Goal: Communication & Community: Answer question/provide support

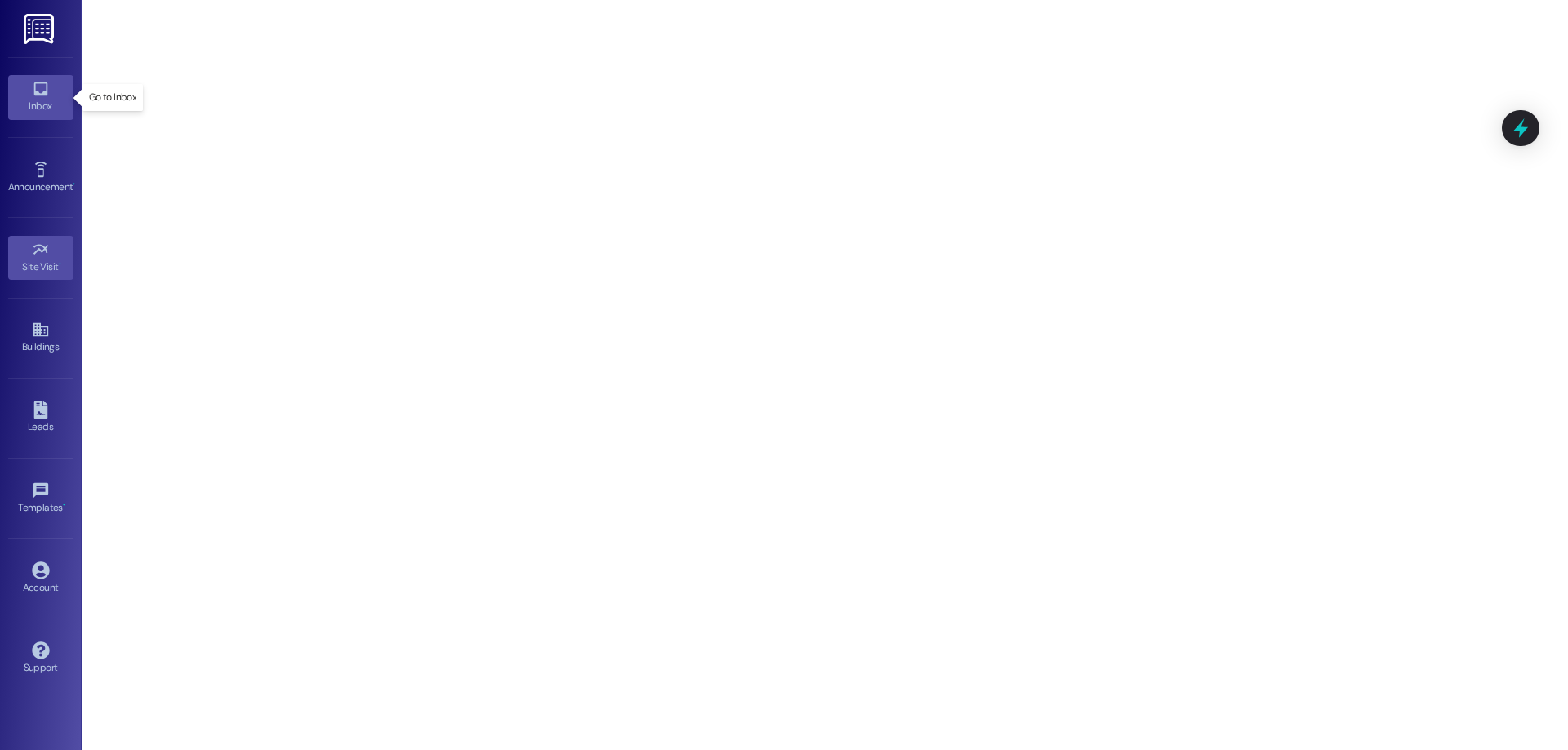
click at [42, 100] on div "Inbox" at bounding box center [41, 106] width 82 height 17
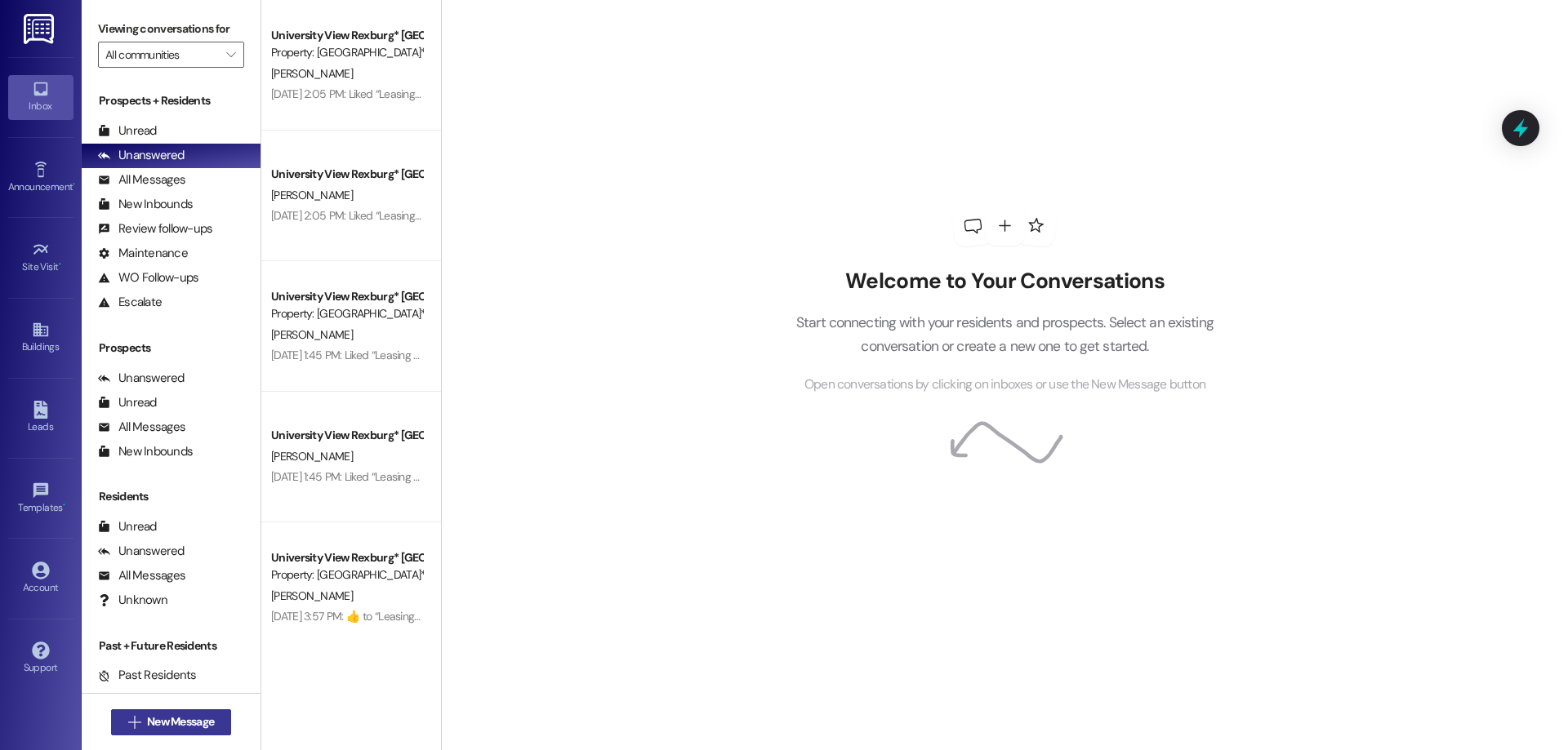
click at [183, 723] on span "New Message" at bounding box center [181, 722] width 67 height 18
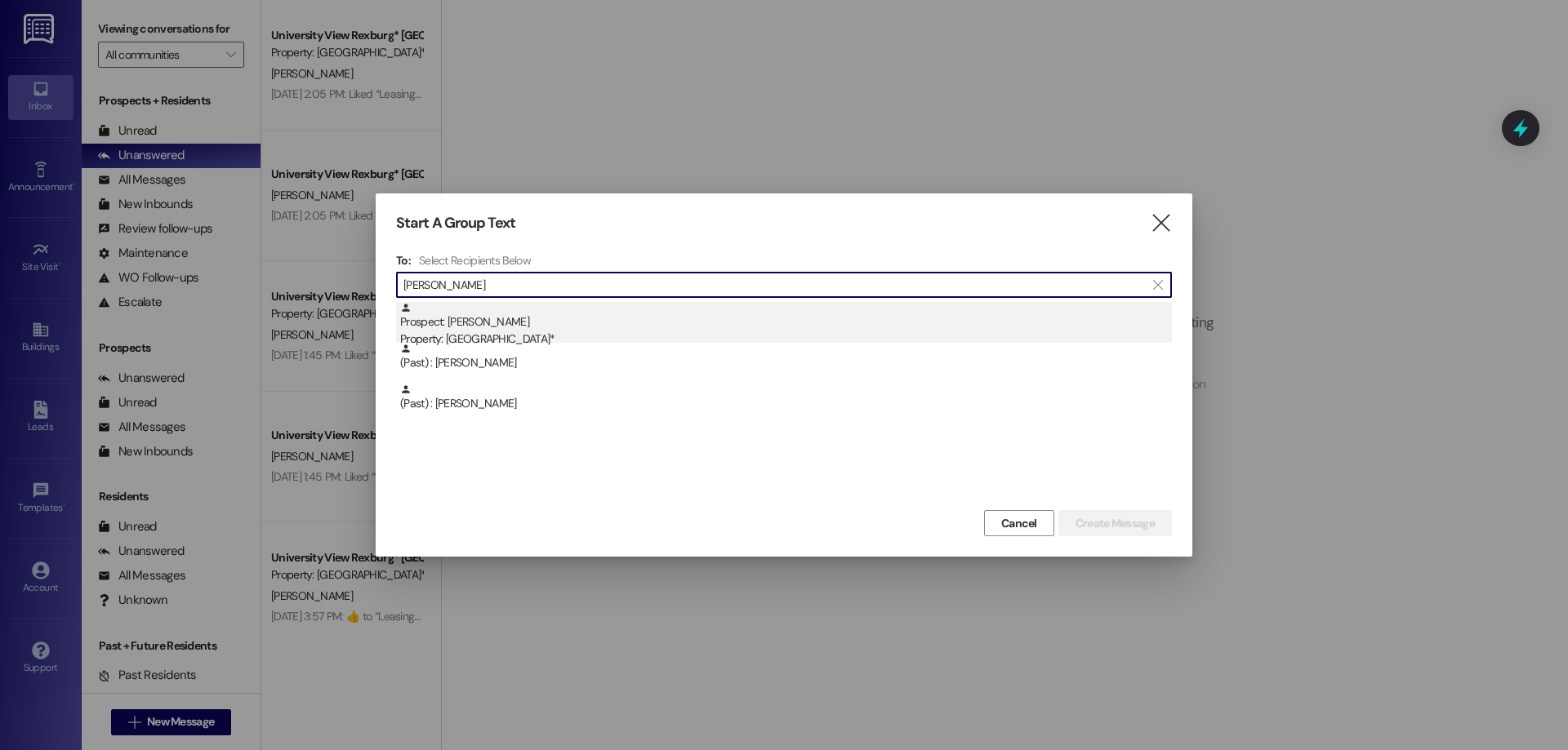
type input "[PERSON_NAME]"
click at [508, 335] on div "Property: [GEOGRAPHIC_DATA]*" at bounding box center [785, 339] width 771 height 18
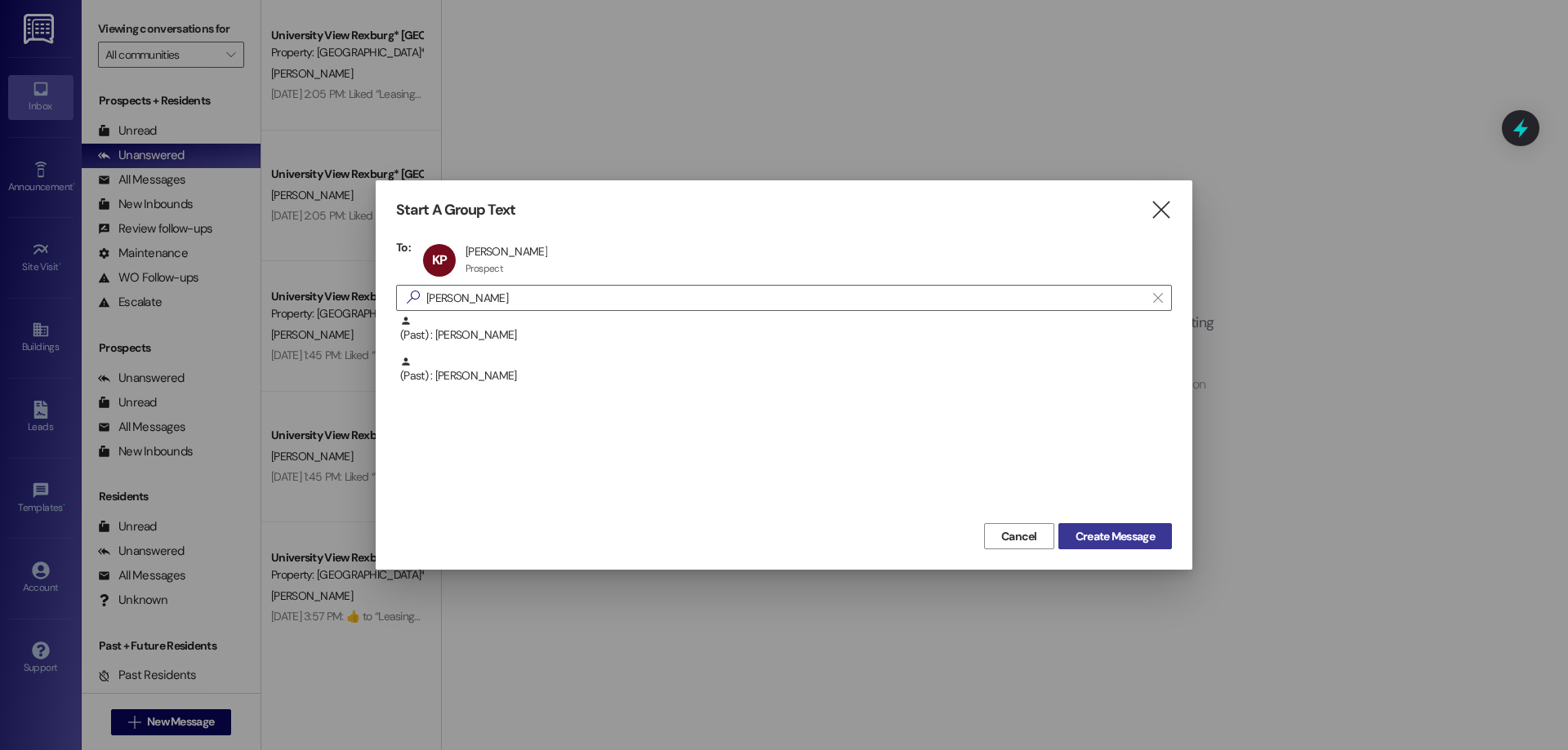
click at [1121, 538] on span "Create Message" at bounding box center [1115, 537] width 80 height 18
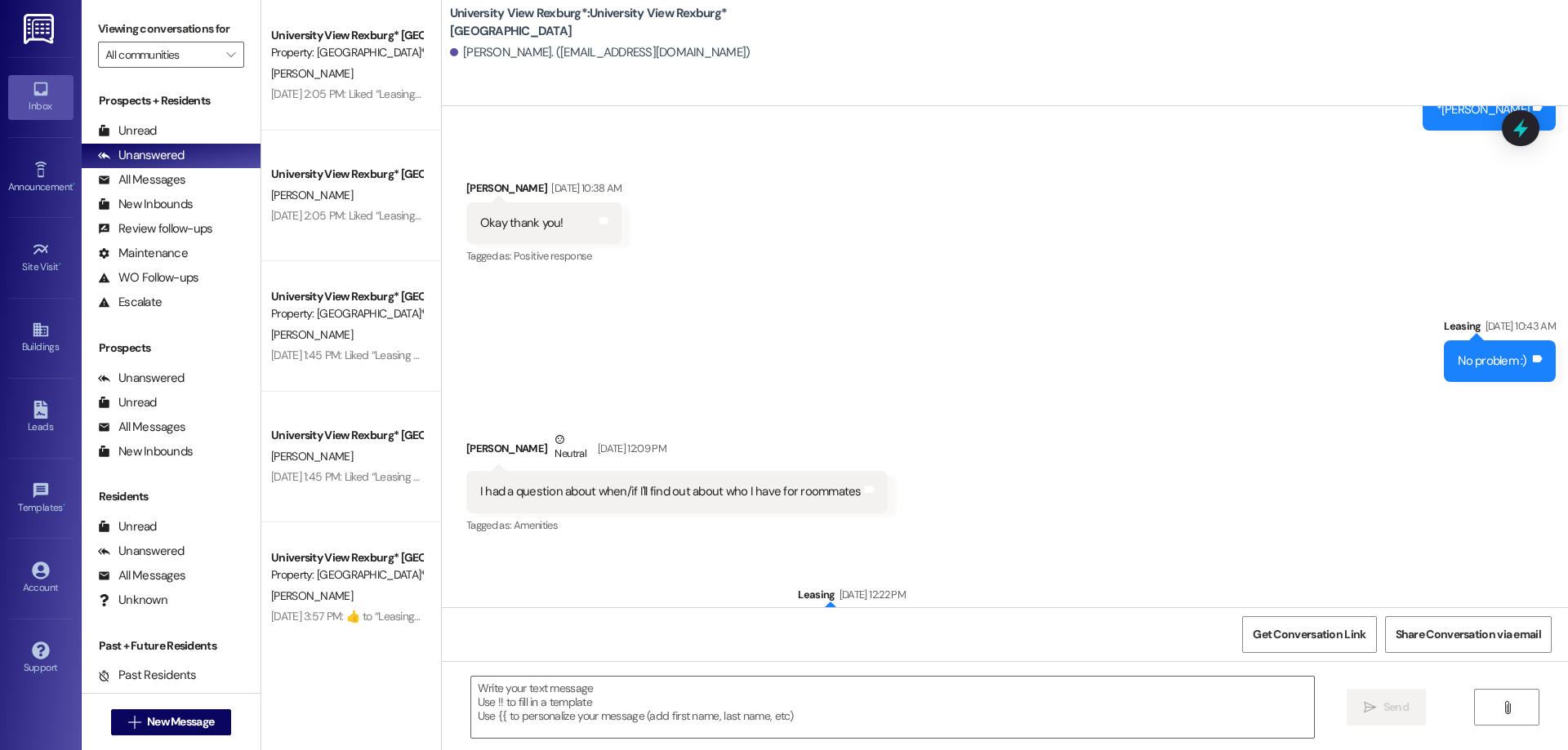
scroll to position [641, 0]
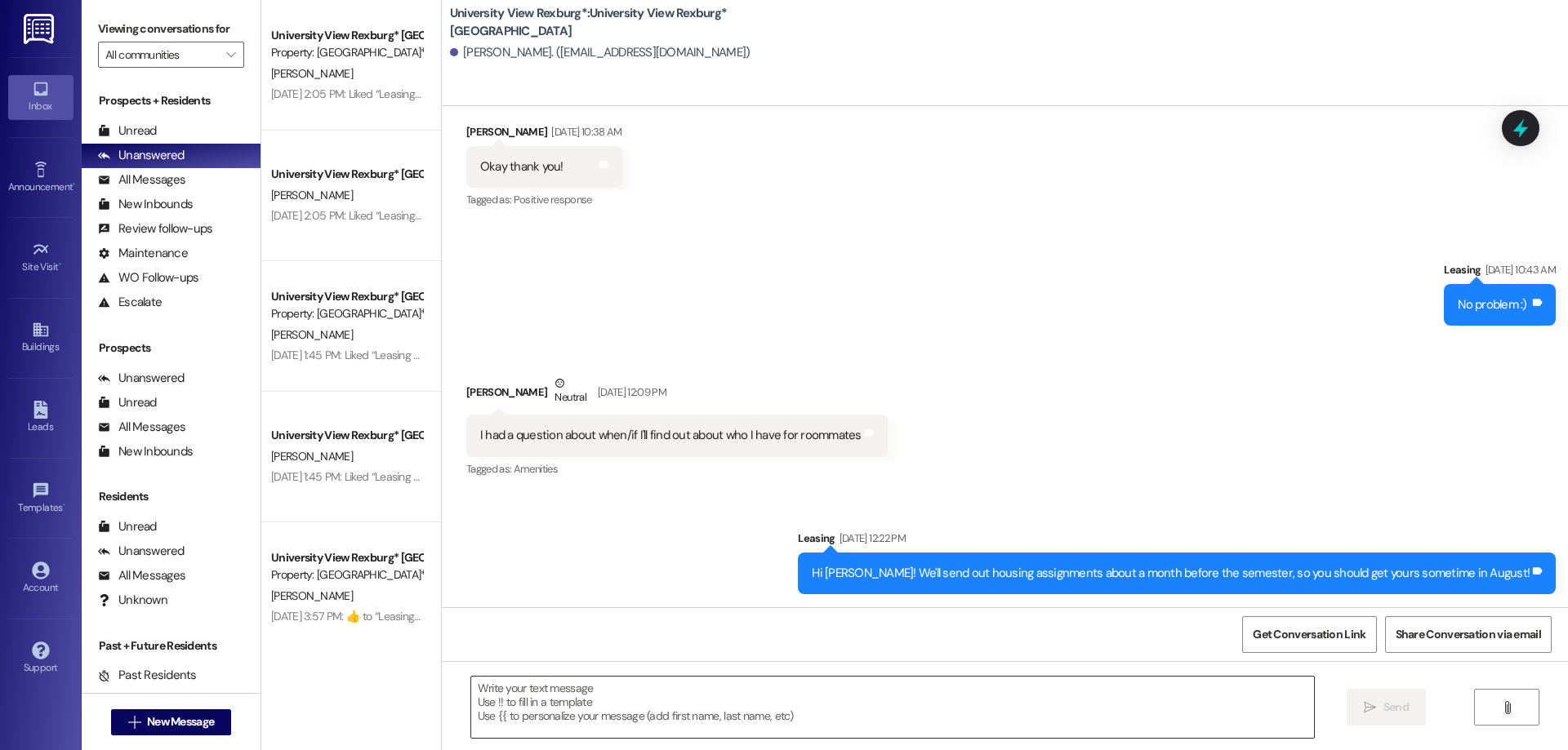
click at [834, 702] on textarea at bounding box center [893, 707] width 843 height 61
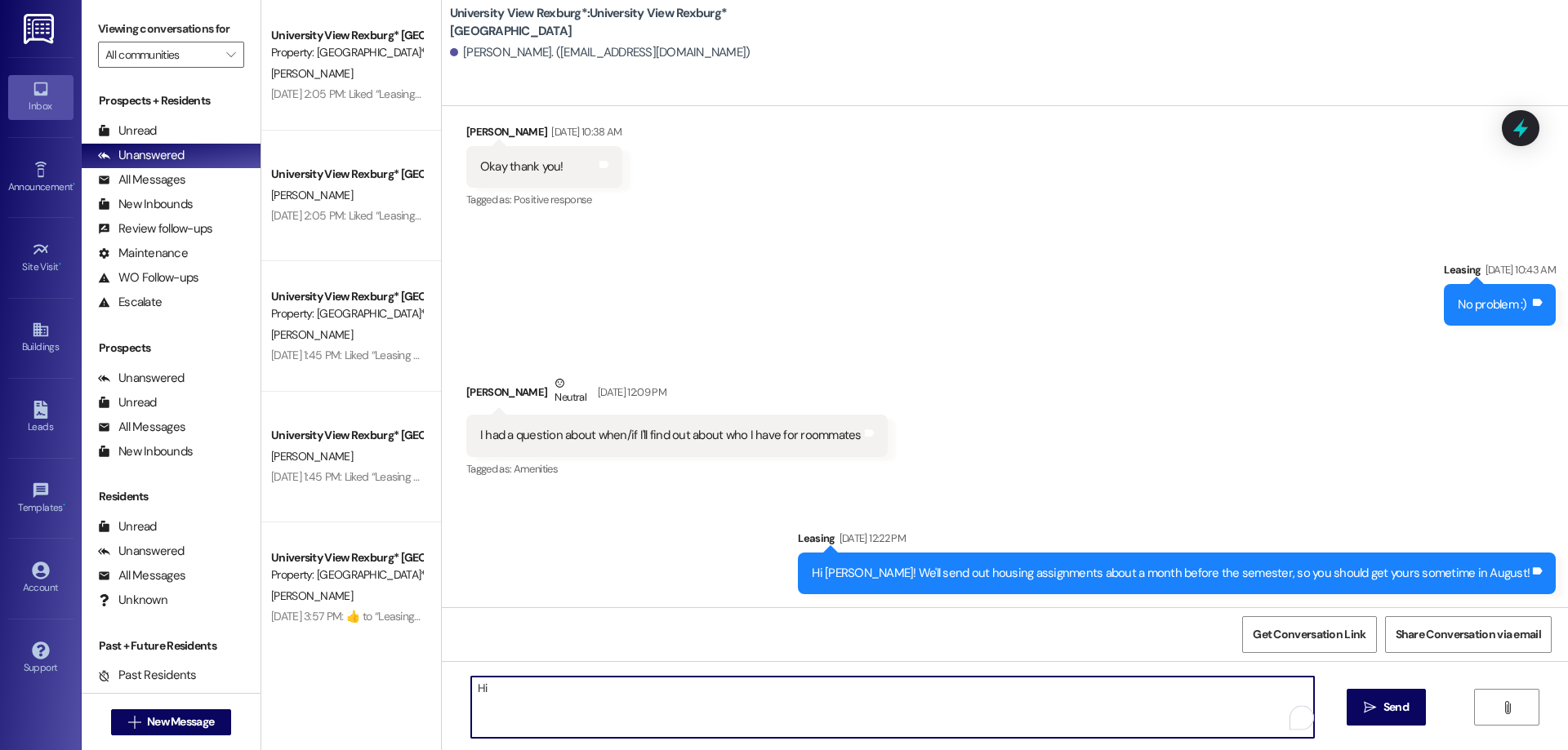
type textarea "H"
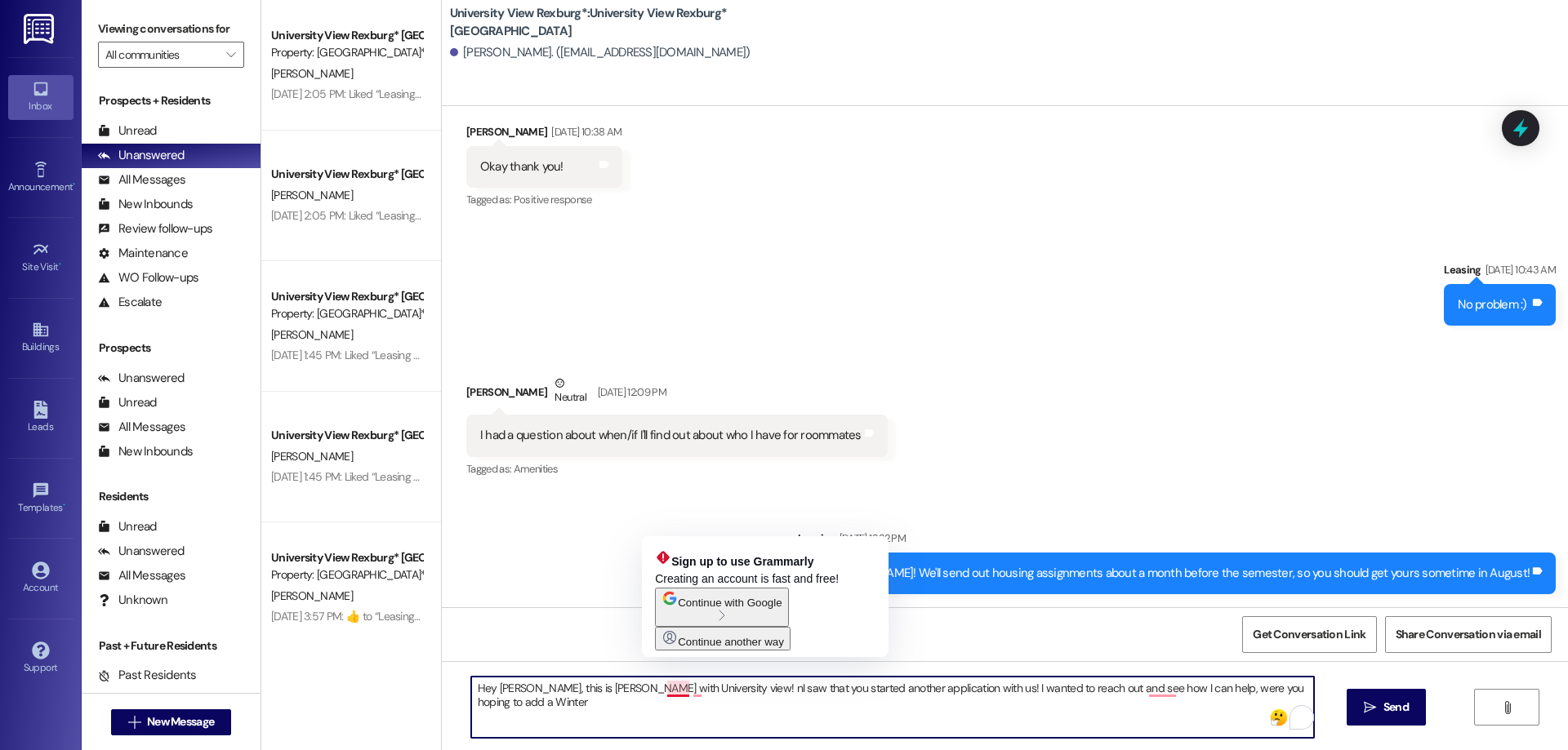
drag, startPoint x: 663, startPoint y: 692, endPoint x: 669, endPoint y: 702, distance: 11.7
click at [663, 691] on textarea "Hey [PERSON_NAME], this is [PERSON_NAME] with University view! nI saw that you …" at bounding box center [893, 707] width 843 height 61
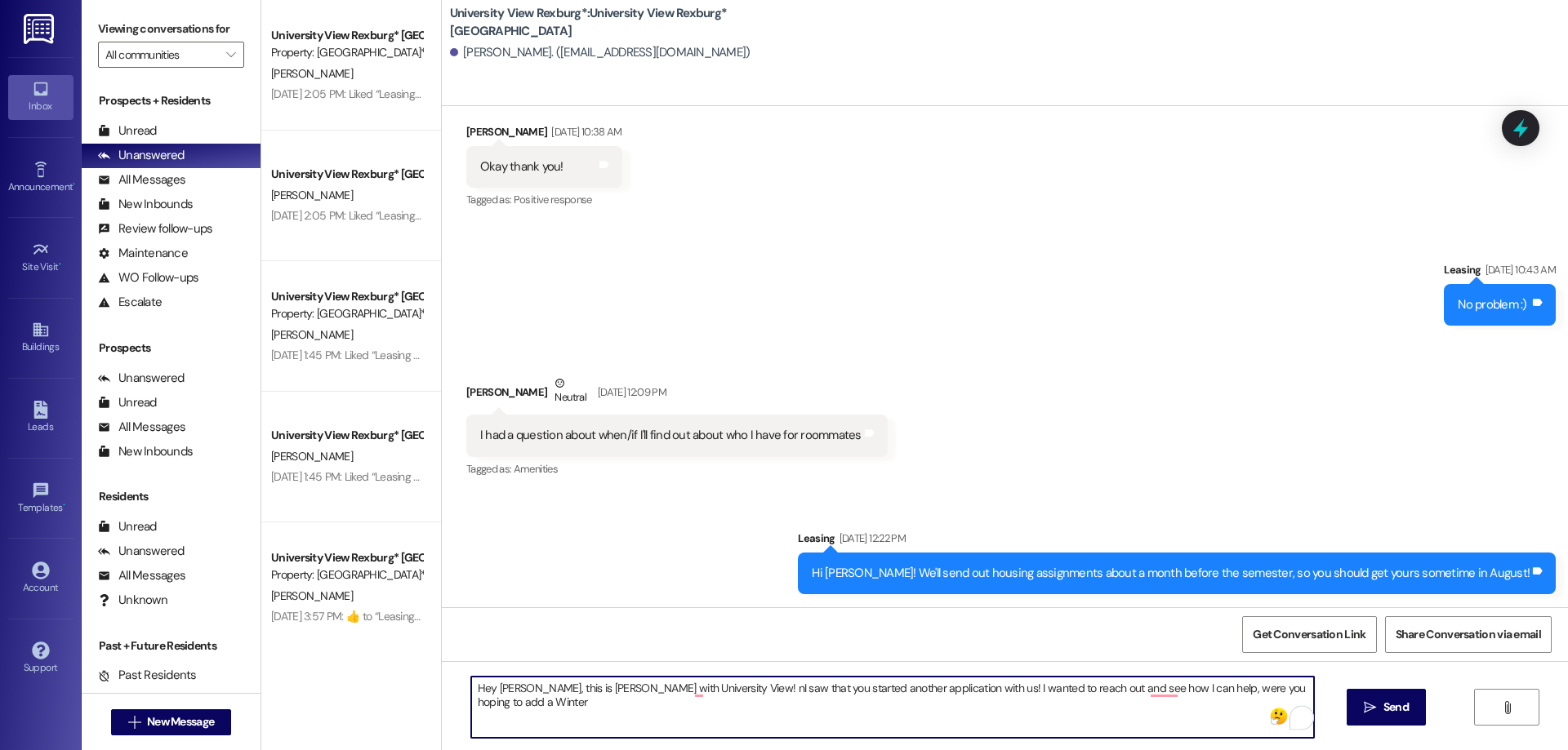
click at [695, 692] on textarea "Hey [PERSON_NAME], this is [PERSON_NAME] with University View! nI saw that you …" at bounding box center [893, 707] width 843 height 61
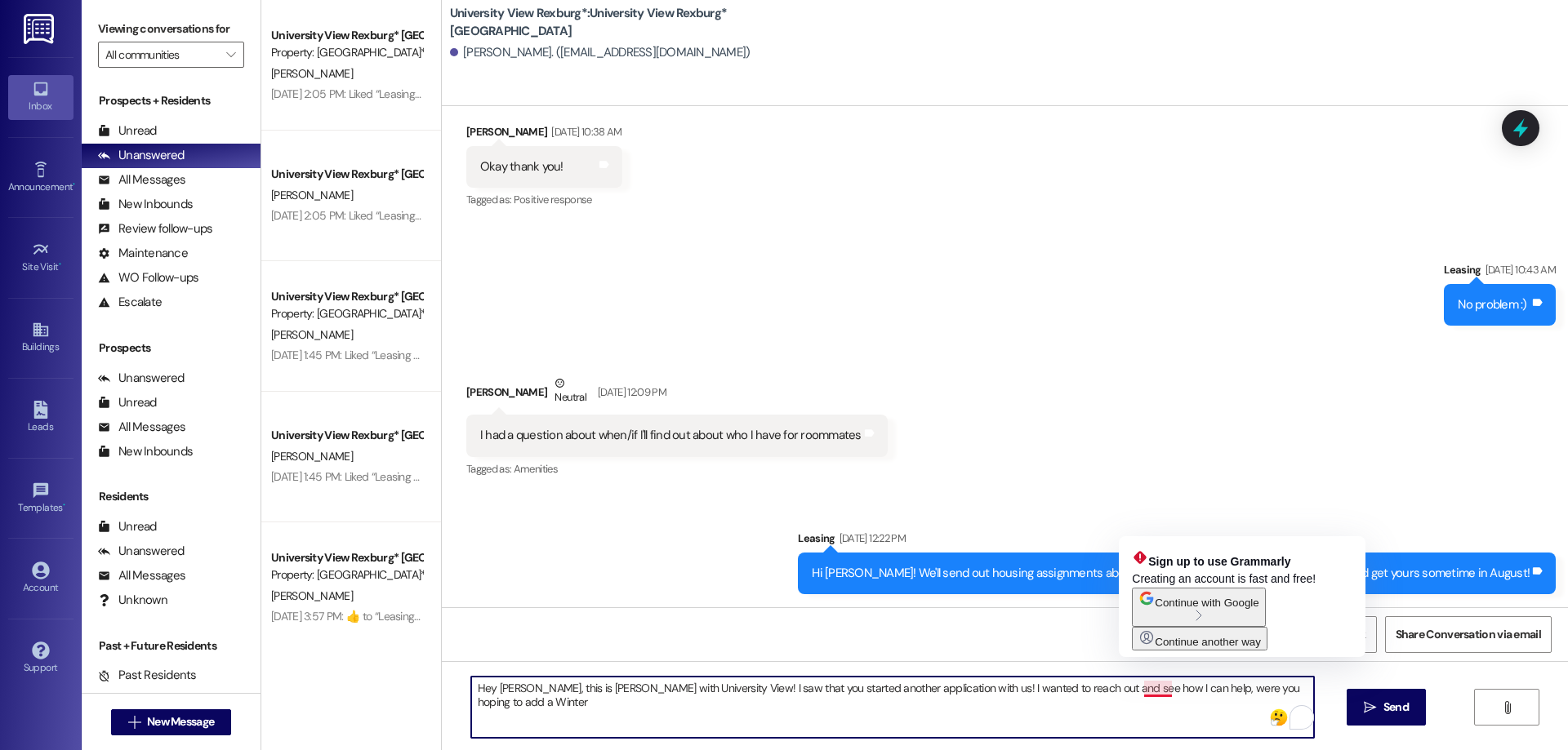
drag, startPoint x: 1135, startPoint y: 690, endPoint x: 1139, endPoint y: 710, distance: 20.4
click at [1135, 692] on textarea "Hey [PERSON_NAME], this is [PERSON_NAME] with University View! I saw that you s…" at bounding box center [893, 707] width 843 height 61
click at [1142, 688] on textarea "Hey [PERSON_NAME], this is [PERSON_NAME] with University View! I saw that you s…" at bounding box center [893, 707] width 843 height 61
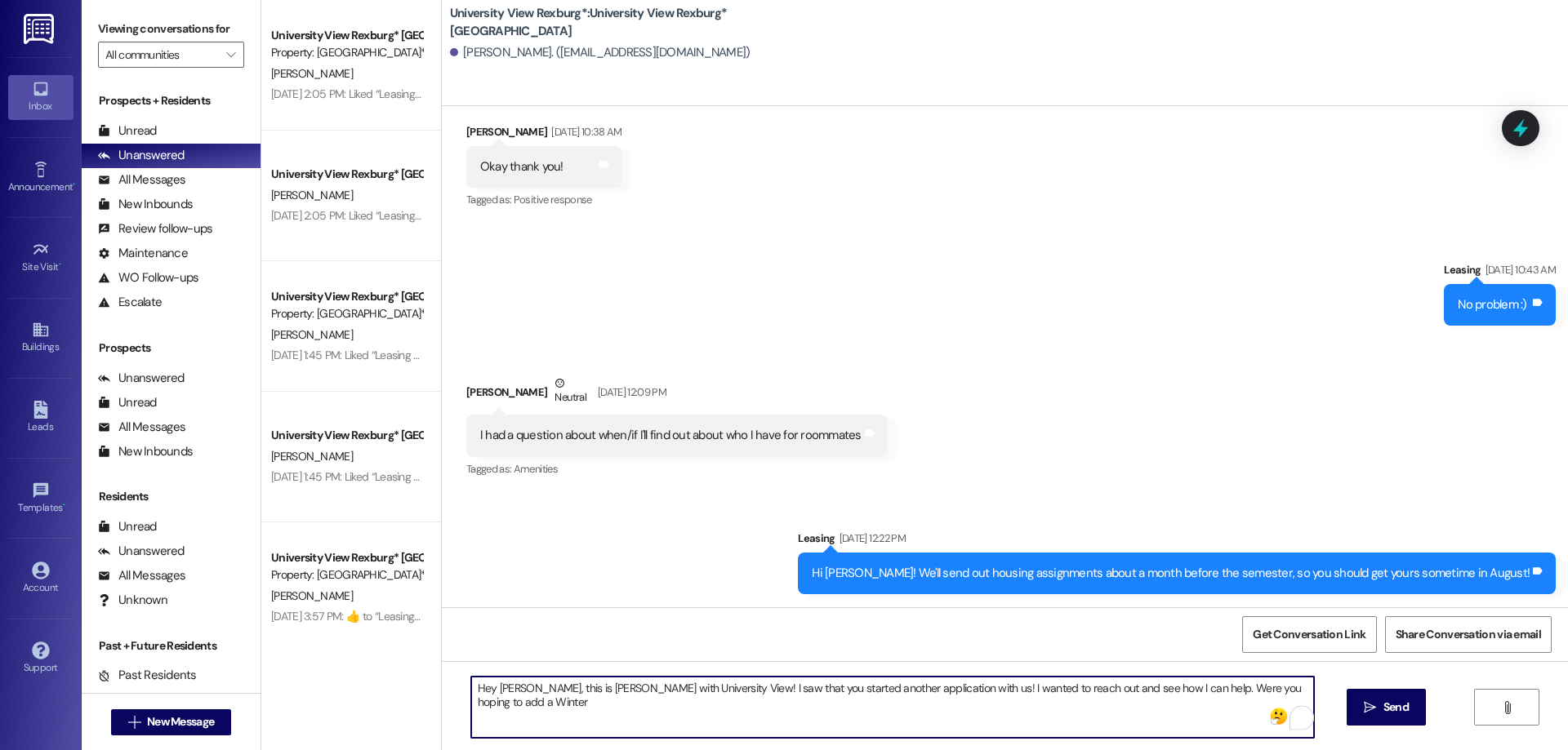
click at [1294, 691] on textarea "Hey [PERSON_NAME], this is [PERSON_NAME] with University View! I saw that you s…" at bounding box center [893, 707] width 843 height 61
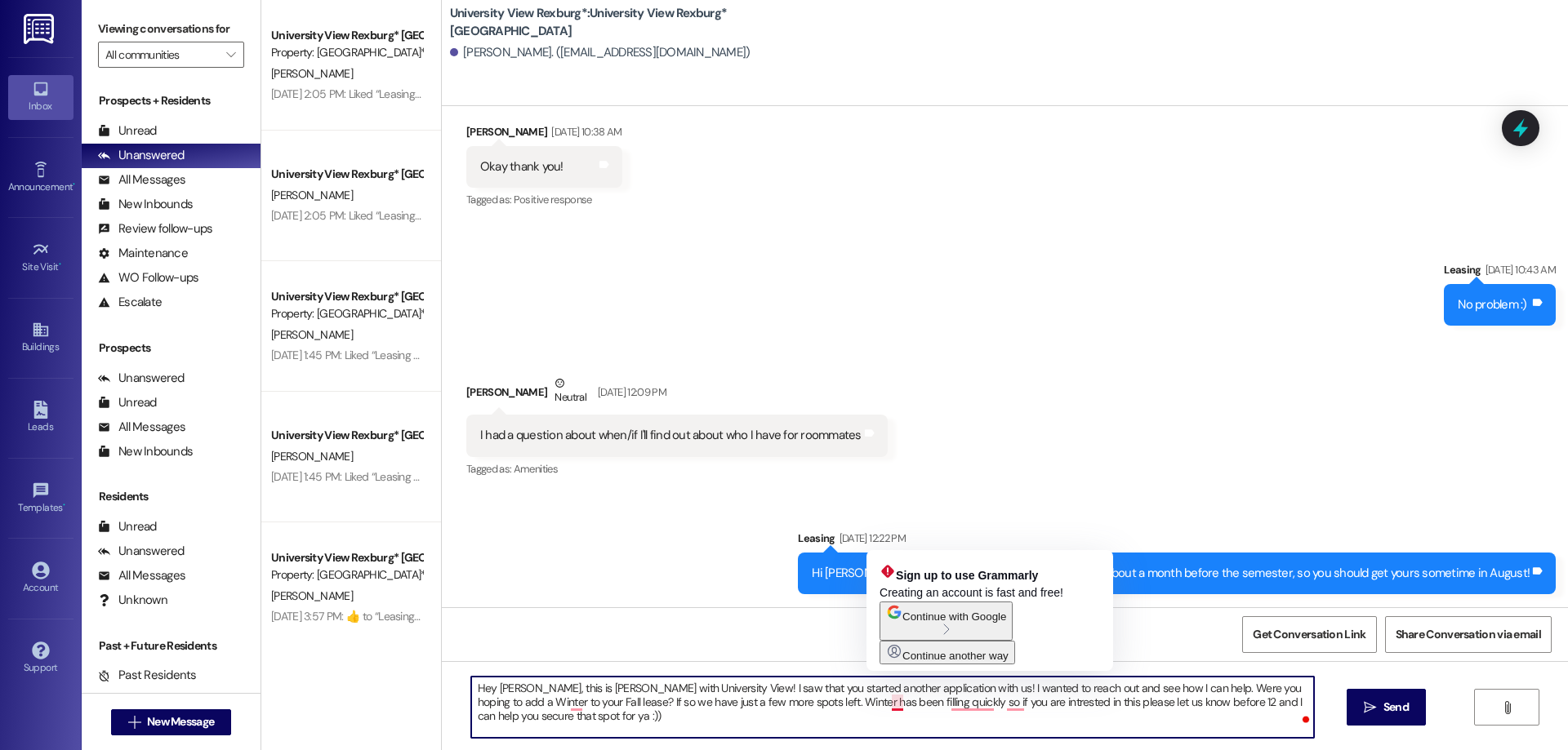
drag, startPoint x: 889, startPoint y: 703, endPoint x: 896, endPoint y: 719, distance: 17.5
click at [889, 705] on textarea "Hey [PERSON_NAME], this is [PERSON_NAME] with University View! I saw that you s…" at bounding box center [893, 707] width 843 height 61
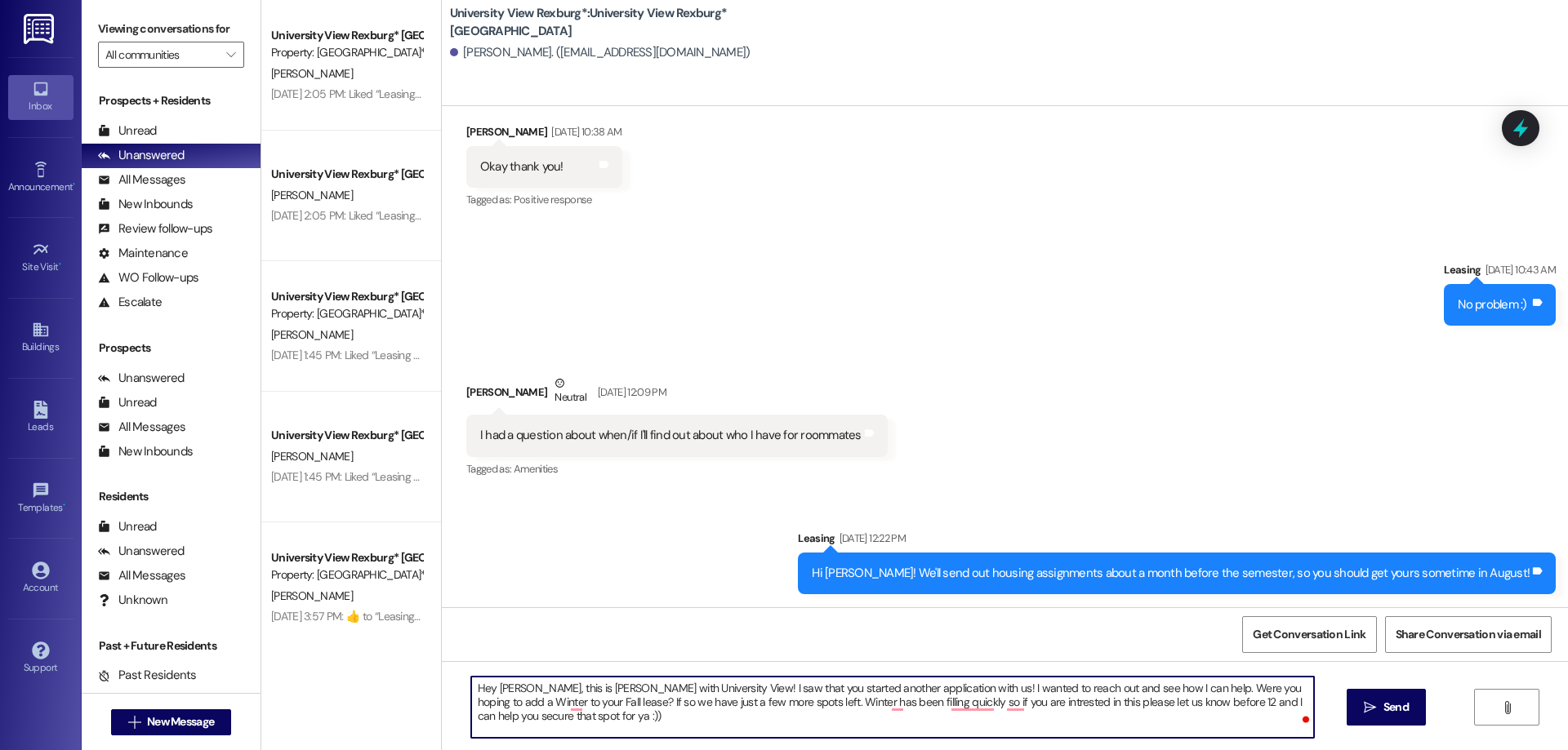
click at [878, 706] on textarea "Hey [PERSON_NAME], this is [PERSON_NAME] with University View! I saw that you s…" at bounding box center [893, 707] width 843 height 61
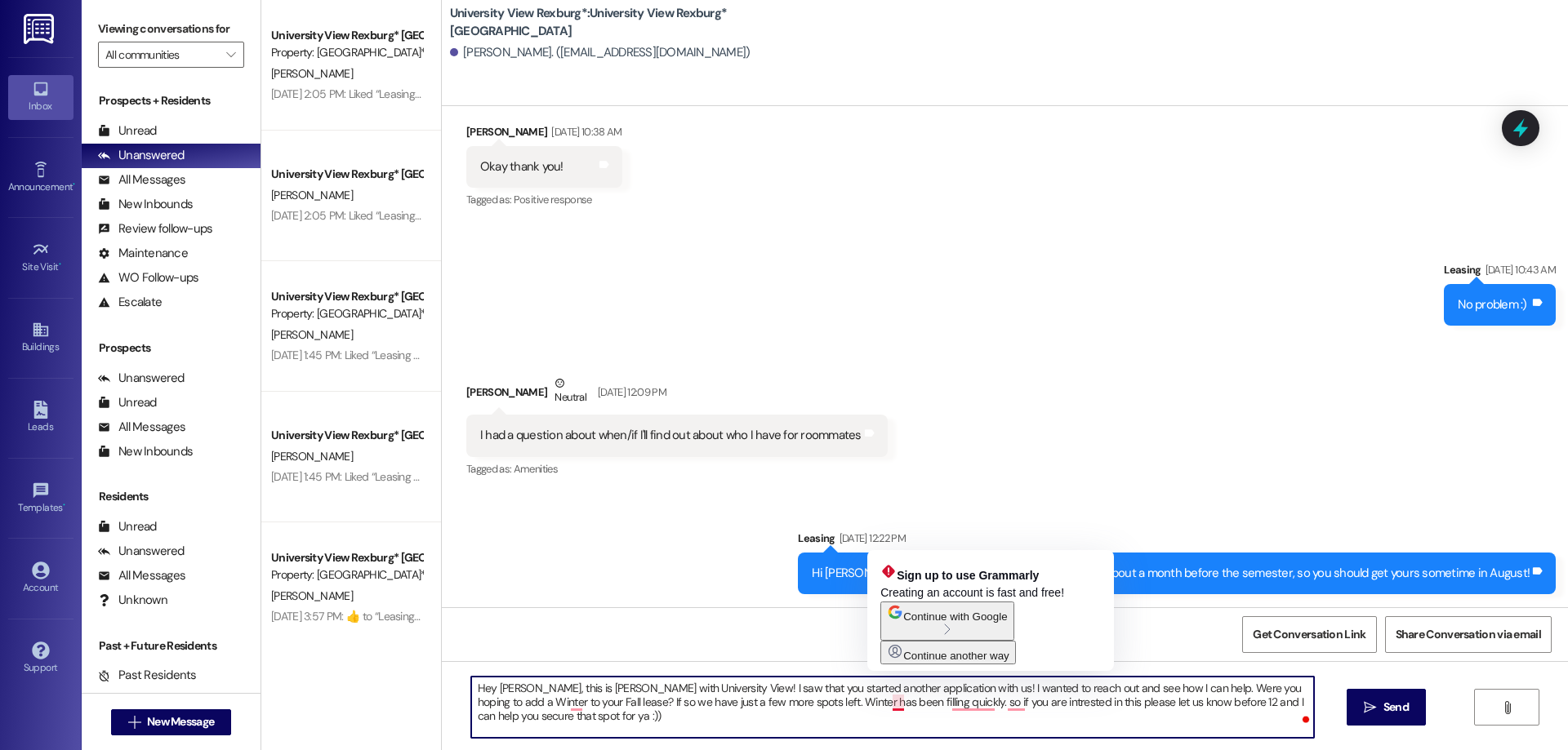
click at [884, 702] on textarea "Hey [PERSON_NAME], this is [PERSON_NAME] with University View! I saw that you s…" at bounding box center [893, 707] width 843 height 61
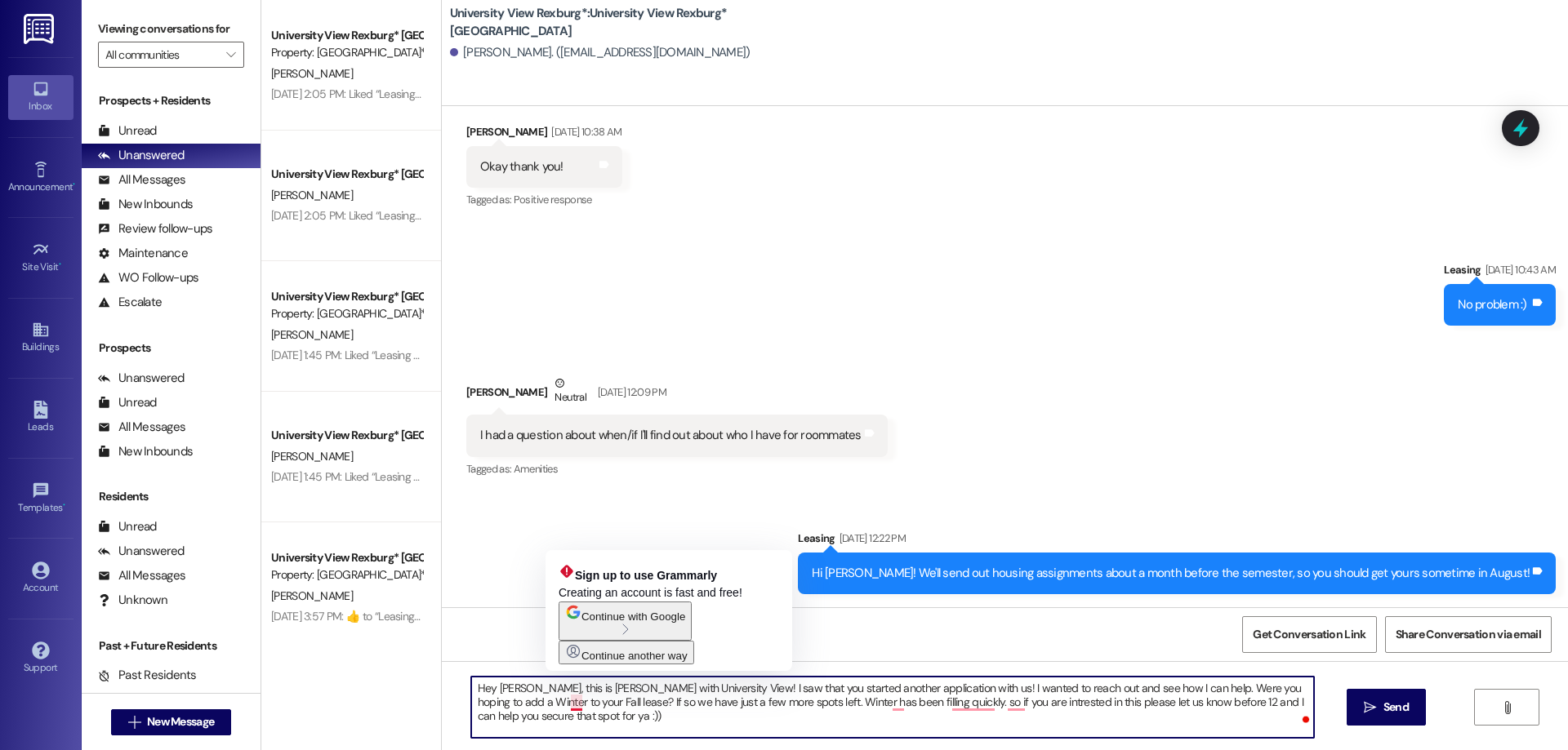
click at [574, 706] on textarea "Hey [PERSON_NAME], this is [PERSON_NAME] with University View! I saw that you s…" at bounding box center [893, 707] width 843 height 61
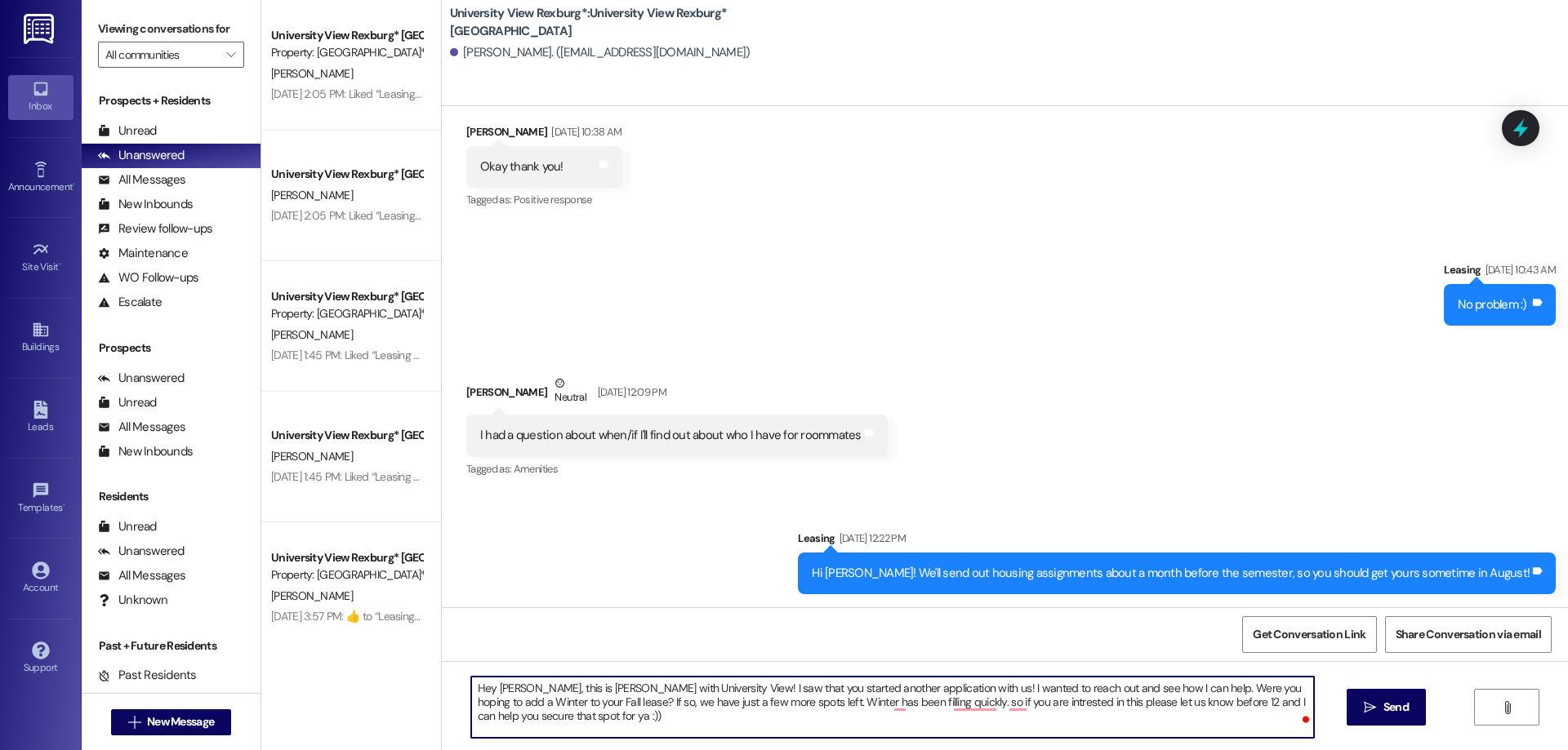
click at [740, 701] on textarea "Hey [PERSON_NAME], this is [PERSON_NAME] with University View! I saw that you s…" at bounding box center [893, 707] width 843 height 61
click at [942, 700] on textarea "Hey [PERSON_NAME], this is [PERSON_NAME] with University View! I saw that you s…" at bounding box center [893, 707] width 843 height 61
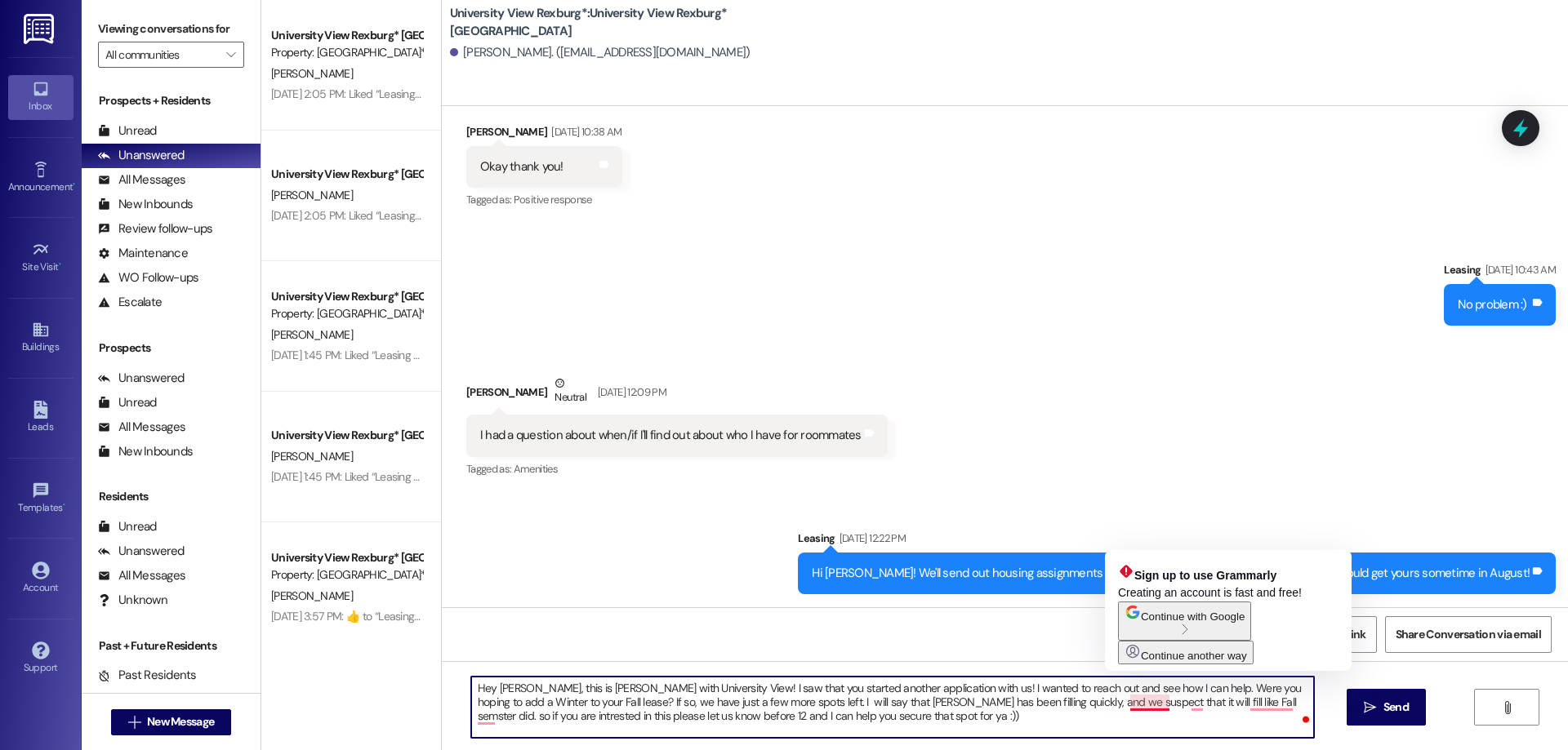
click at [1138, 704] on textarea "Hey [PERSON_NAME], this is [PERSON_NAME] with University View! I saw that you s…" at bounding box center [893, 707] width 843 height 61
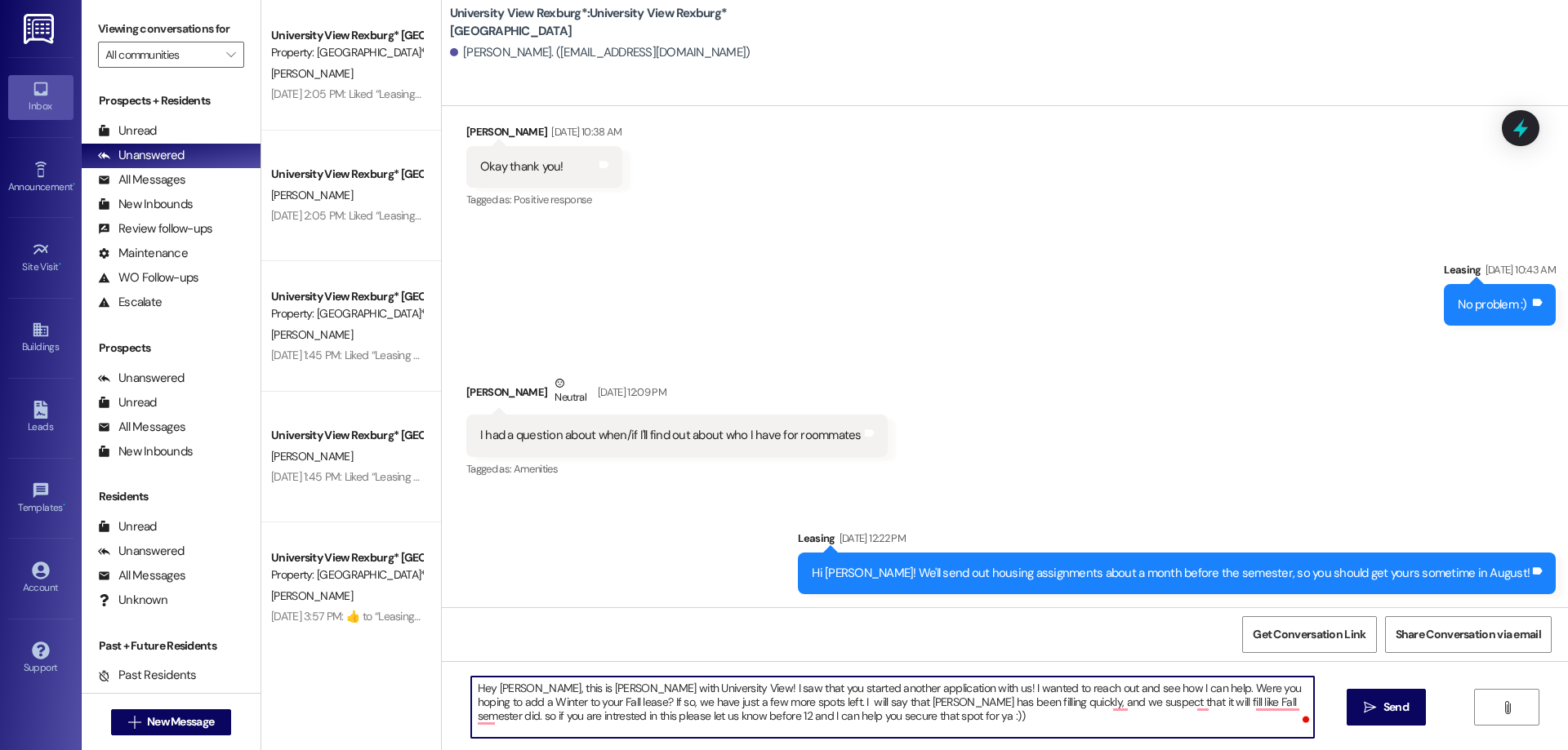
click at [738, 698] on textarea "Hey [PERSON_NAME], this is [PERSON_NAME] with University View! I saw that you s…" at bounding box center [893, 707] width 843 height 61
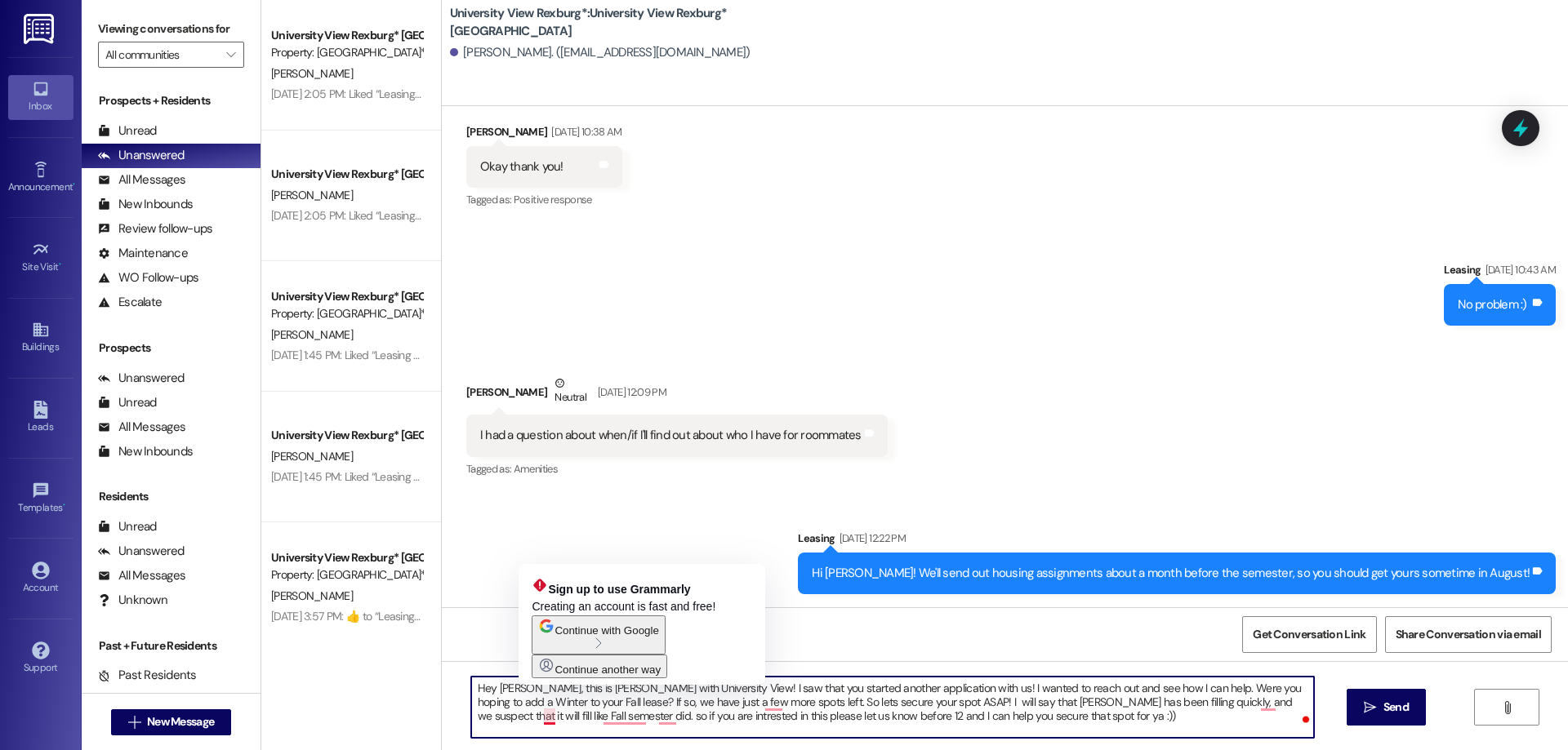
click at [540, 721] on textarea "Hey [PERSON_NAME], this is [PERSON_NAME] with University View! I saw that you s…" at bounding box center [893, 707] width 843 height 61
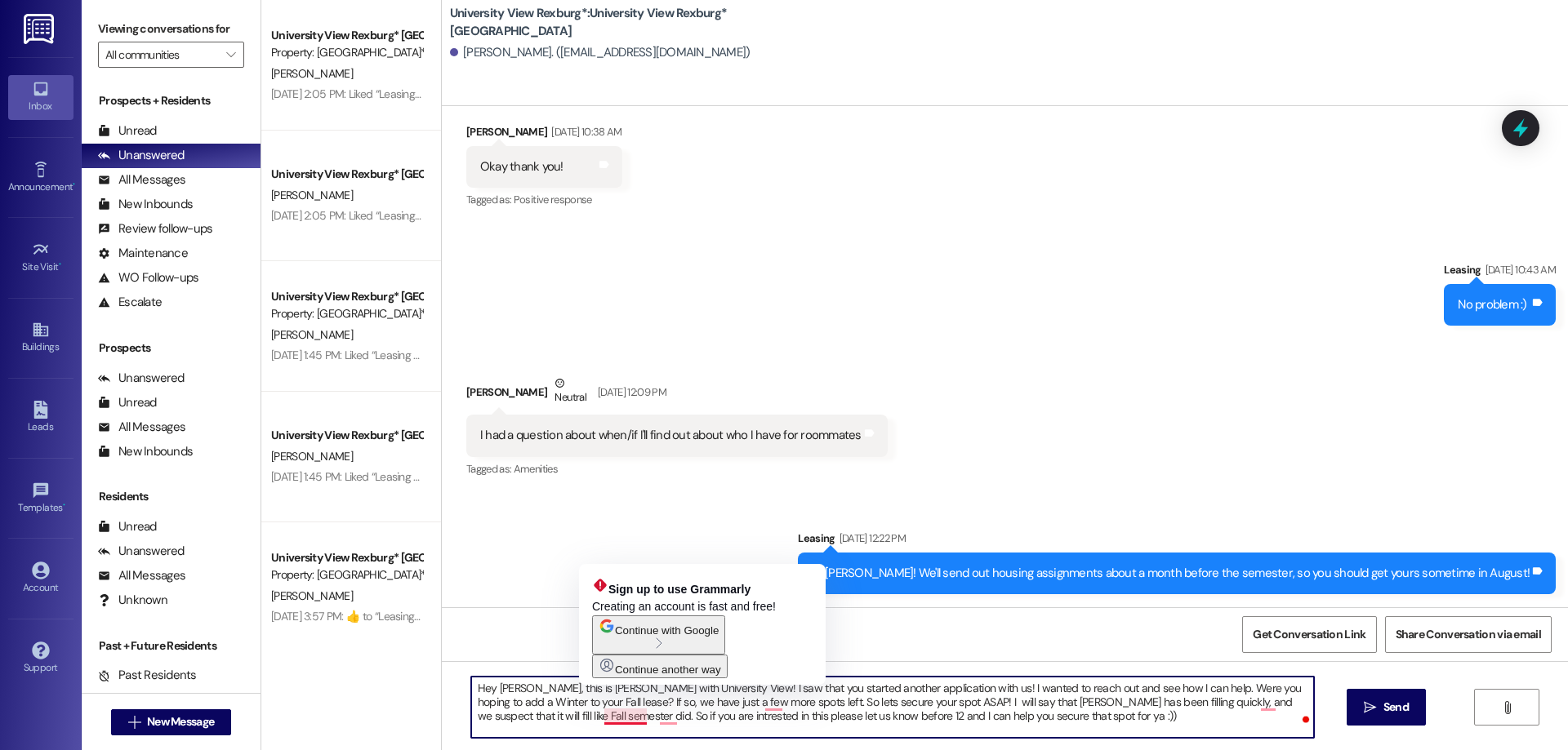
click at [619, 718] on textarea "Hey [PERSON_NAME], this is [PERSON_NAME] with University View! I saw that you s…" at bounding box center [893, 707] width 843 height 61
click at [612, 716] on textarea "Hey [PERSON_NAME], this is [PERSON_NAME] with University View! I saw that you s…" at bounding box center [893, 707] width 843 height 61
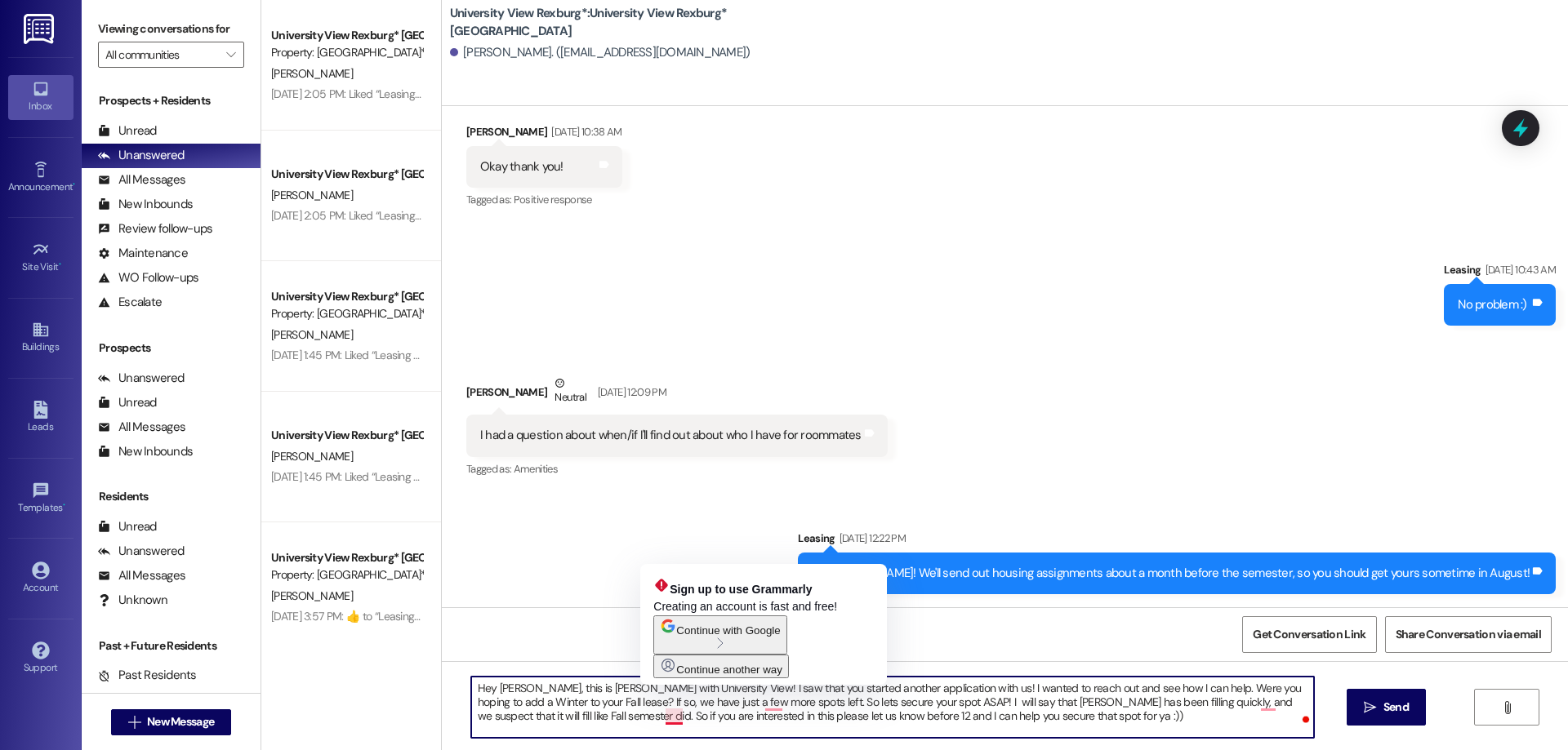
click at [671, 715] on textarea "Hey [PERSON_NAME], this is [PERSON_NAME] with University View! I saw that you s…" at bounding box center [893, 707] width 843 height 61
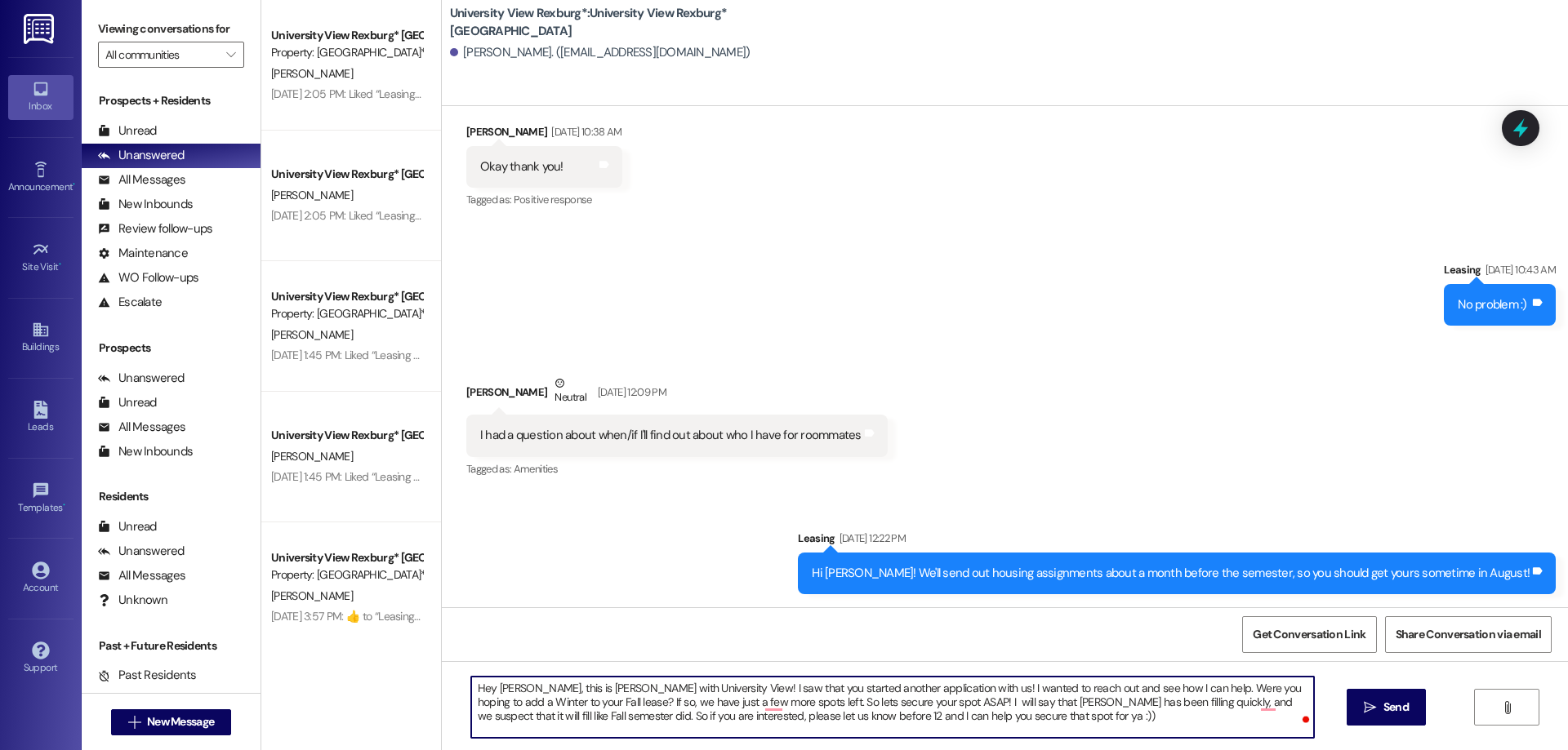
click at [778, 716] on textarea "Hey [PERSON_NAME], this is [PERSON_NAME] with University View! I saw that you s…" at bounding box center [893, 707] width 843 height 61
click at [766, 702] on textarea "Hey [PERSON_NAME], this is [PERSON_NAME] with University View! I saw that you s…" at bounding box center [893, 707] width 843 height 61
click at [952, 704] on textarea "Hey [PERSON_NAME], this is [PERSON_NAME] with University View! I saw that you s…" at bounding box center [893, 707] width 843 height 61
drag, startPoint x: 1184, startPoint y: 704, endPoint x: 1191, endPoint y: 718, distance: 15.7
click at [1184, 706] on textarea "Hey [PERSON_NAME], this is [PERSON_NAME] with University View! I saw that you s…" at bounding box center [893, 707] width 843 height 61
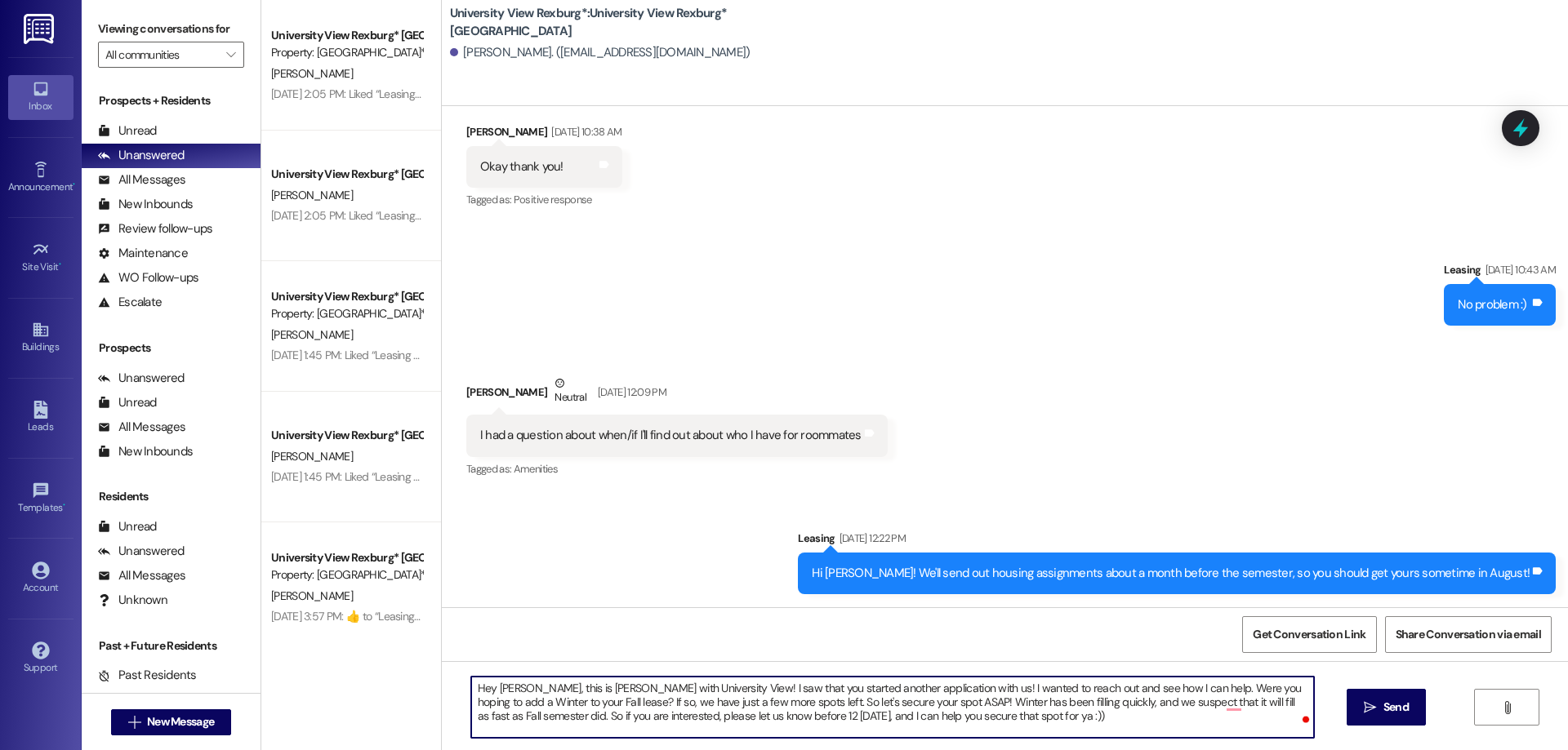
click at [1277, 701] on textarea "Hey [PERSON_NAME], this is [PERSON_NAME] with University View! I saw that you s…" at bounding box center [893, 707] width 843 height 61
click at [911, 718] on textarea "Hey [PERSON_NAME], this is [PERSON_NAME] with University View! I saw that you s…" at bounding box center [893, 707] width 843 height 61
click at [693, 716] on textarea "Hey [PERSON_NAME], this is [PERSON_NAME] with University View! I saw that you s…" at bounding box center [893, 707] width 843 height 61
click at [696, 717] on textarea "Hey [PERSON_NAME], this is [PERSON_NAME] with University View! I saw that you s…" at bounding box center [893, 707] width 843 height 61
click at [672, 719] on textarea "Hey [PERSON_NAME], this is [PERSON_NAME] with University View! I saw that you s…" at bounding box center [893, 707] width 843 height 61
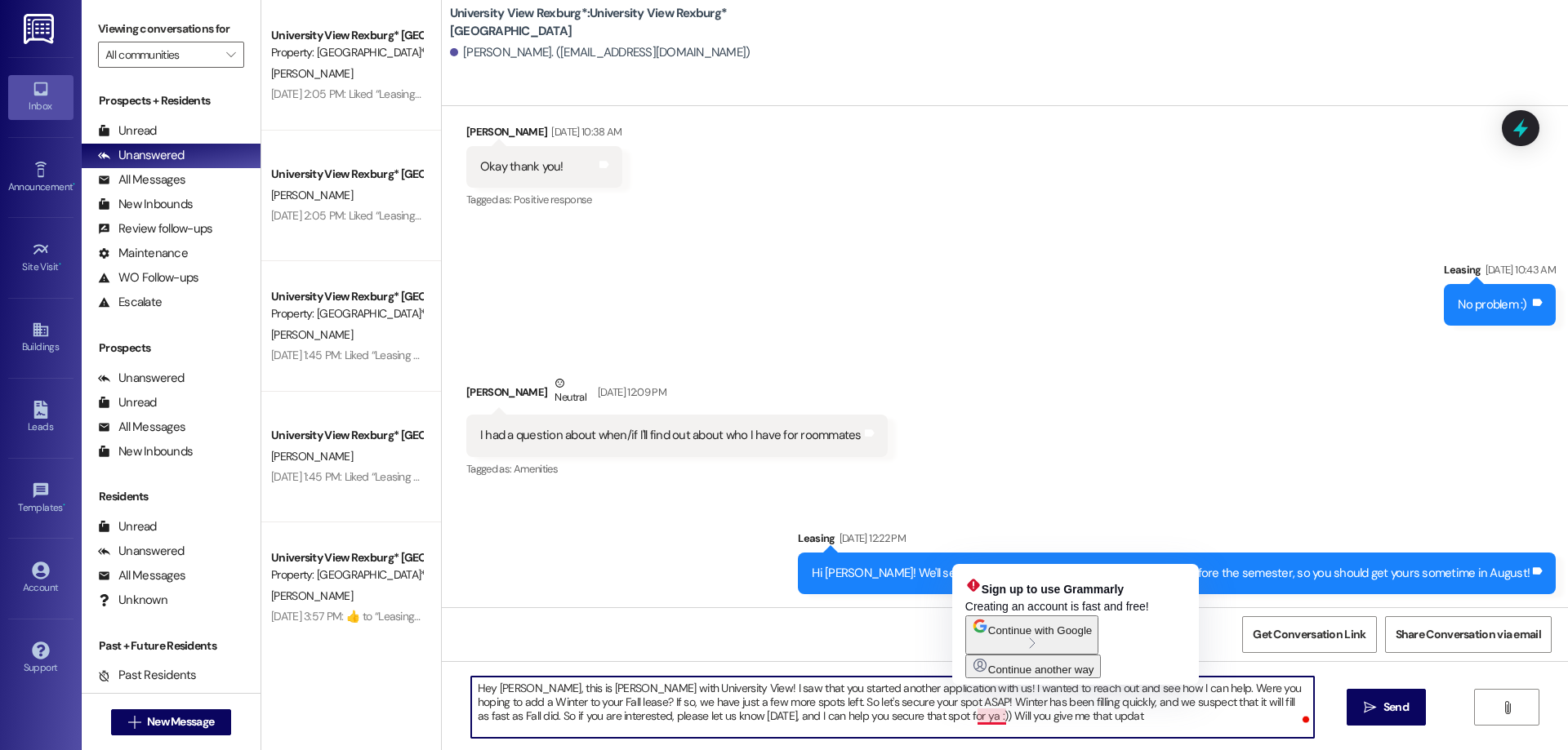
click at [996, 713] on textarea "Hey [PERSON_NAME], this is [PERSON_NAME] with University View! I saw that you s…" at bounding box center [893, 707] width 843 height 61
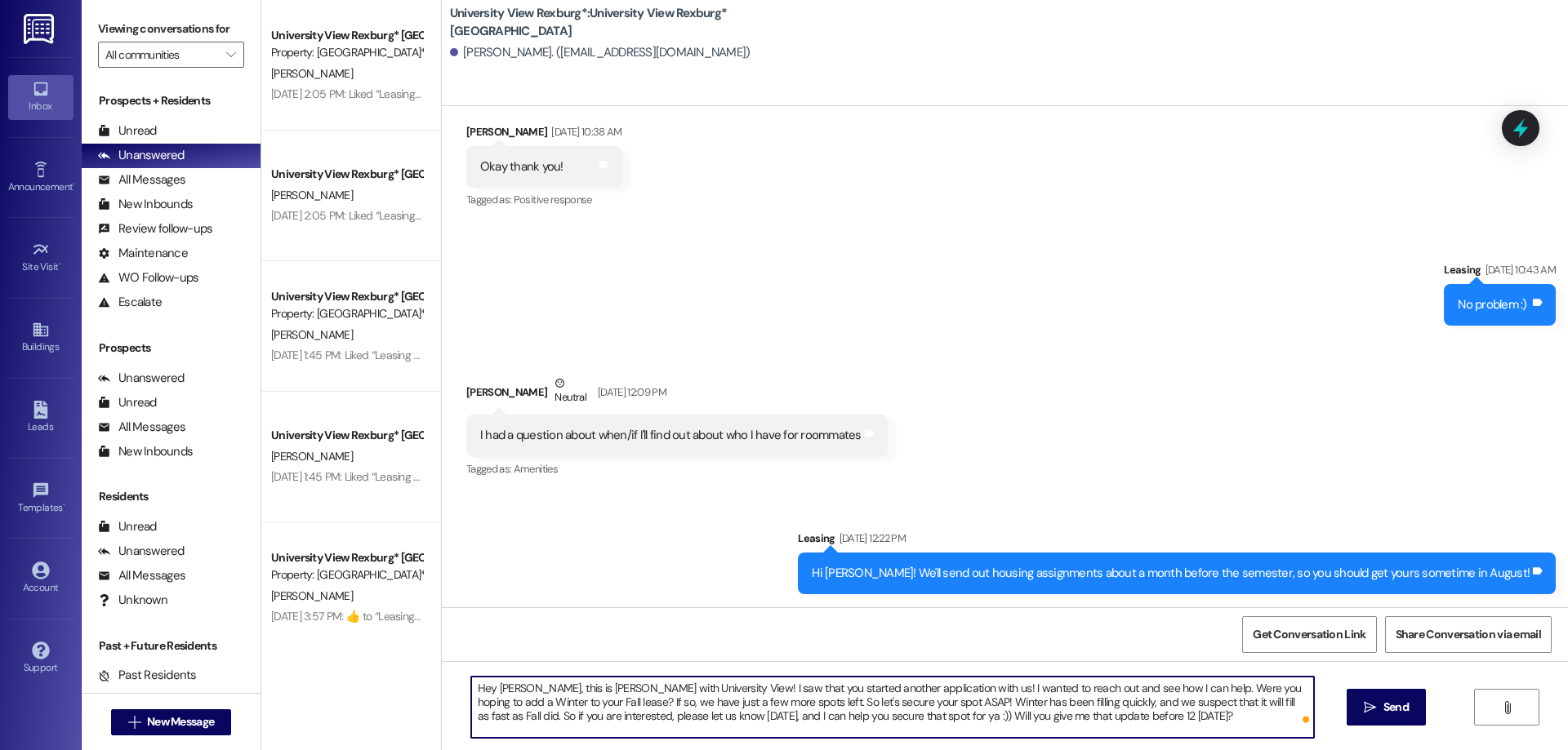
drag, startPoint x: 464, startPoint y: 683, endPoint x: 1110, endPoint y: 719, distance: 647.0
click at [1110, 723] on textarea "Hey [PERSON_NAME], this is [PERSON_NAME] with University View! I saw that you s…" at bounding box center [893, 707] width 843 height 61
type textarea "Hey [PERSON_NAME], this is [PERSON_NAME] with University View! I saw that you s…"
click at [1393, 704] on span "Send" at bounding box center [1396, 707] width 25 height 18
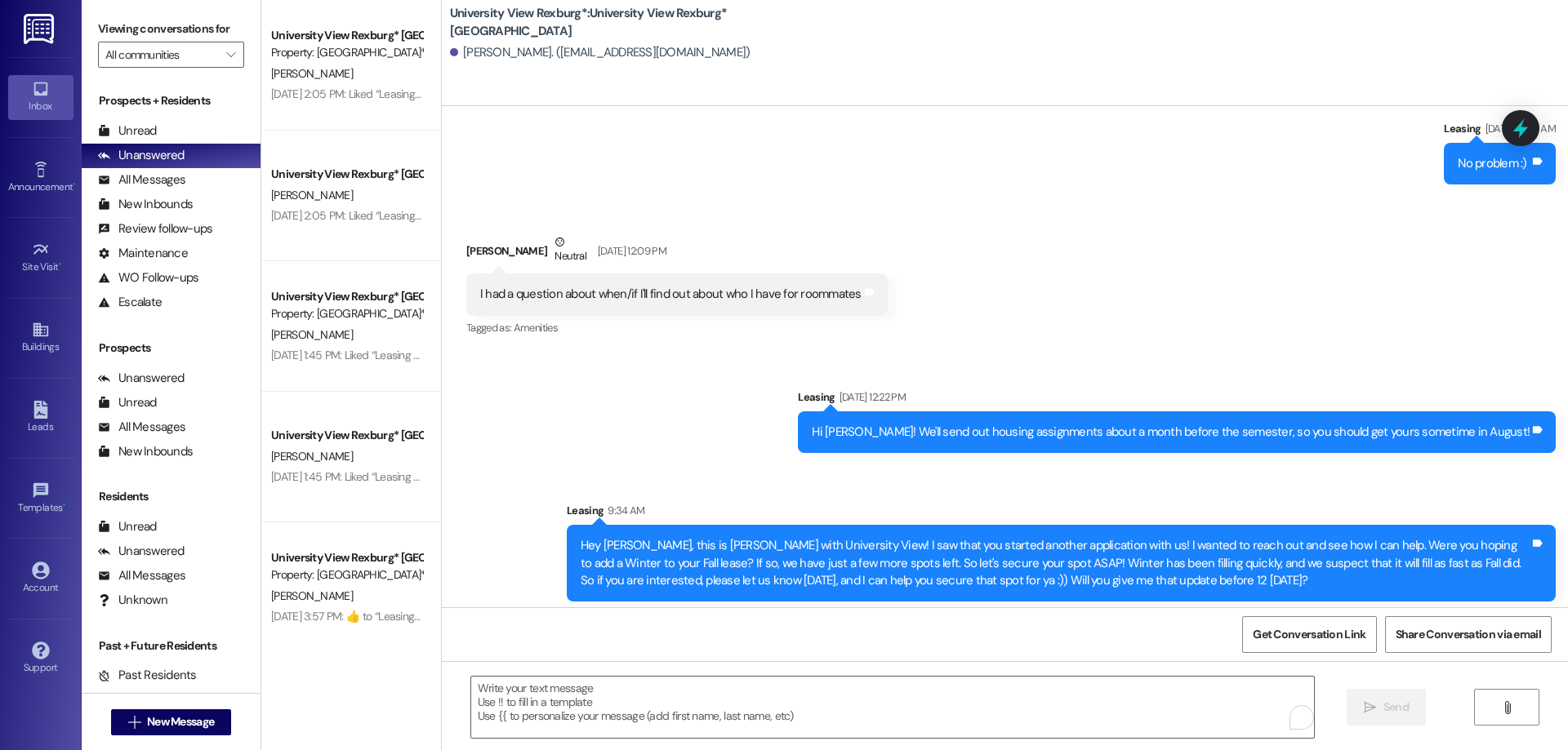
scroll to position [790, 0]
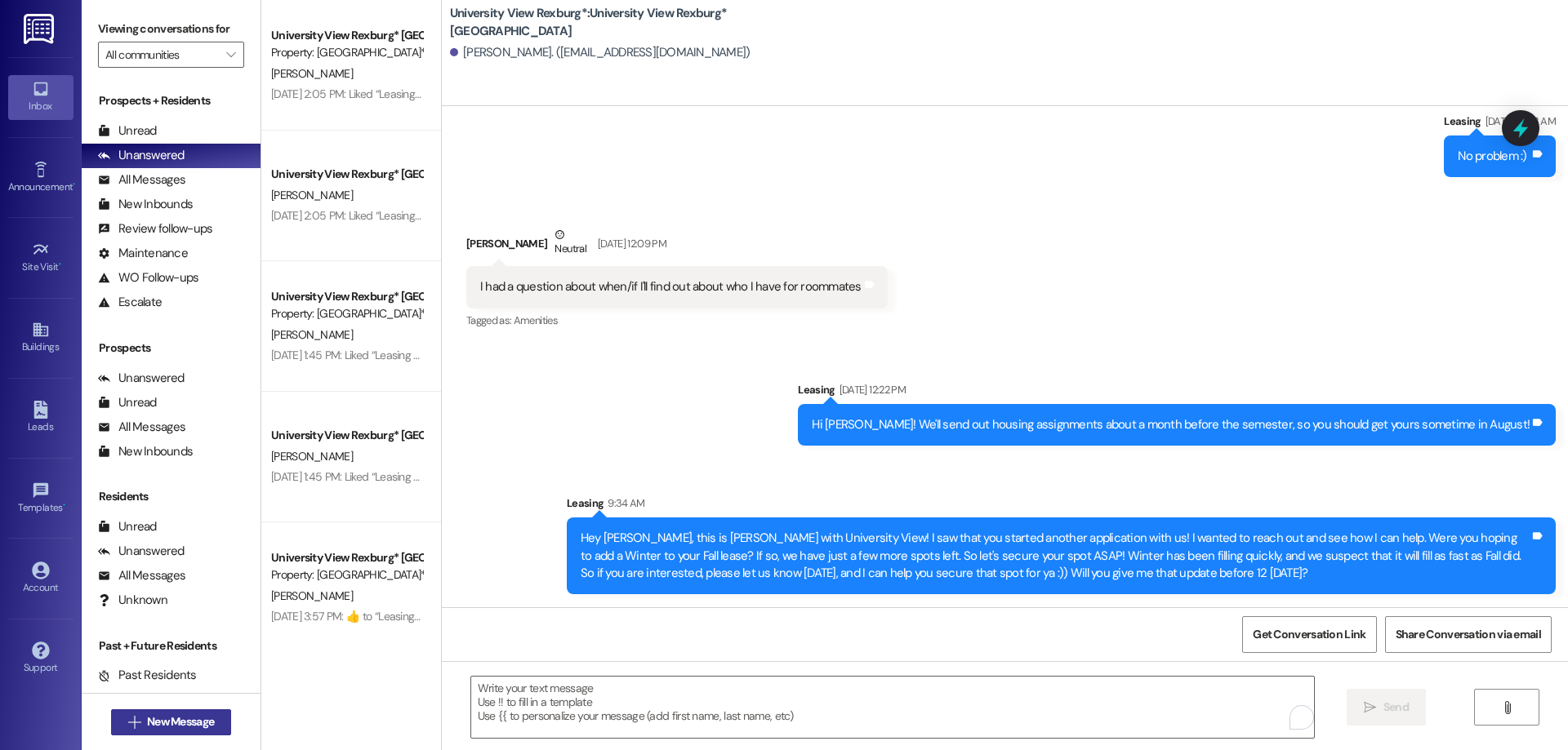
click at [169, 719] on span "New Message" at bounding box center [181, 722] width 67 height 18
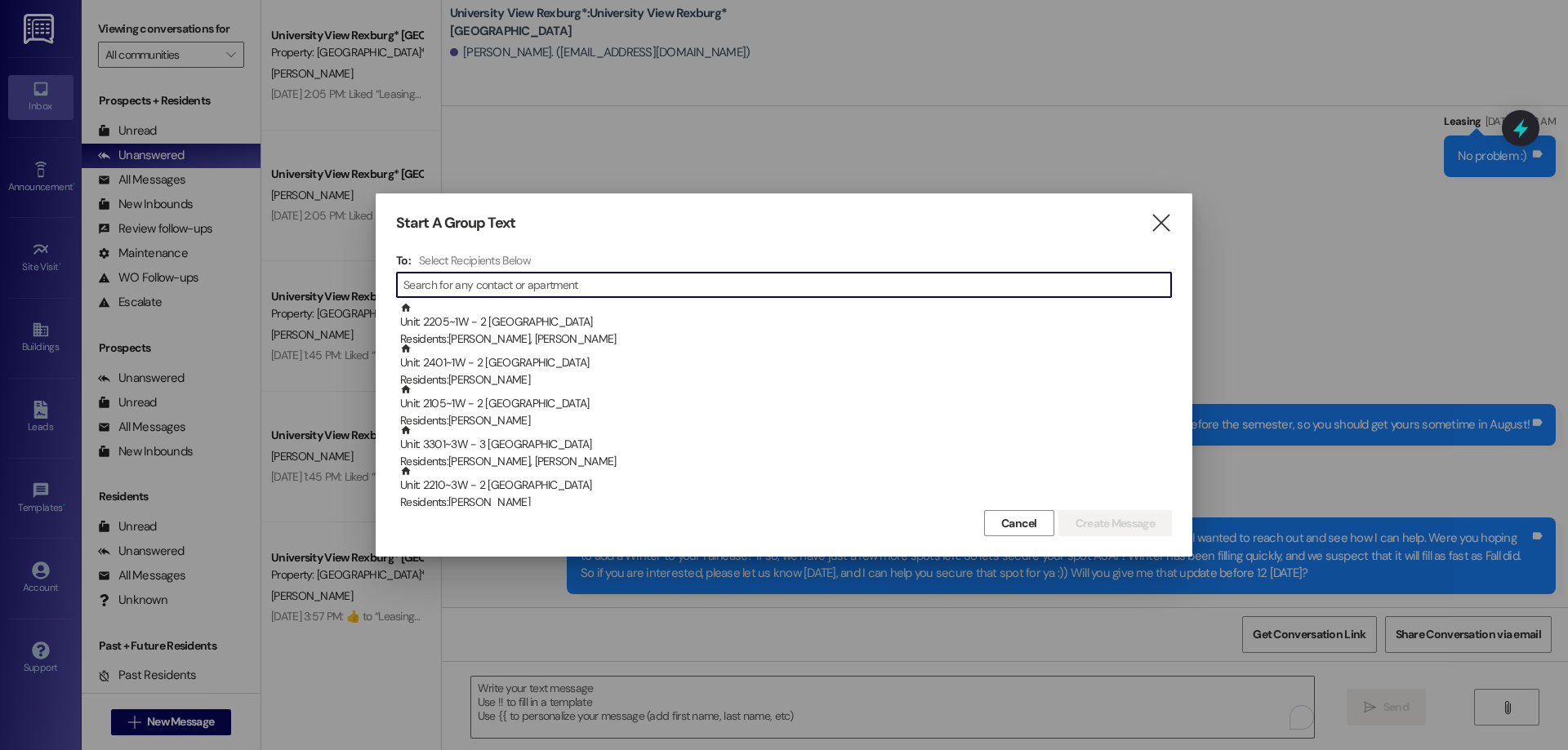
click at [477, 280] on input at bounding box center [787, 284] width 768 height 23
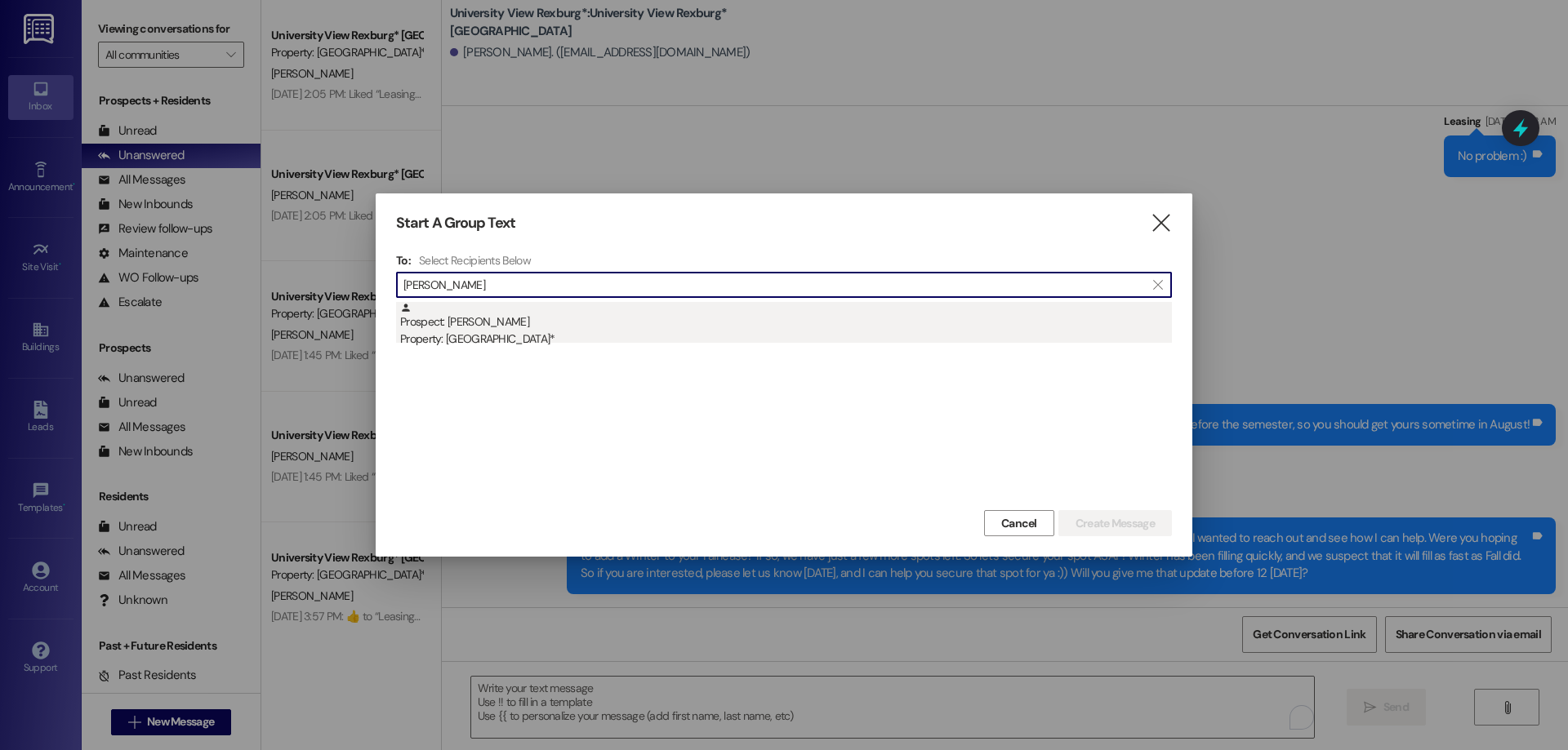
type input "[PERSON_NAME]"
click at [481, 338] on div "Property: [GEOGRAPHIC_DATA]*" at bounding box center [785, 339] width 771 height 18
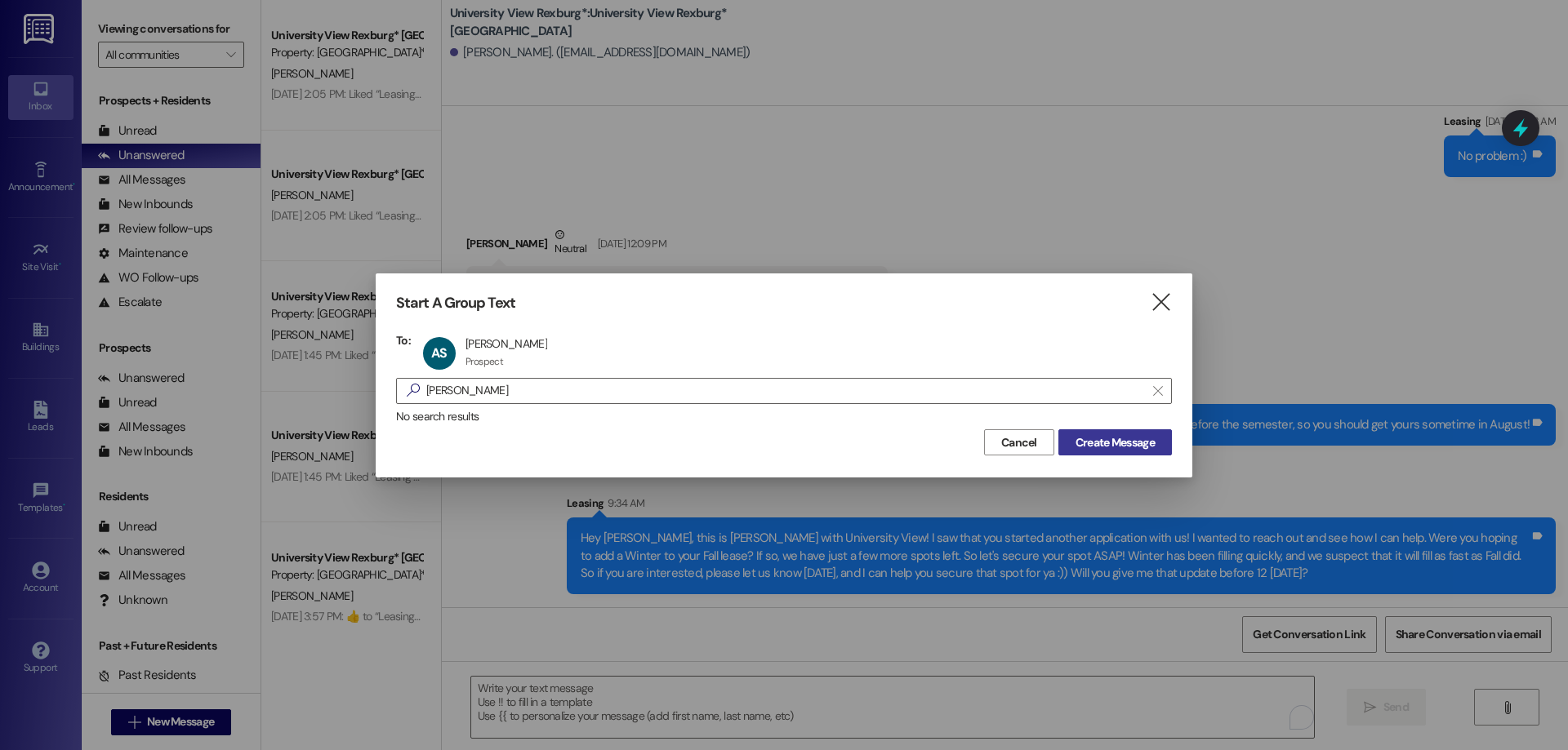
click at [1097, 445] on span "Create Message" at bounding box center [1115, 443] width 80 height 18
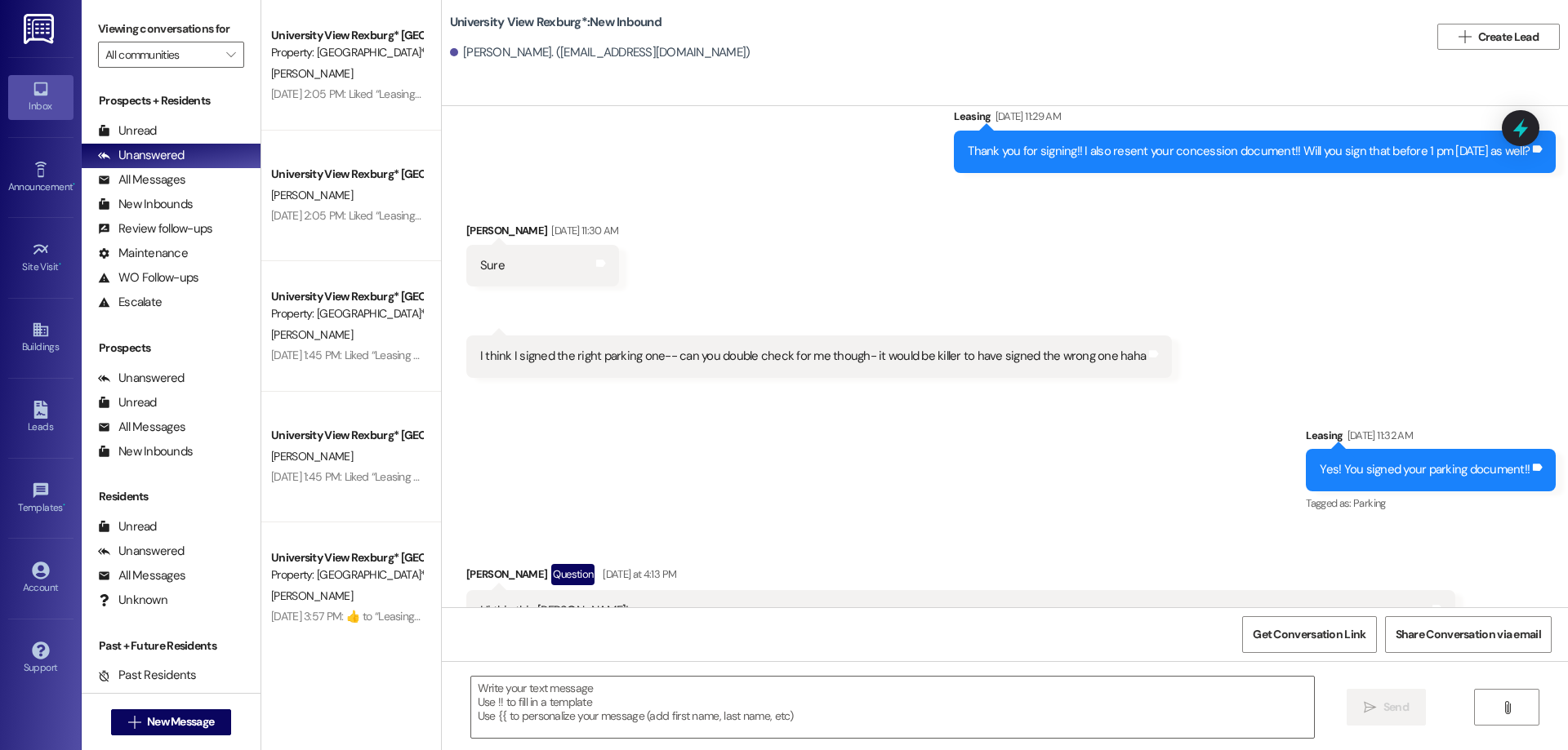
scroll to position [1075, 0]
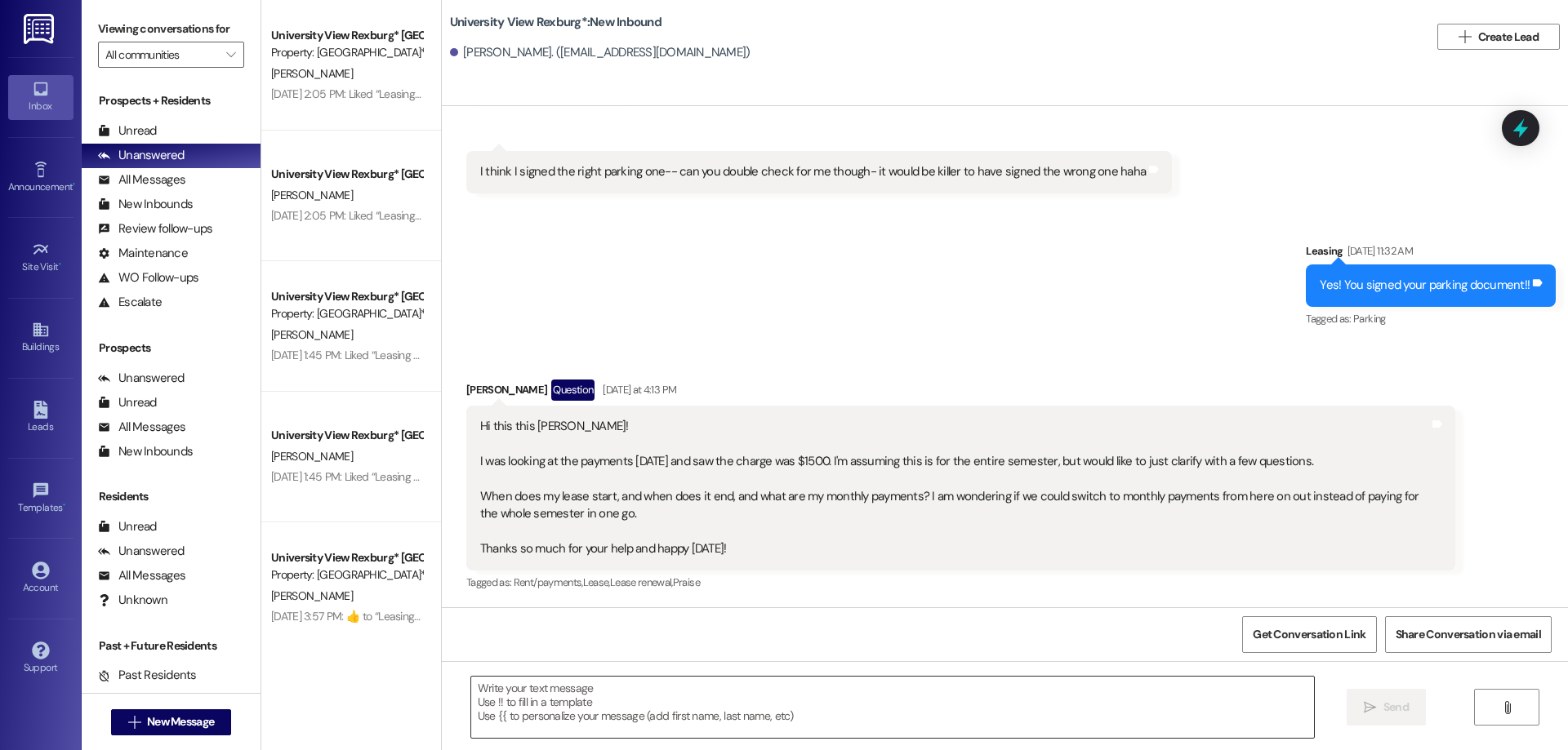
click at [716, 704] on textarea at bounding box center [893, 707] width 843 height 61
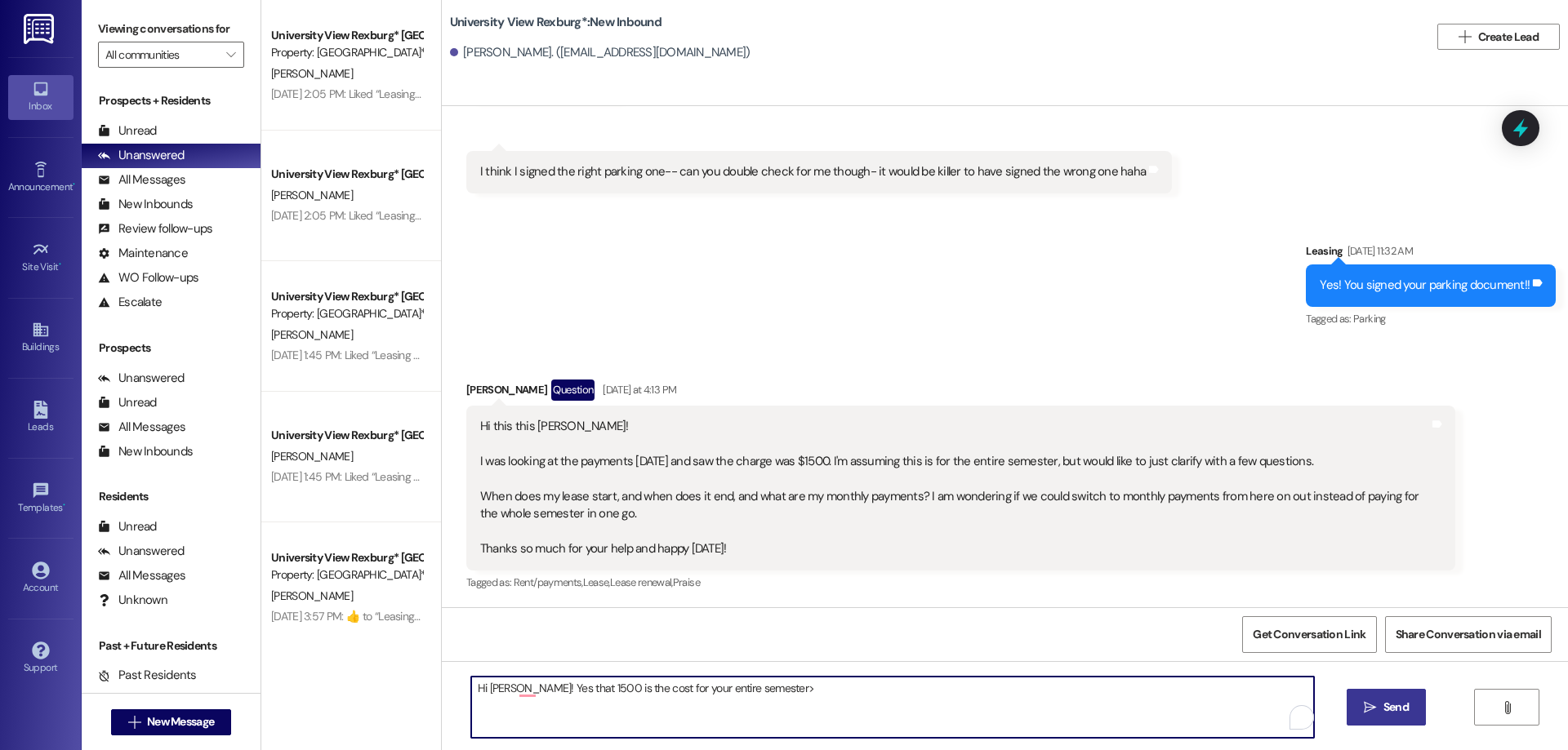
click at [748, 686] on textarea "Hi [PERSON_NAME]! Yes that 1500 is the cost for your entire semester>" at bounding box center [893, 707] width 843 height 61
click at [1119, 688] on textarea "Hi [PERSON_NAME]! Yes that 1500 is the cost for your entire semester. It looks …" at bounding box center [893, 707] width 843 height 61
click at [1145, 688] on textarea "Hi [PERSON_NAME]! Yes that 1500 is the cost for your entire semester. It looks …" at bounding box center [893, 707] width 843 height 61
click at [1193, 688] on textarea "Hi [PERSON_NAME]! Yes that 1500 is the cost for your entire semester. It looks …" at bounding box center [893, 707] width 843 height 61
click at [1248, 685] on textarea "Hi [PERSON_NAME]! Yes that 1500 is the cost for your entire semester. It looks …" at bounding box center [893, 707] width 843 height 61
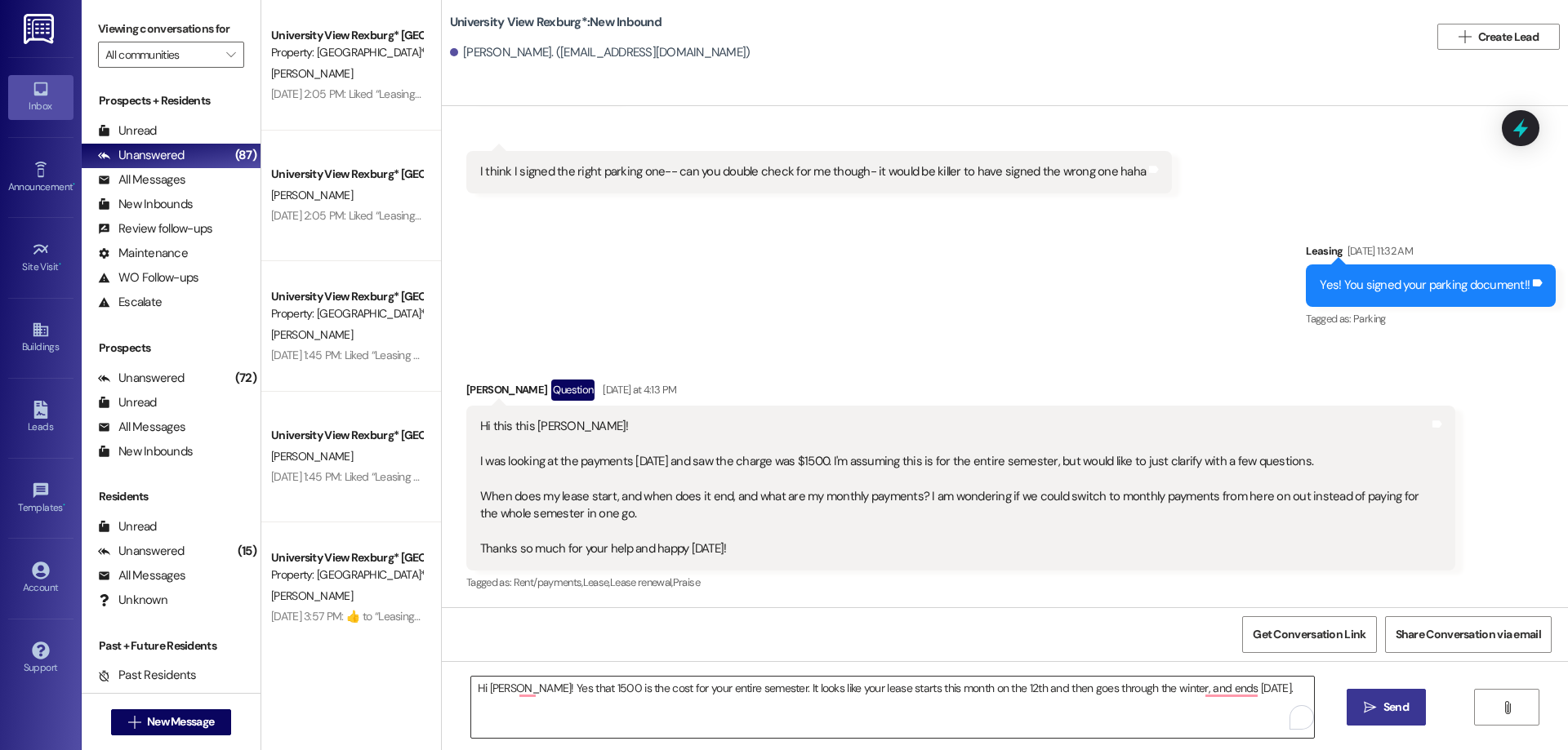
drag, startPoint x: 1248, startPoint y: 688, endPoint x: 1241, endPoint y: 694, distance: 9.2
click at [1248, 689] on textarea "Hi [PERSON_NAME]! Yes that 1500 is the cost for your entire semester. It looks …" at bounding box center [893, 707] width 843 height 61
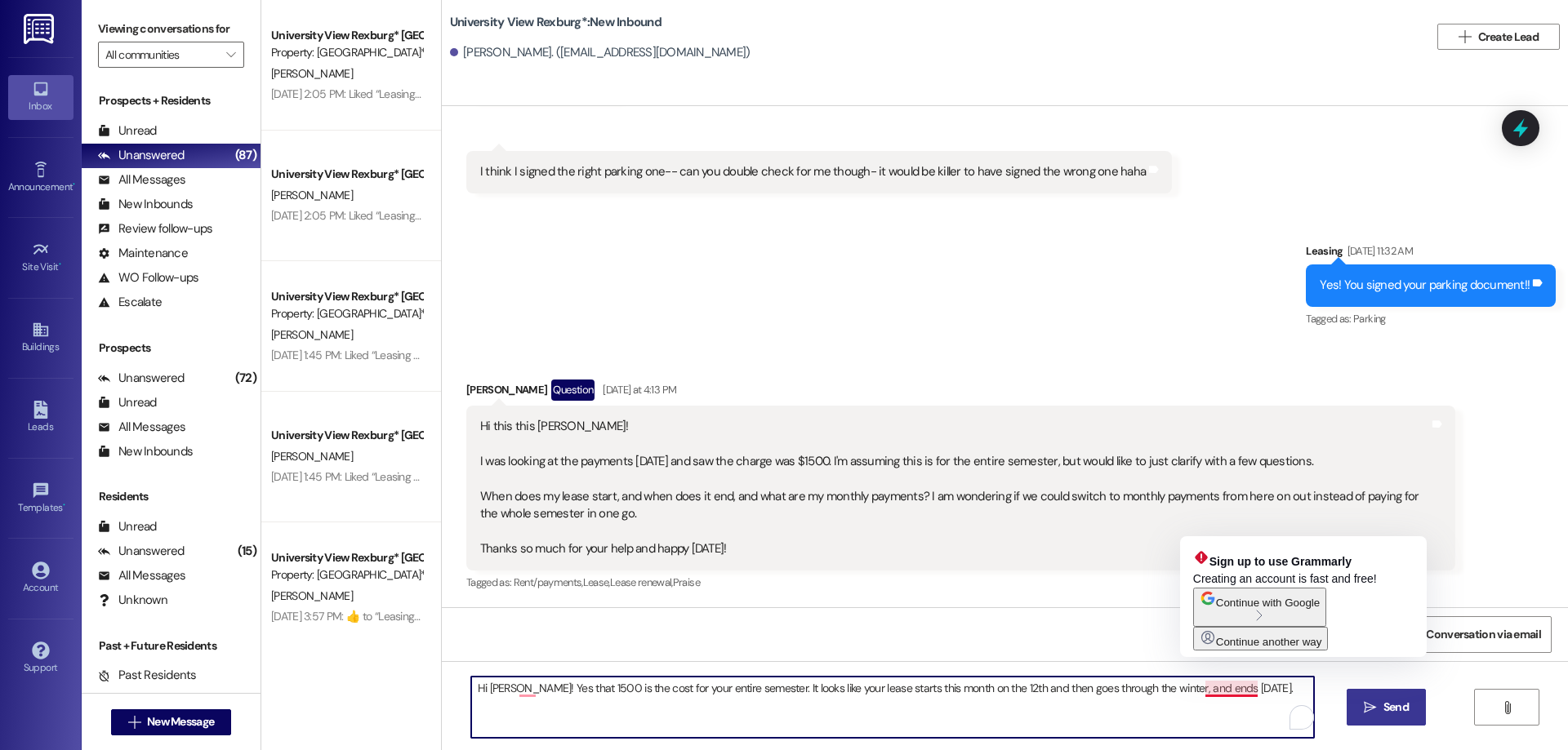
click at [1248, 688] on textarea "Hi [PERSON_NAME]! Yes that 1500 is the cost for your entire semester. It looks …" at bounding box center [893, 707] width 843 height 61
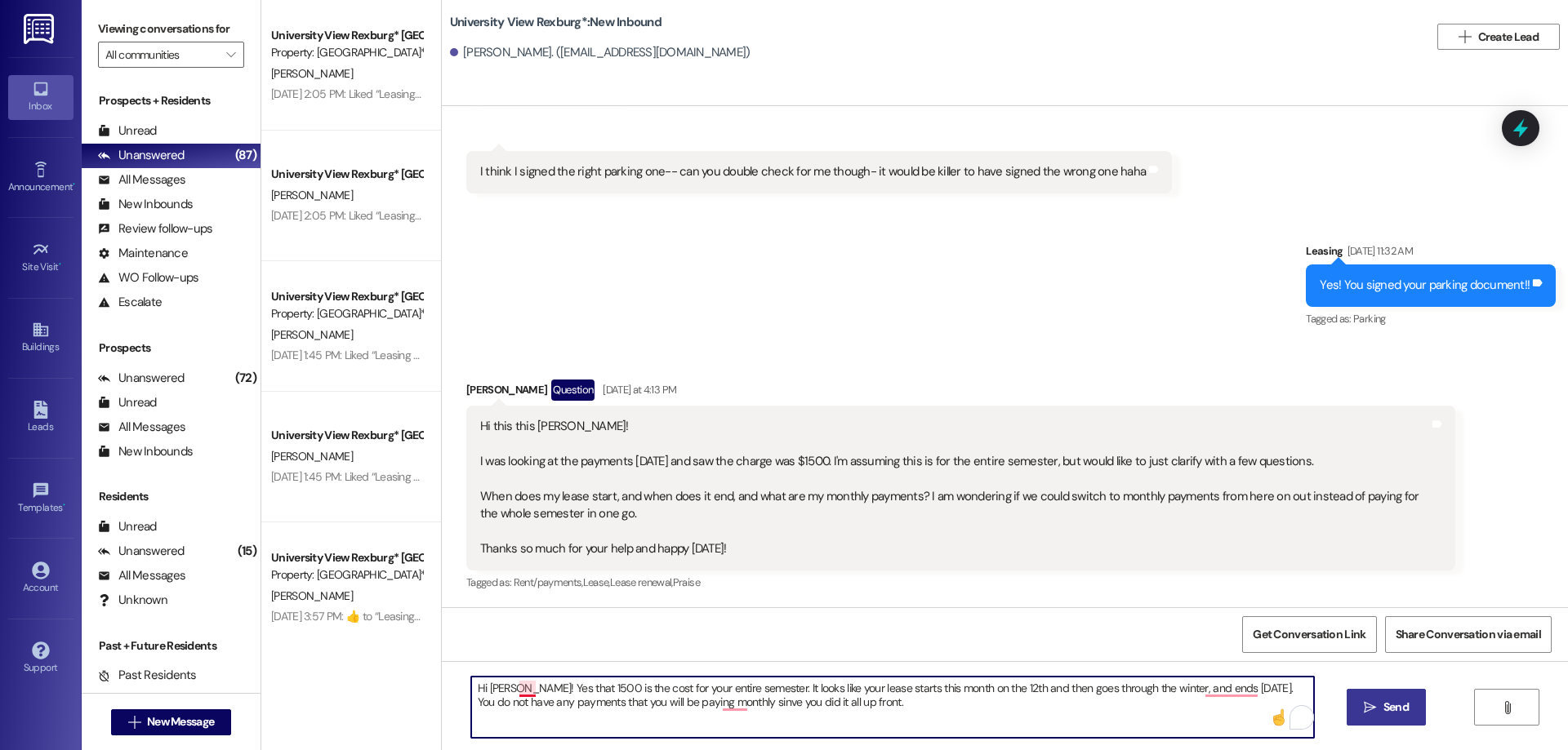
click at [522, 691] on textarea "Hi [PERSON_NAME]! Yes that 1500 is the cost for your entire semester. It looks …" at bounding box center [893, 707] width 843 height 61
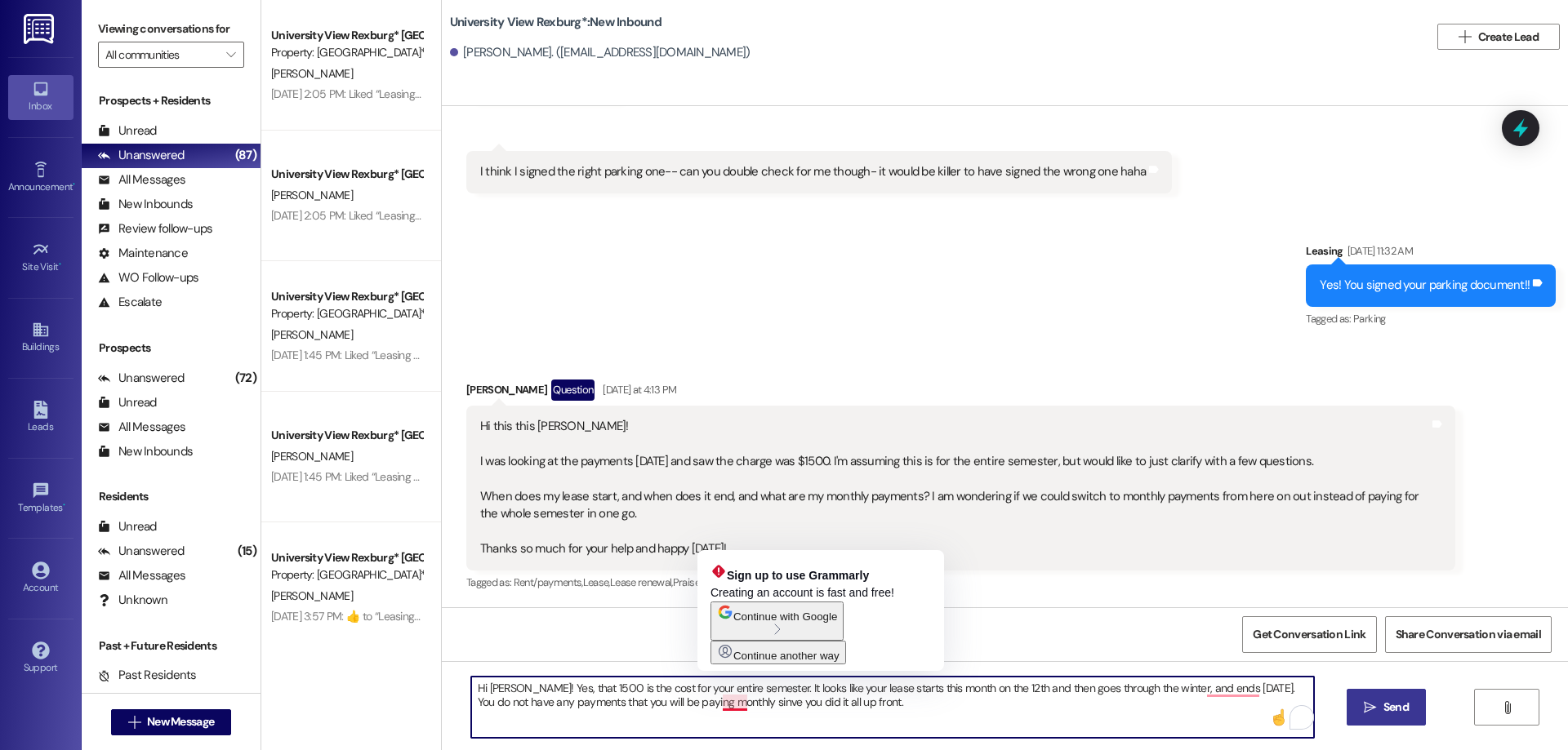
click at [728, 702] on textarea "Hi [PERSON_NAME]! Yes, that 1500 is the cost for your entire semester. It looks…" at bounding box center [893, 707] width 843 height 61
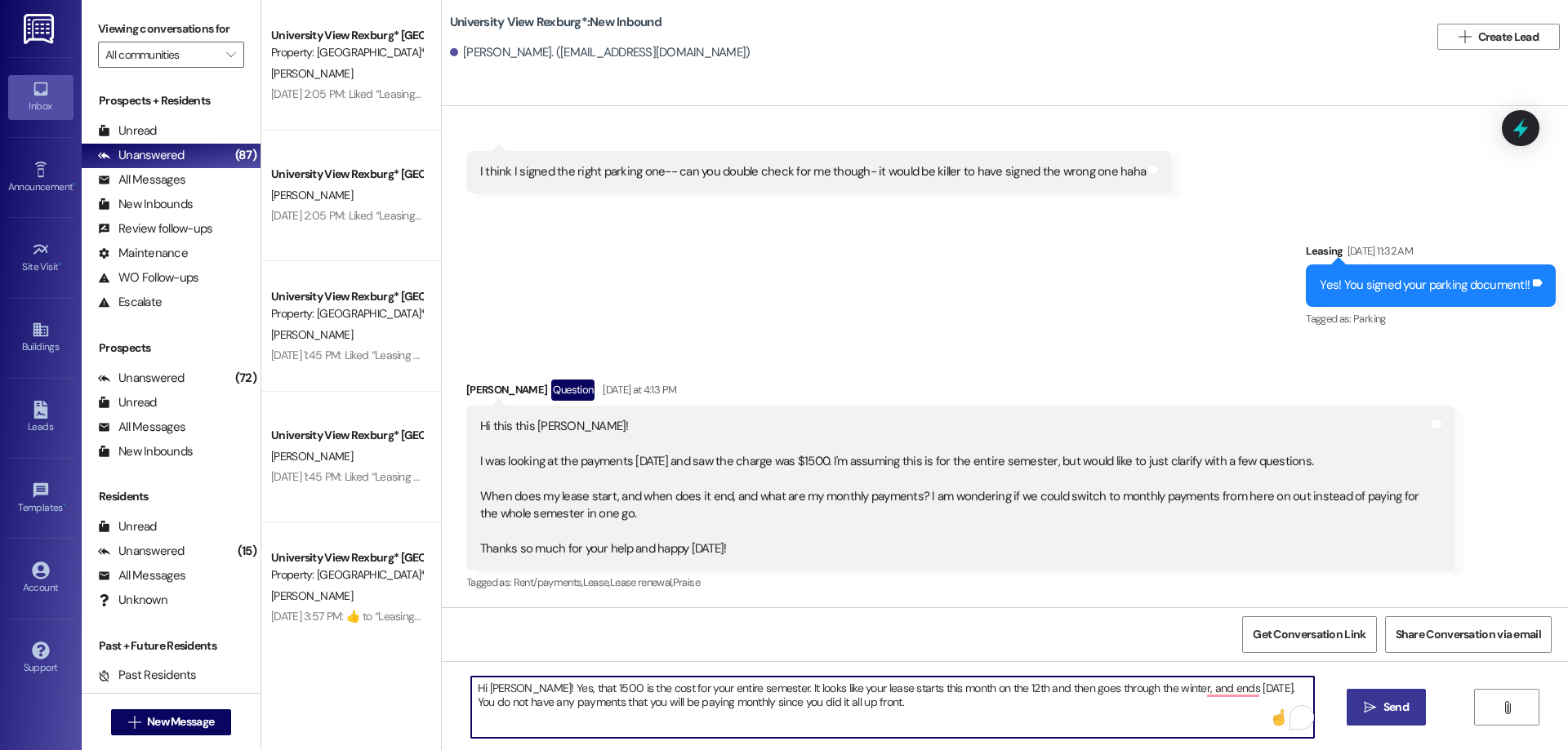
click at [857, 706] on textarea "Hi [PERSON_NAME]! Yes, that 1500 is the cost for your entire semester. It looks…" at bounding box center [893, 707] width 843 height 61
drag, startPoint x: 875, startPoint y: 706, endPoint x: 444, endPoint y: 699, distance: 431.1
click at [444, 699] on div "Hi [PERSON_NAME]! Yes, that 1500 is the cost for your entire semester. It looks…" at bounding box center [1005, 722] width 1126 height 122
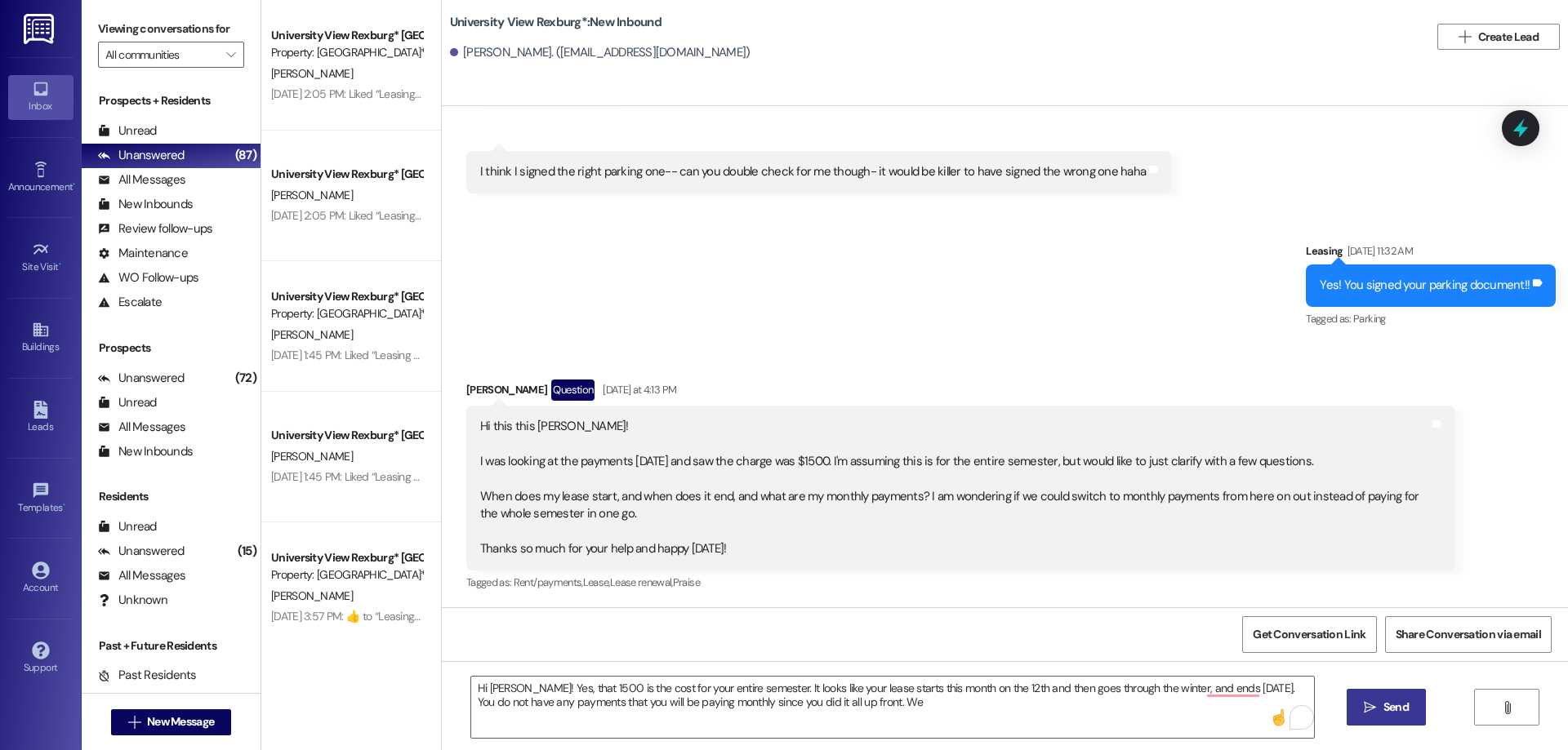
click at [444, 699] on div "Hi [PERSON_NAME]! Yes, that 1500 is the cost for your entire semester. It looks…" at bounding box center [1005, 722] width 1126 height 122
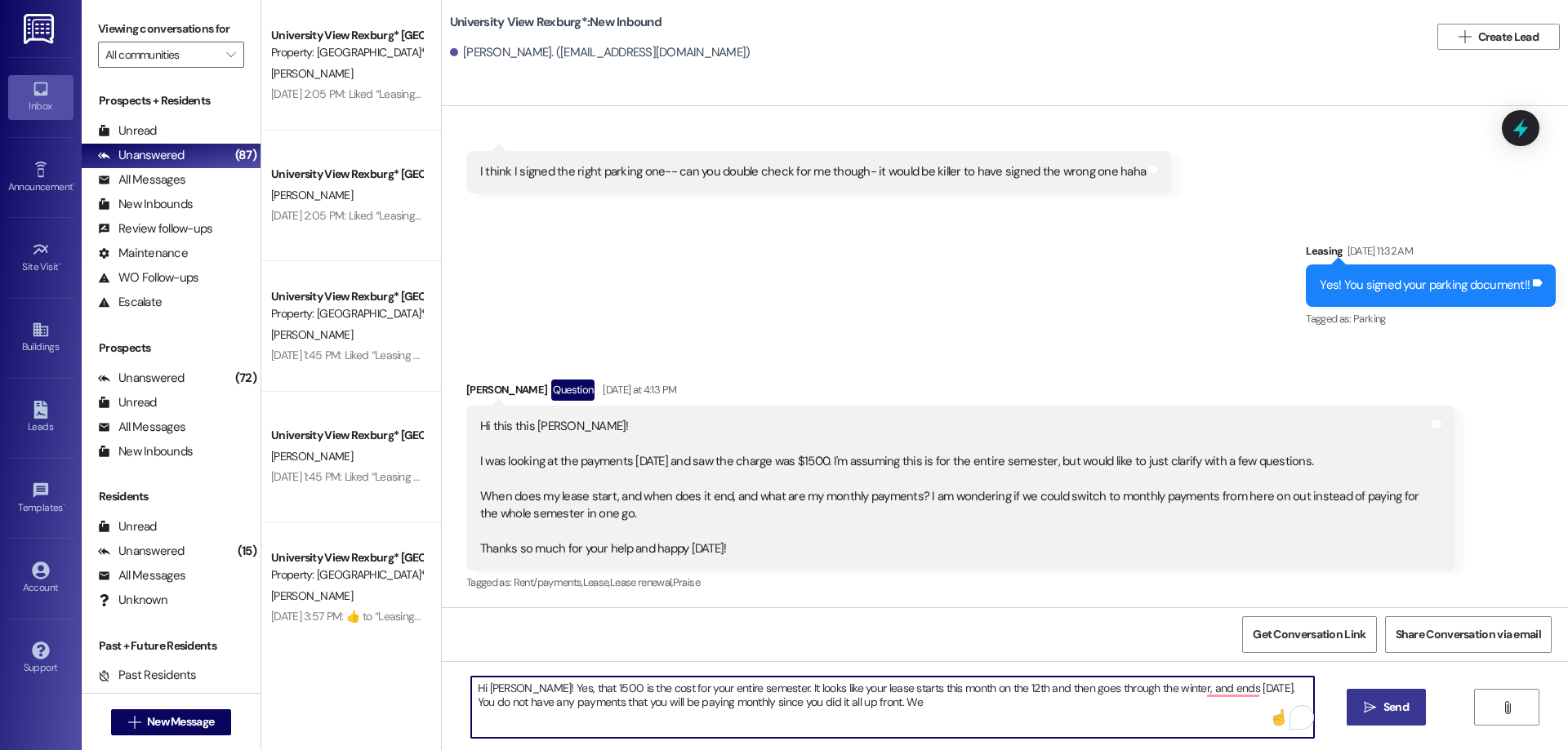
drag, startPoint x: 859, startPoint y: 708, endPoint x: 512, endPoint y: 686, distance: 347.7
click at [510, 686] on textarea "Hi [PERSON_NAME]! Yes, that 1500 is the cost for your entire semester. It looks…" at bounding box center [893, 707] width 843 height 61
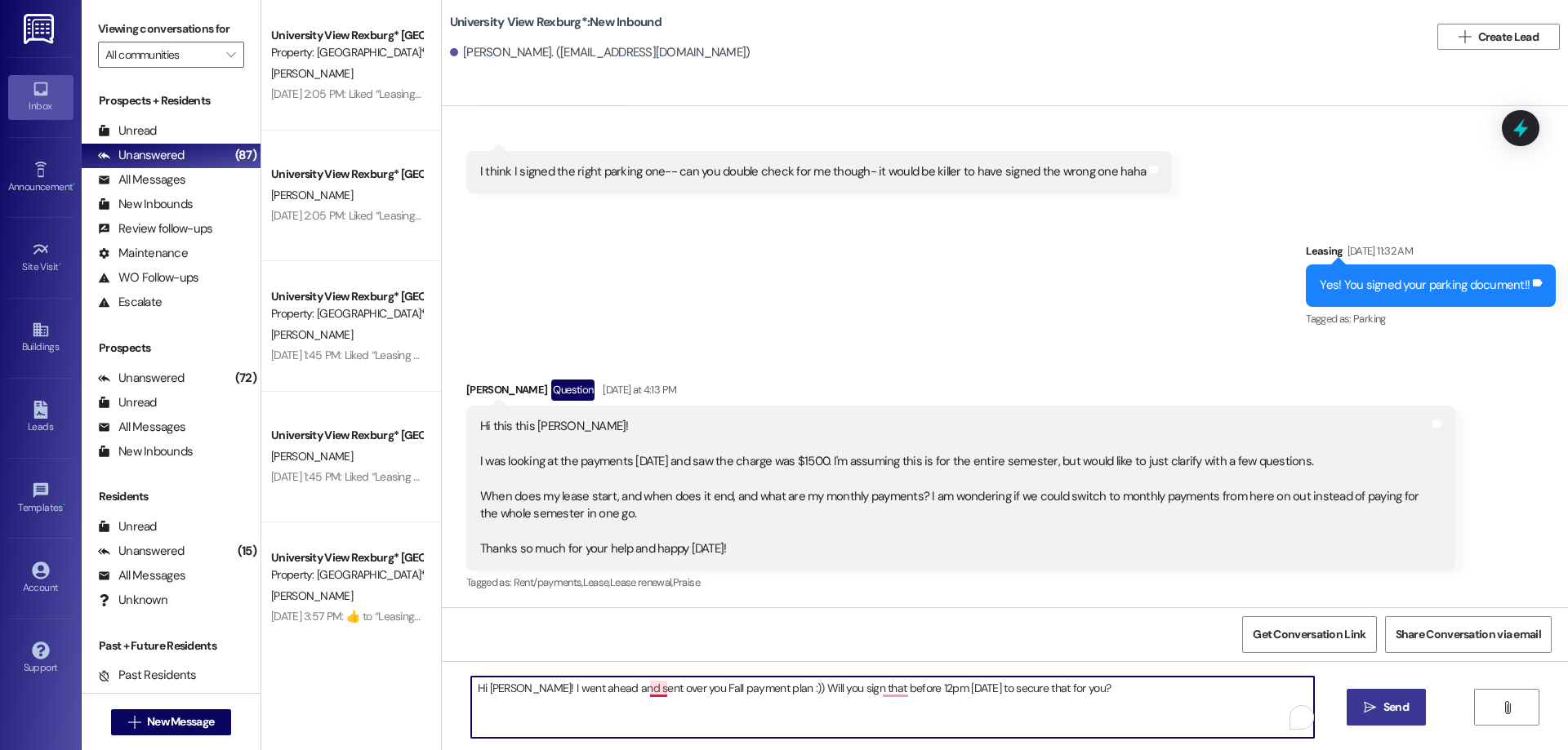
click at [653, 696] on textarea "Hi [PERSON_NAME]! I went ahead and sent over you Fall payment plan :)) Will you…" at bounding box center [893, 707] width 843 height 61
drag, startPoint x: 464, startPoint y: 688, endPoint x: 1070, endPoint y: 759, distance: 610.1
click at [1070, 727] on html "Inbox Go to Inbox Announcement • Send A Text Announcement Site Visit • Go to Si…" at bounding box center [784, 375] width 1568 height 750
type textarea "Hi [PERSON_NAME]! I went ahead and sent over your Fall payment plan :)) Will yo…"
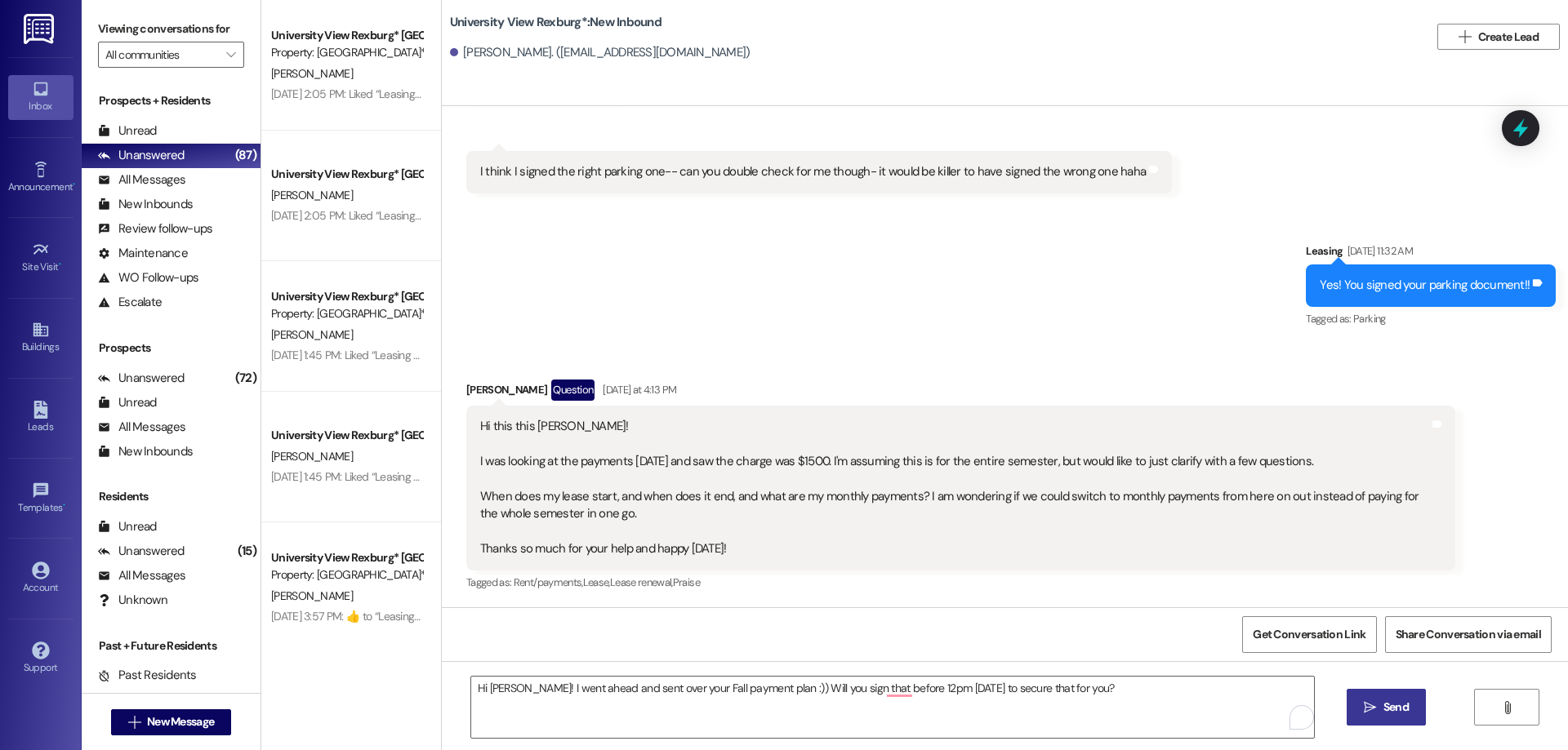
click at [1399, 706] on span "Send" at bounding box center [1396, 707] width 25 height 18
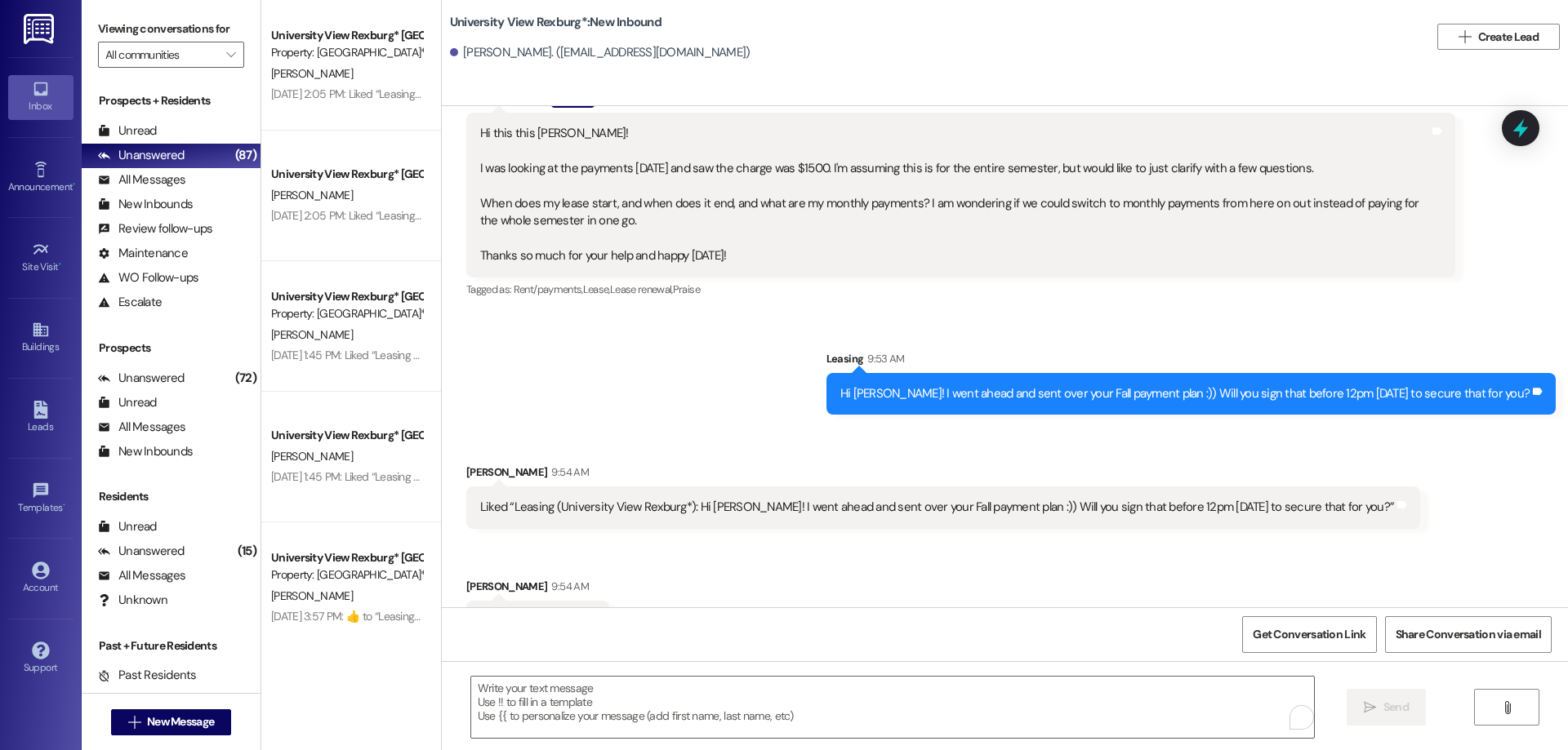
scroll to position [1416, 0]
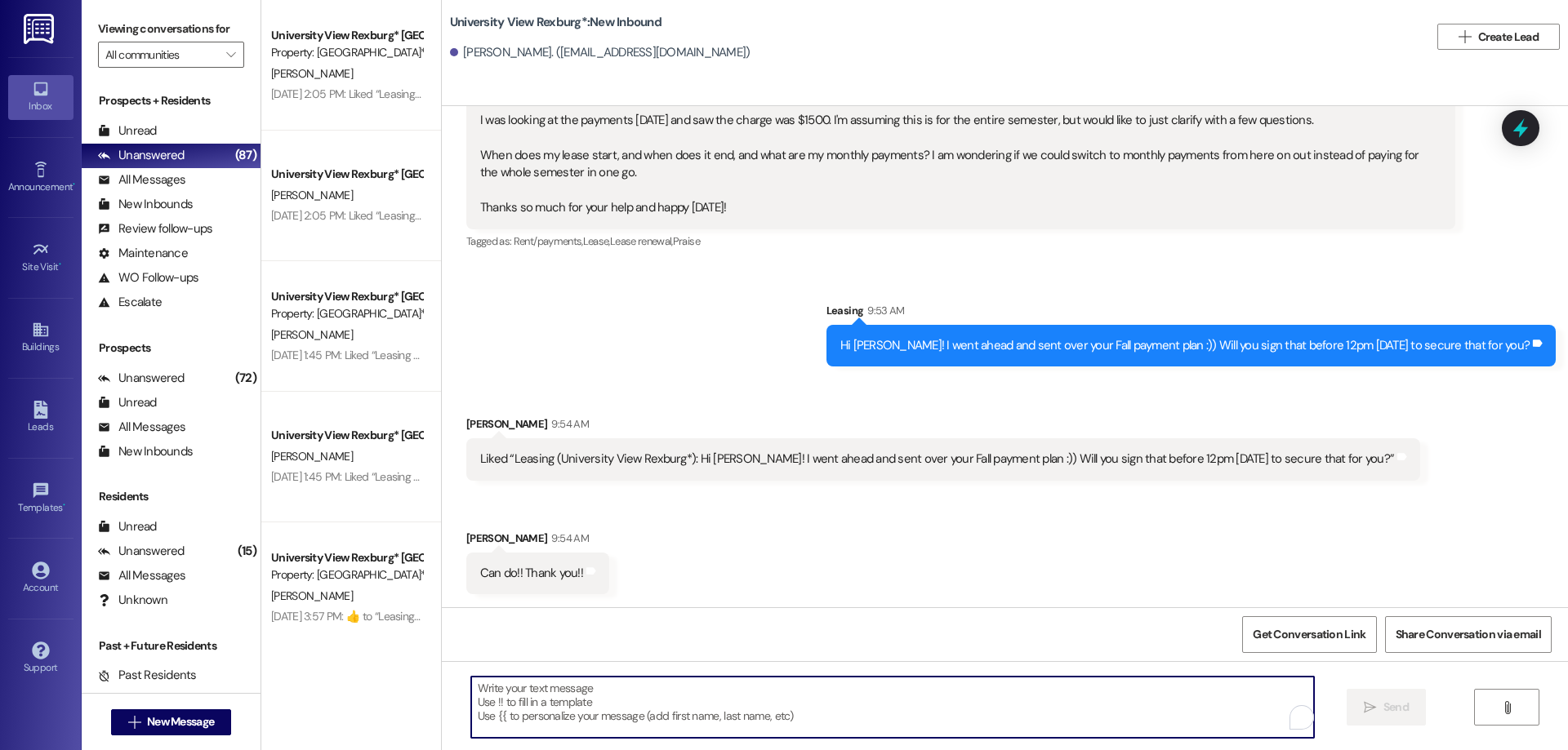
click at [705, 691] on textarea "To enrich screen reader interactions, please activate Accessibility in Grammarl…" at bounding box center [893, 707] width 843 height 61
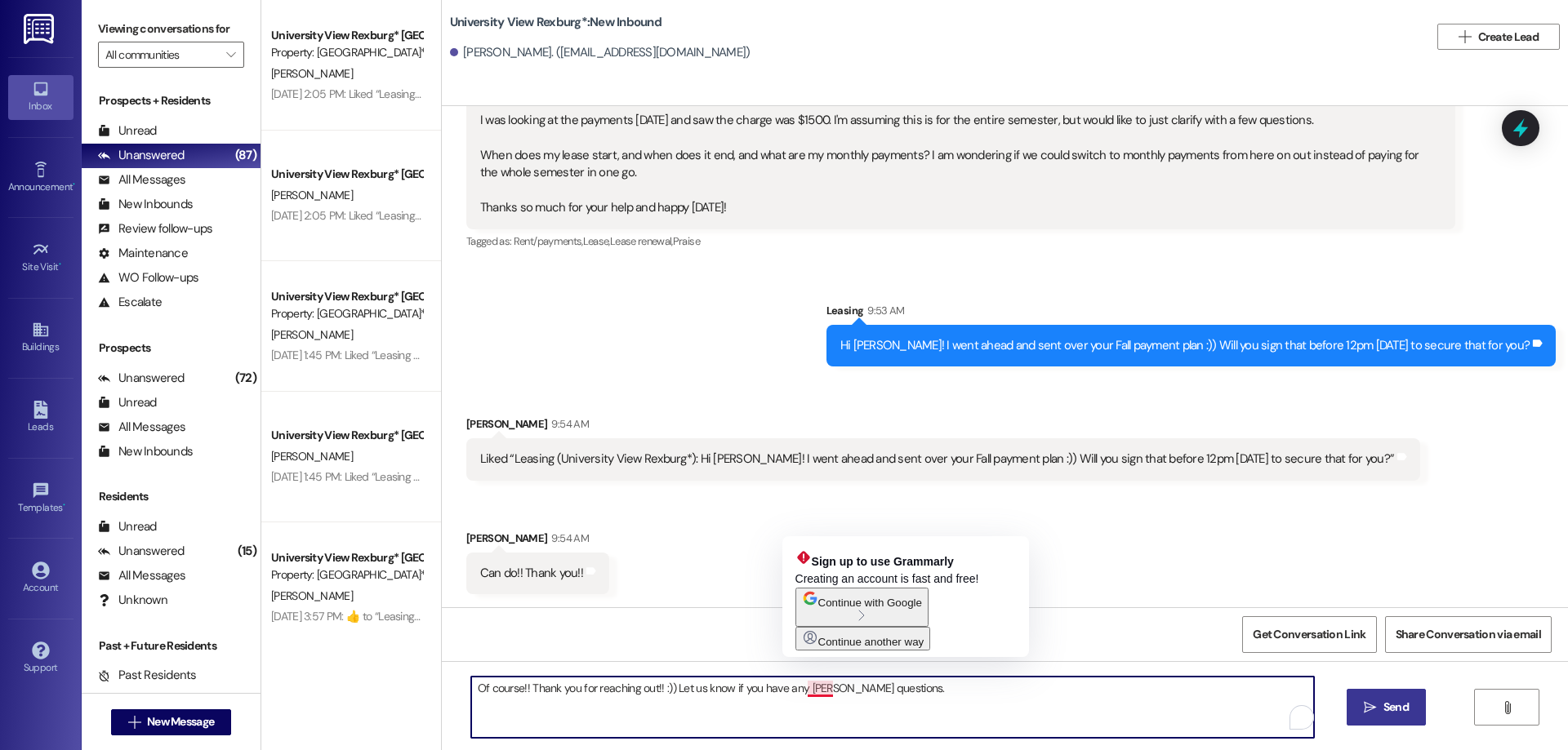
click at [803, 690] on textarea "Of course!! Thank you for reaching out!! :)) Let us know if you have any [PERSO…" at bounding box center [893, 707] width 843 height 61
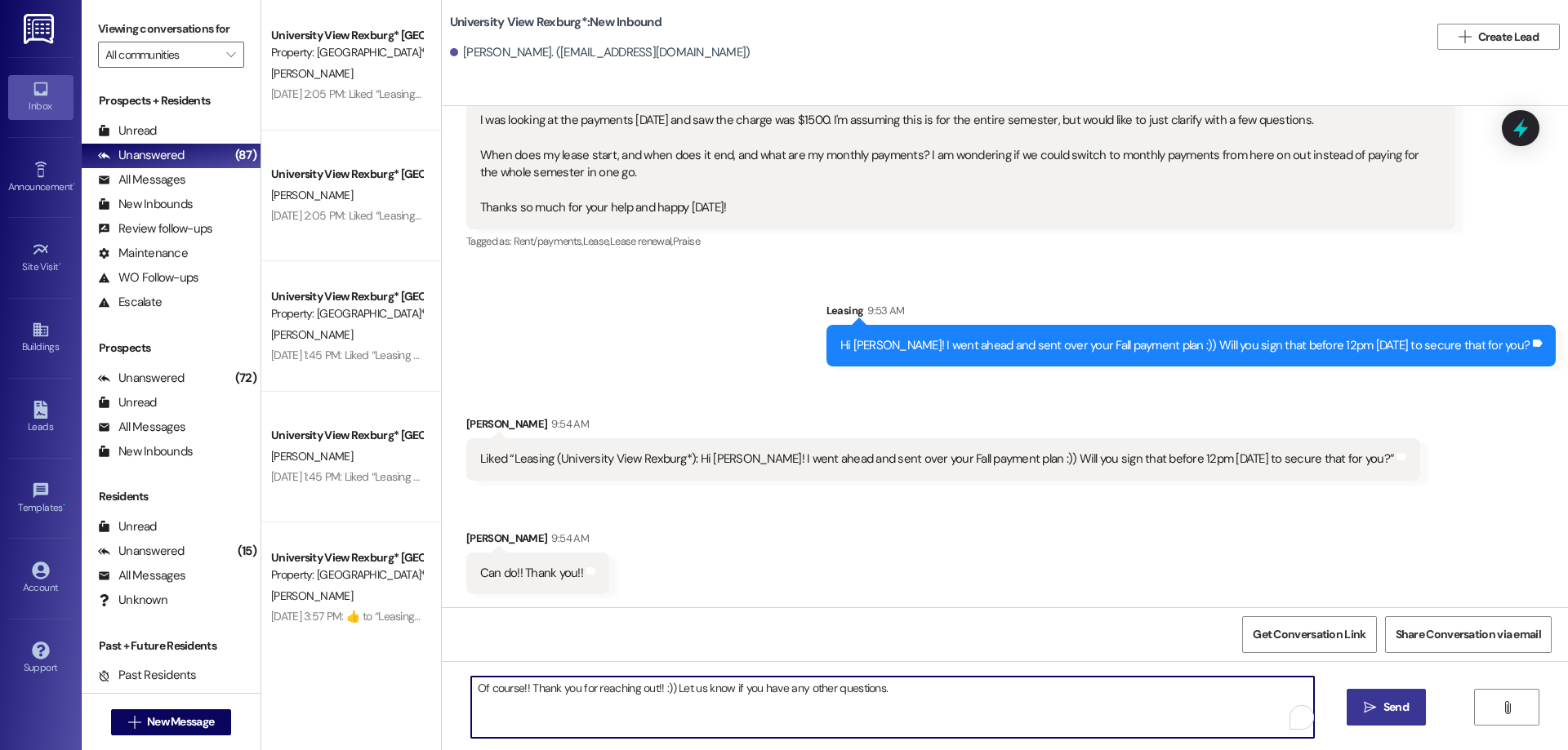
type textarea "Of course!! Thank you for reaching out!! :)) Let us know if you have any other …"
click at [1401, 716] on span "Send" at bounding box center [1396, 707] width 25 height 18
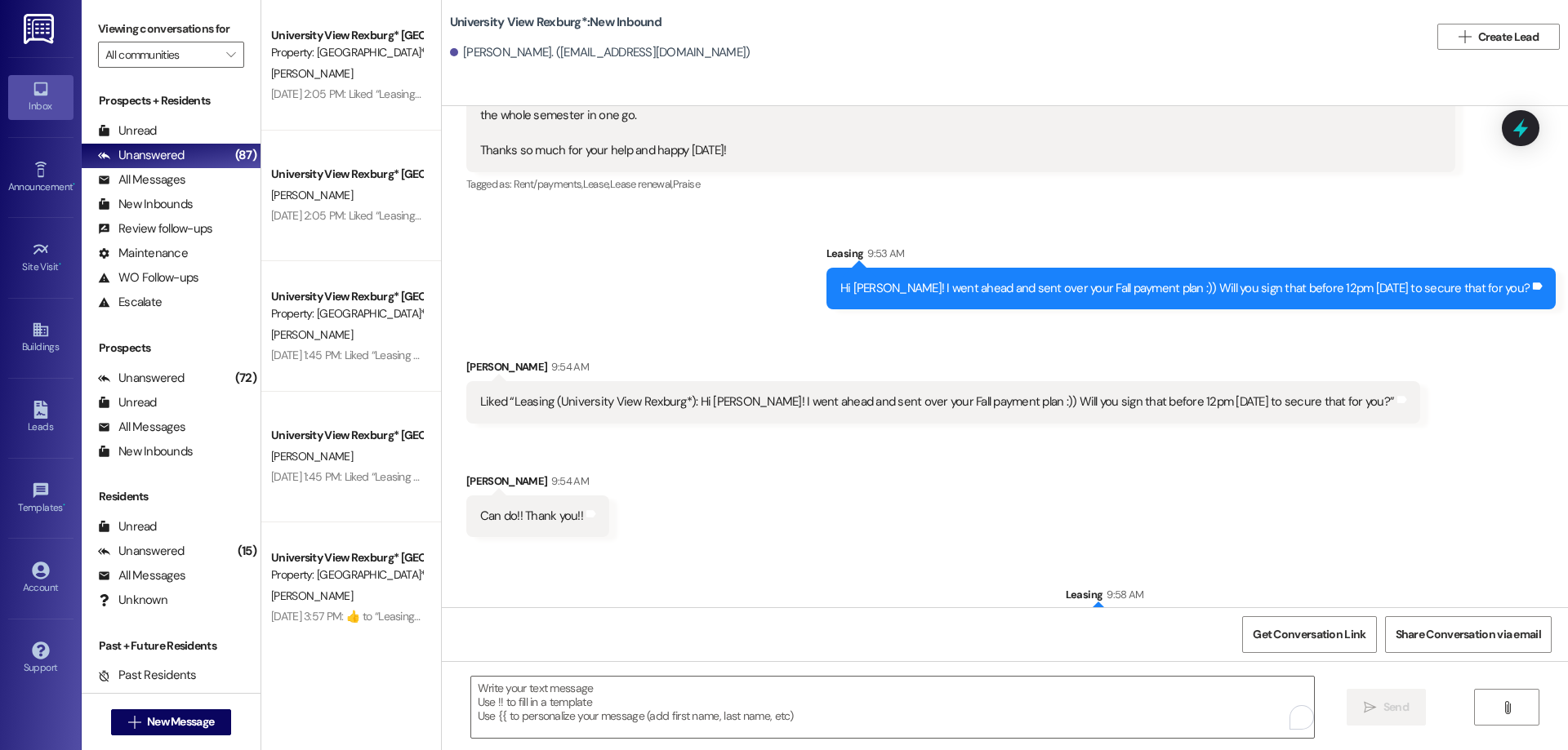
scroll to position [1530, 0]
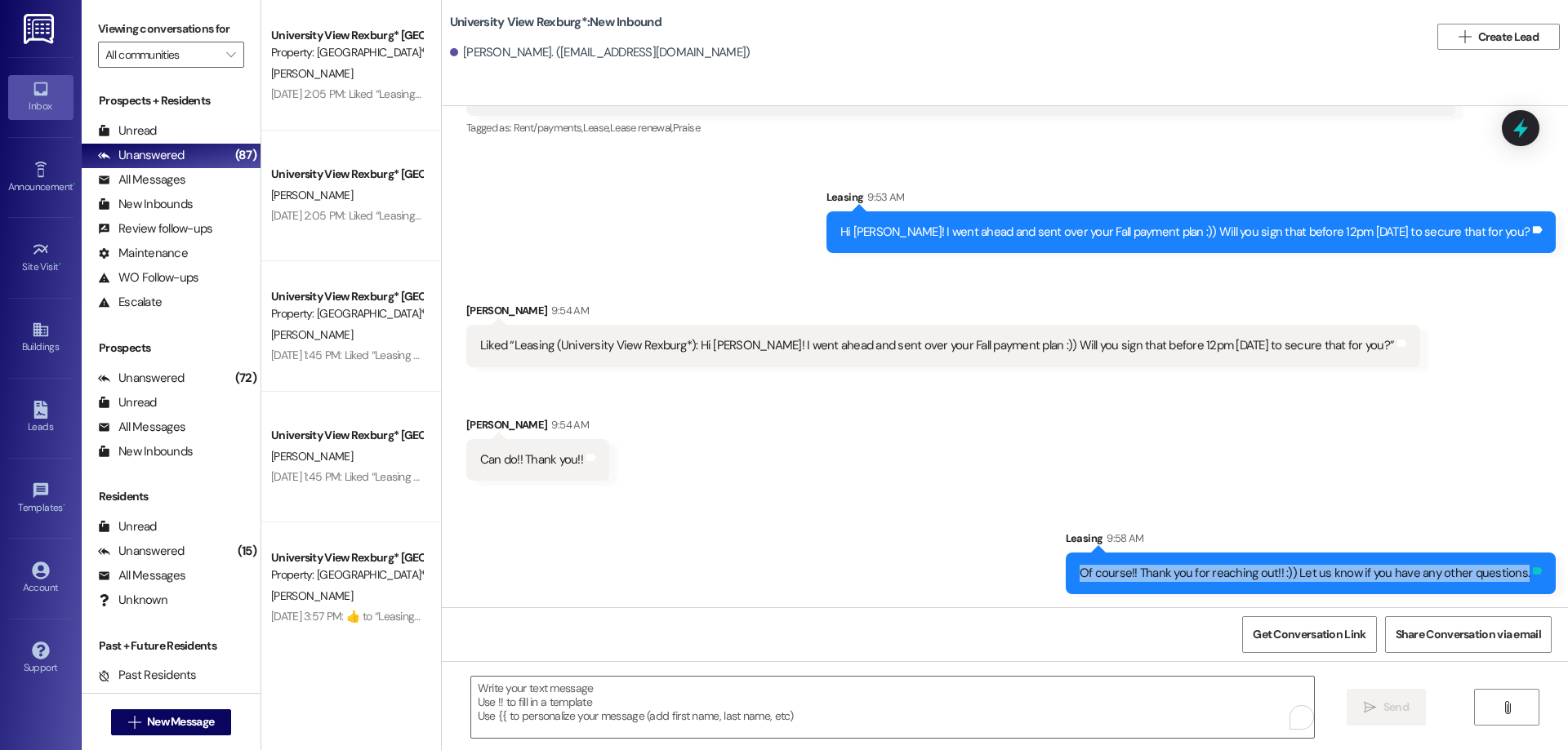
drag, startPoint x: 1087, startPoint y: 576, endPoint x: 1534, endPoint y: 574, distance: 447.0
click at [1534, 574] on div "Of course!! Thank you for reaching out!! :)) Let us know if you have any other …" at bounding box center [1311, 573] width 490 height 42
copy div "Of course!! Thank you for reaching out!! :)) Let us know if you have any other …"
click at [168, 724] on span "New Message" at bounding box center [181, 722] width 67 height 18
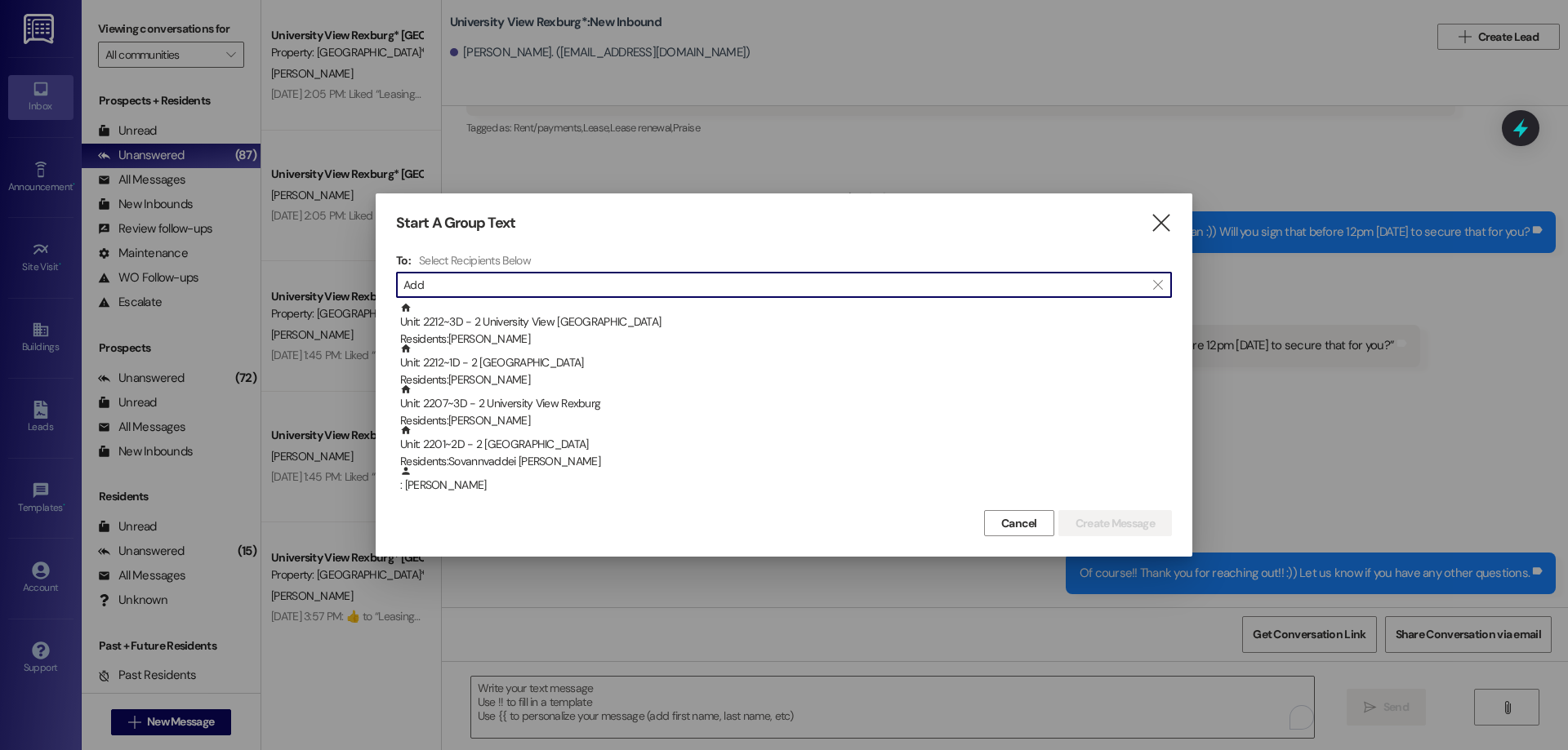
click at [445, 283] on input "Add" at bounding box center [774, 284] width 742 height 23
type input "A"
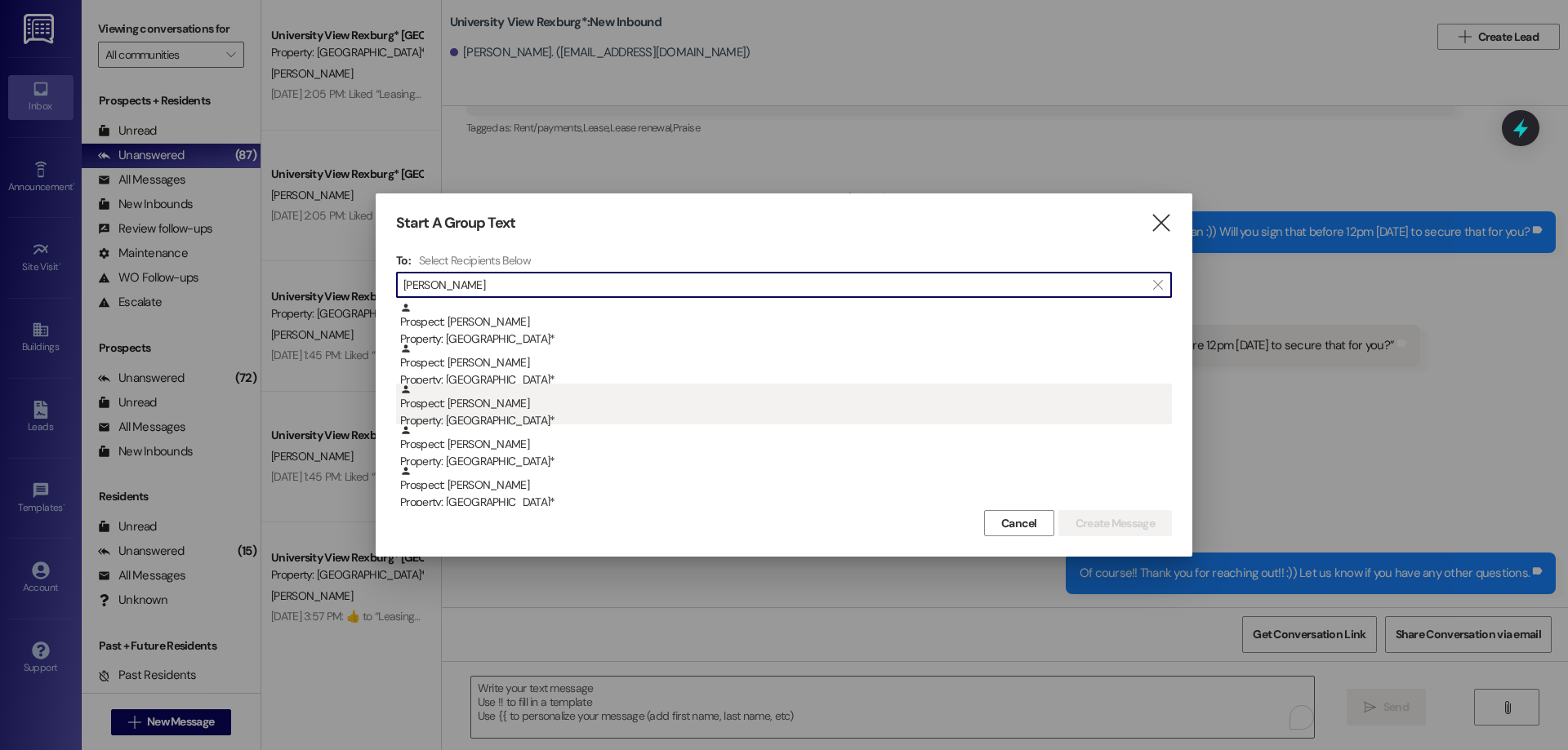
type input "[PERSON_NAME]"
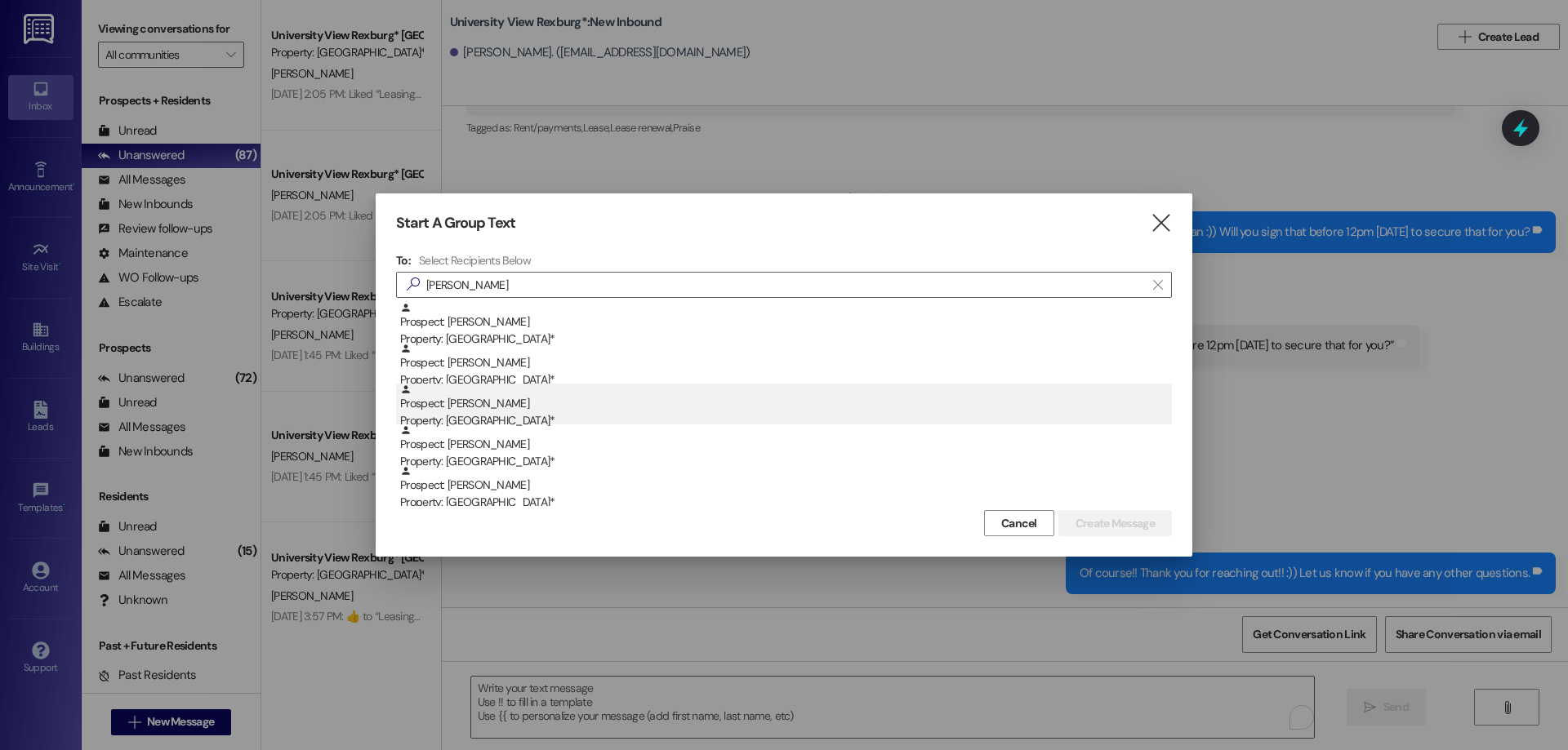
click at [476, 408] on div "Prospect: [PERSON_NAME] Property: [GEOGRAPHIC_DATA]*" at bounding box center [785, 406] width 771 height 46
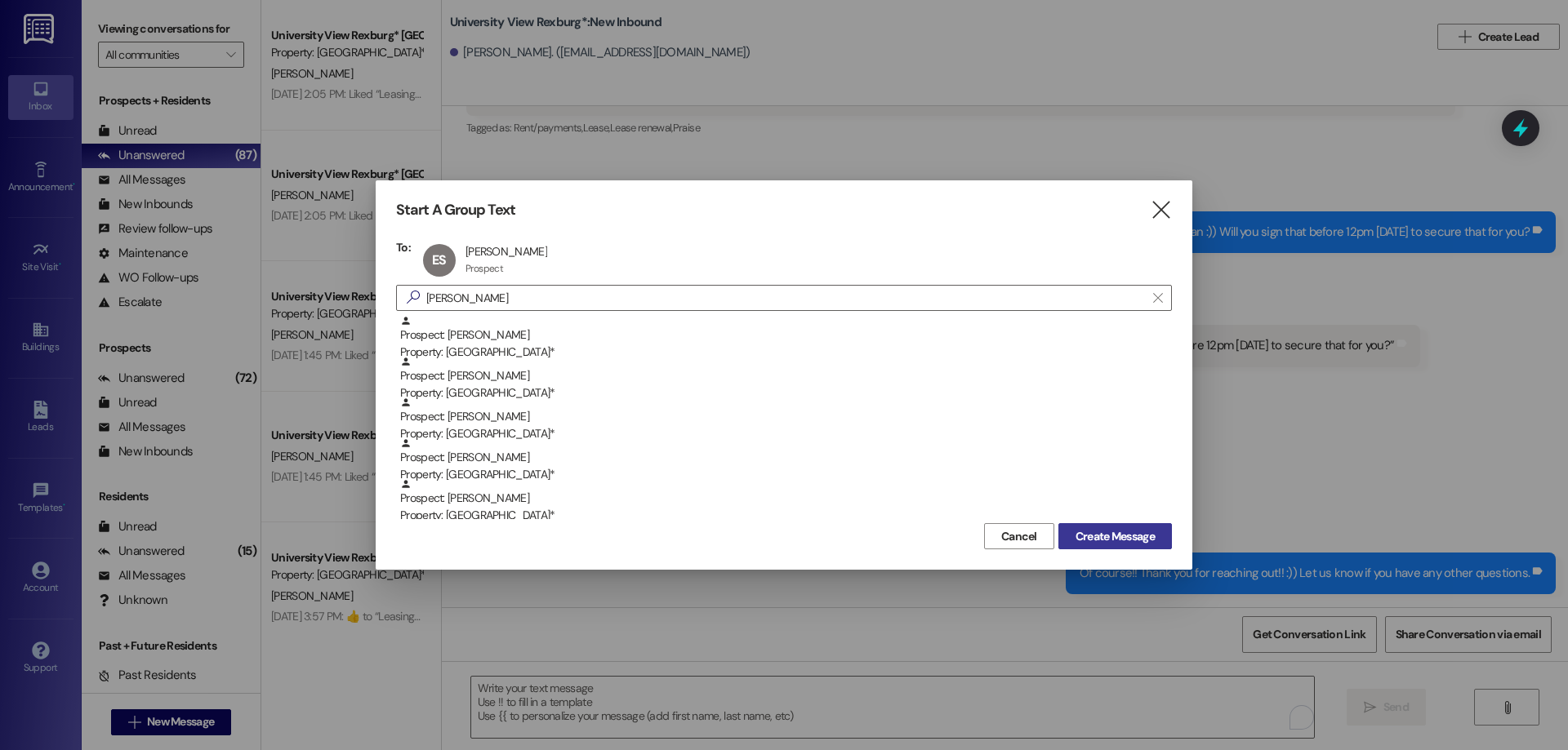
click at [1119, 532] on span "Create Message" at bounding box center [1115, 537] width 80 height 18
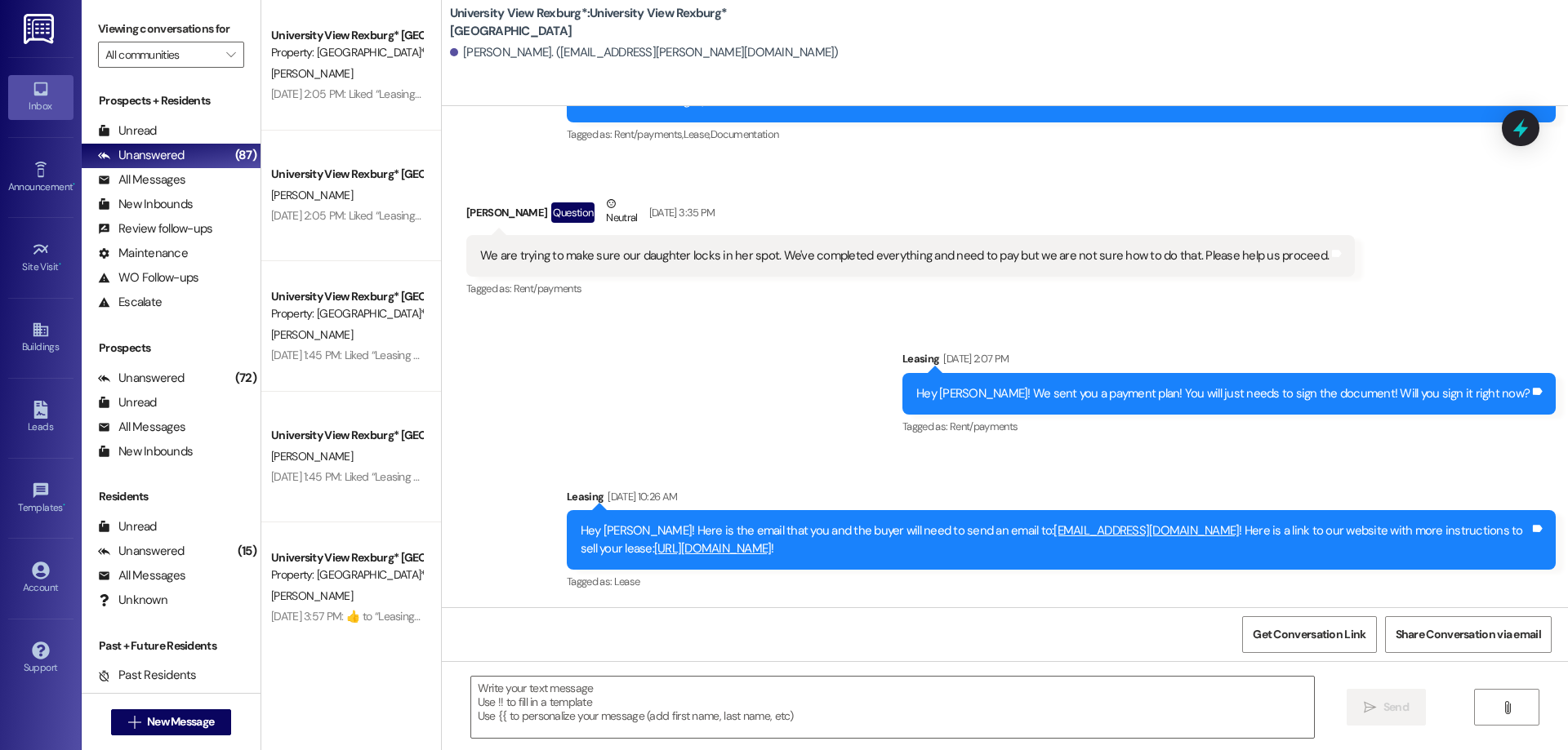
scroll to position [133, 0]
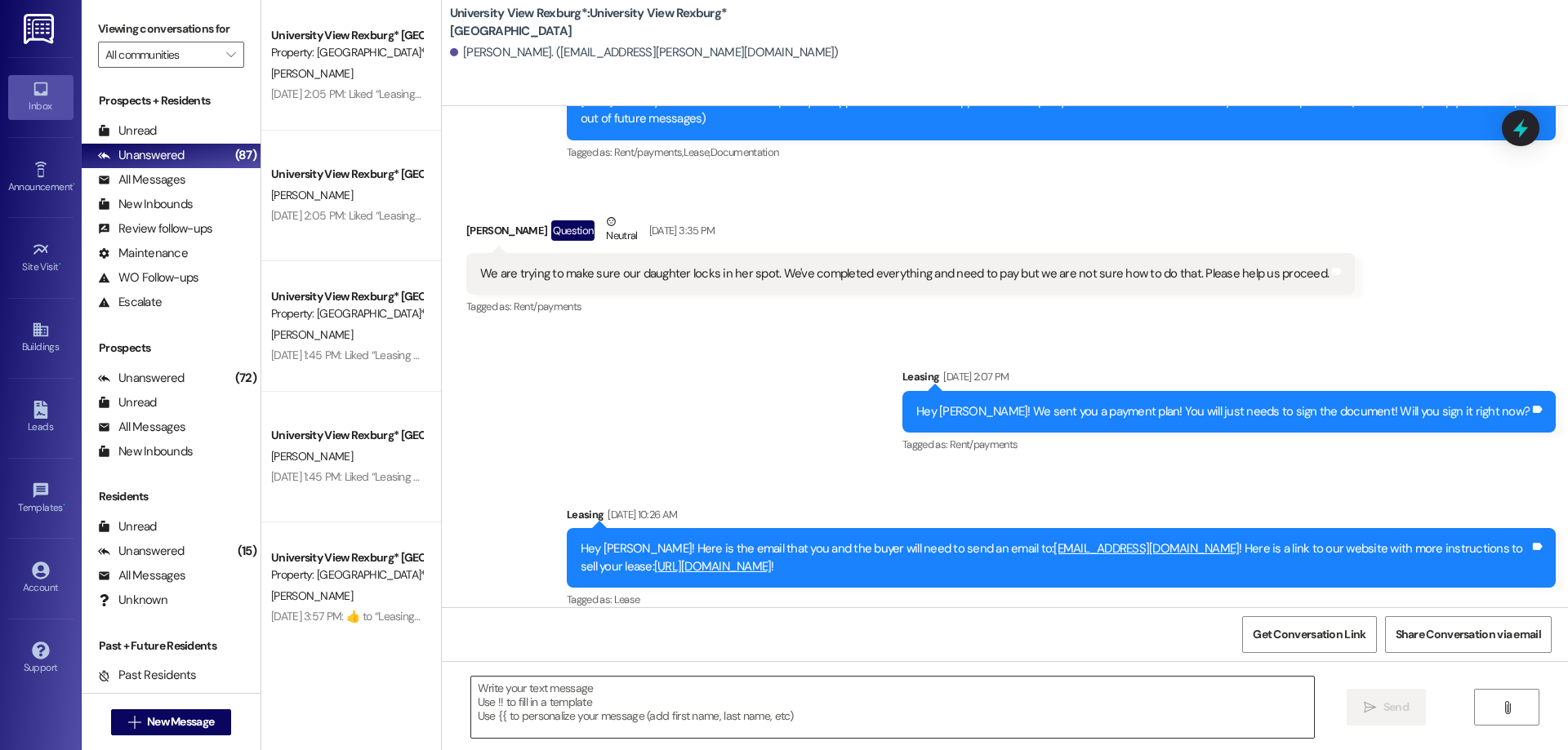
click at [619, 688] on textarea at bounding box center [893, 707] width 843 height 61
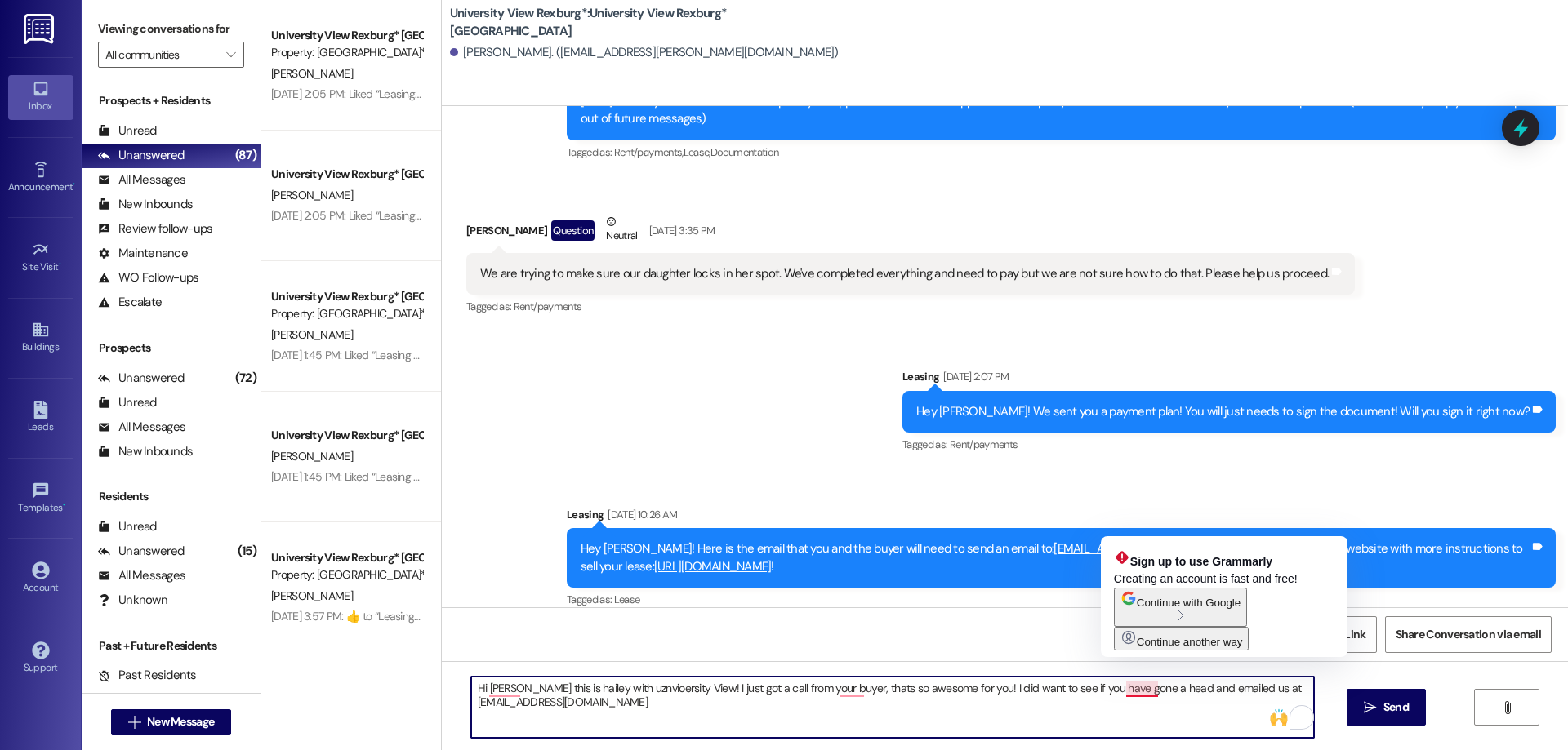
click at [1123, 691] on textarea "Hi [PERSON_NAME] this is hailey with uznvioersity View! I just got a call from …" at bounding box center [893, 707] width 843 height 61
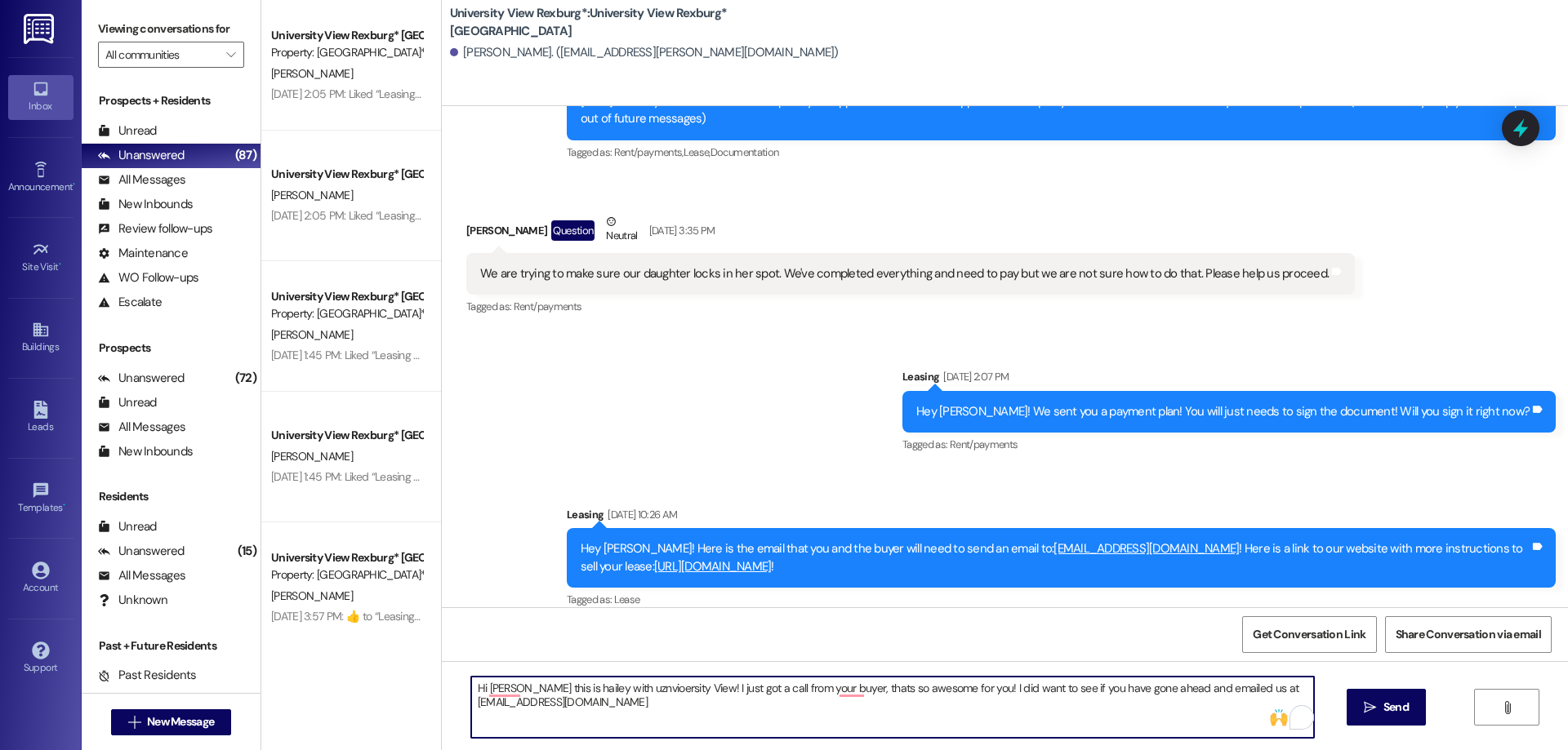
click at [642, 701] on textarea "Hi [PERSON_NAME] this is hailey with uznvioersity View! I just got a call from …" at bounding box center [893, 707] width 843 height 61
click at [508, 688] on textarea "Hi [PERSON_NAME] this is hailey with uznvioersity View! I just got a call from …" at bounding box center [893, 707] width 843 height 61
click at [598, 690] on textarea "Hi [PERSON_NAME], this is hailey with uznvioersity View! I just got a call from…" at bounding box center [893, 707] width 843 height 61
click at [605, 689] on textarea "Hi [PERSON_NAME], this is hailey with Uznvioersity View! I just got a call from…" at bounding box center [893, 707] width 843 height 61
click at [618, 689] on textarea "Hi [PERSON_NAME], this is hailey with Unvioersity View! I just got a call from …" at bounding box center [893, 707] width 843 height 61
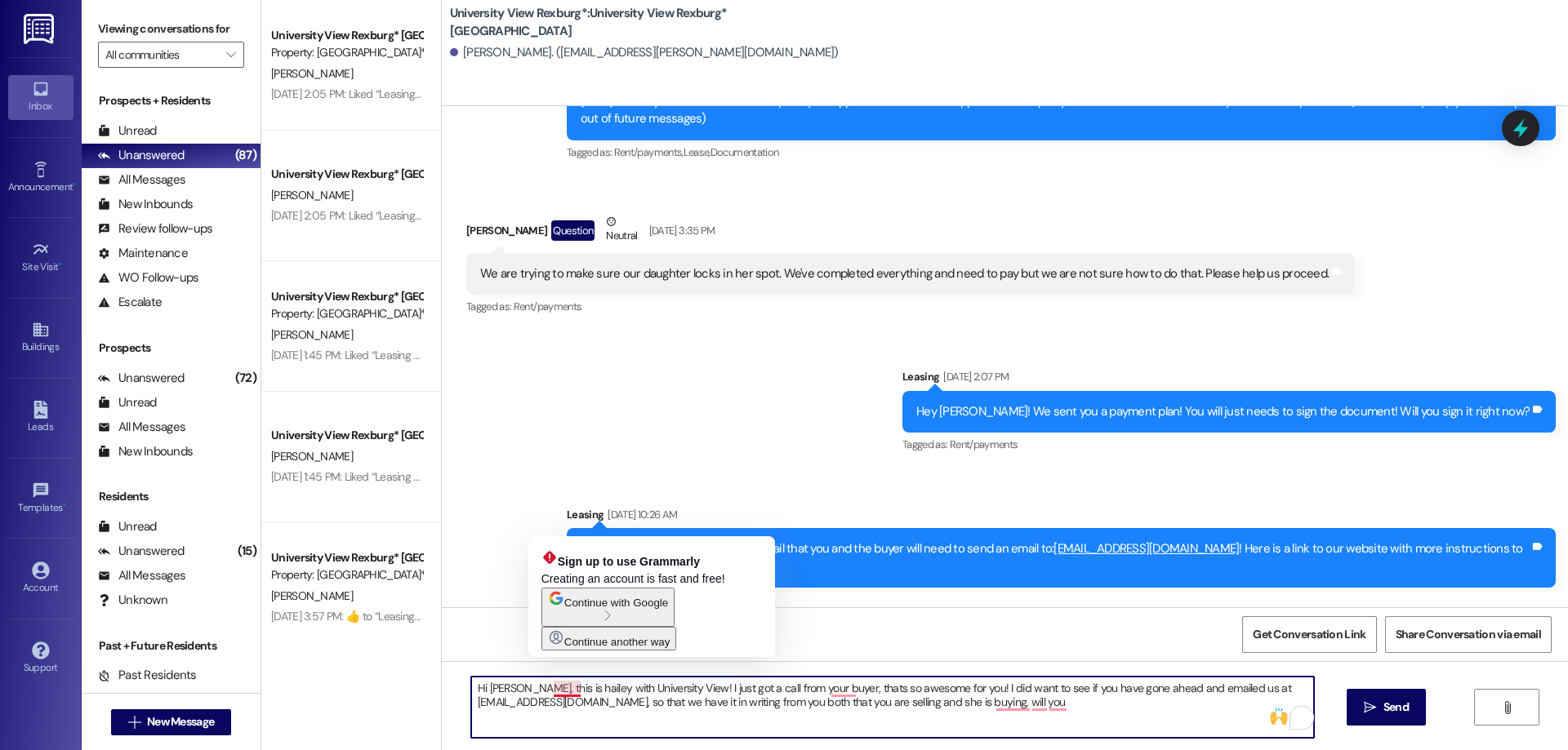
click at [547, 688] on textarea "Hi [PERSON_NAME], this is hailey with University View! I just got a call from y…" at bounding box center [893, 707] width 843 height 61
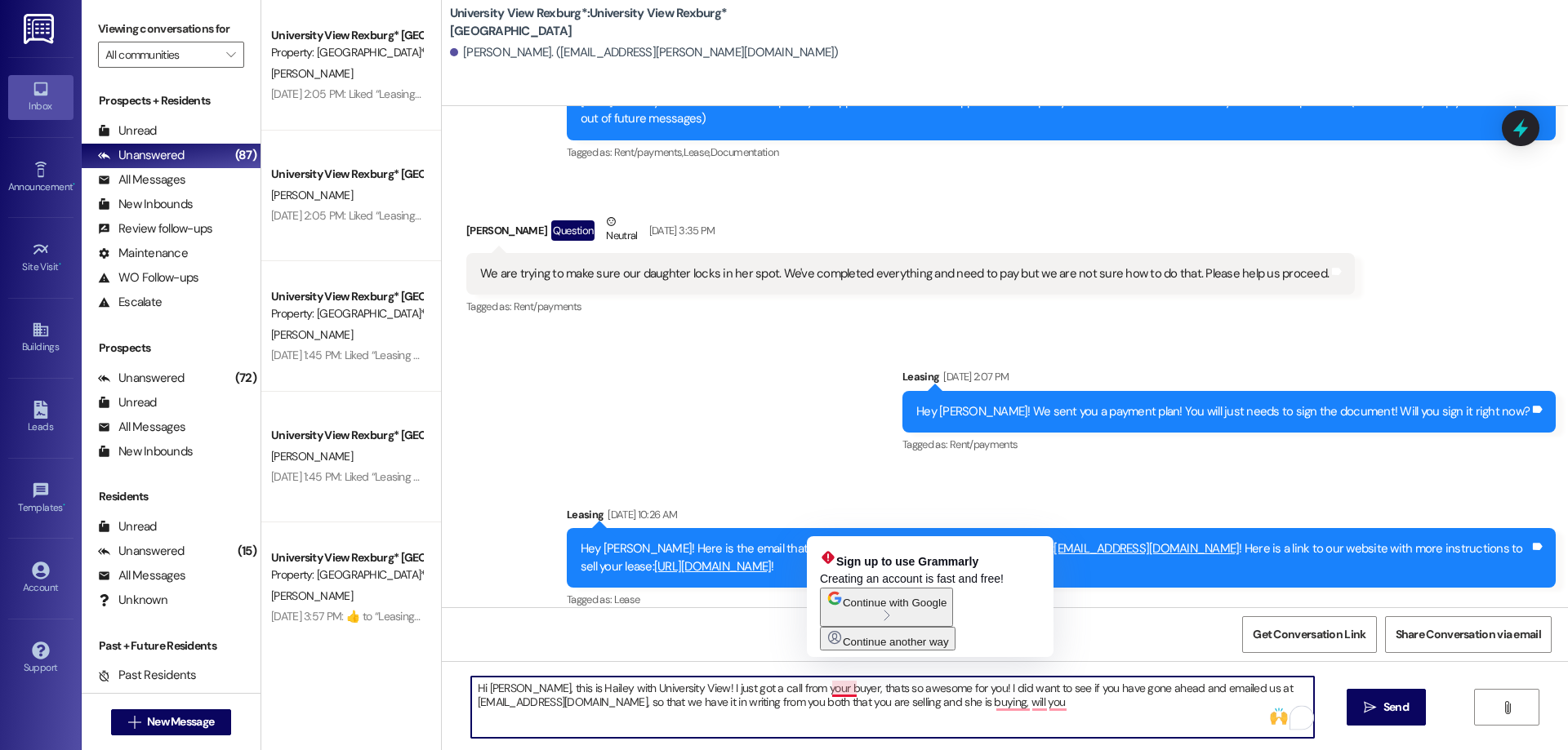
click at [840, 689] on textarea "Hi [PERSON_NAME], this is Hailey with University View! I just got a call from y…" at bounding box center [893, 707] width 843 height 61
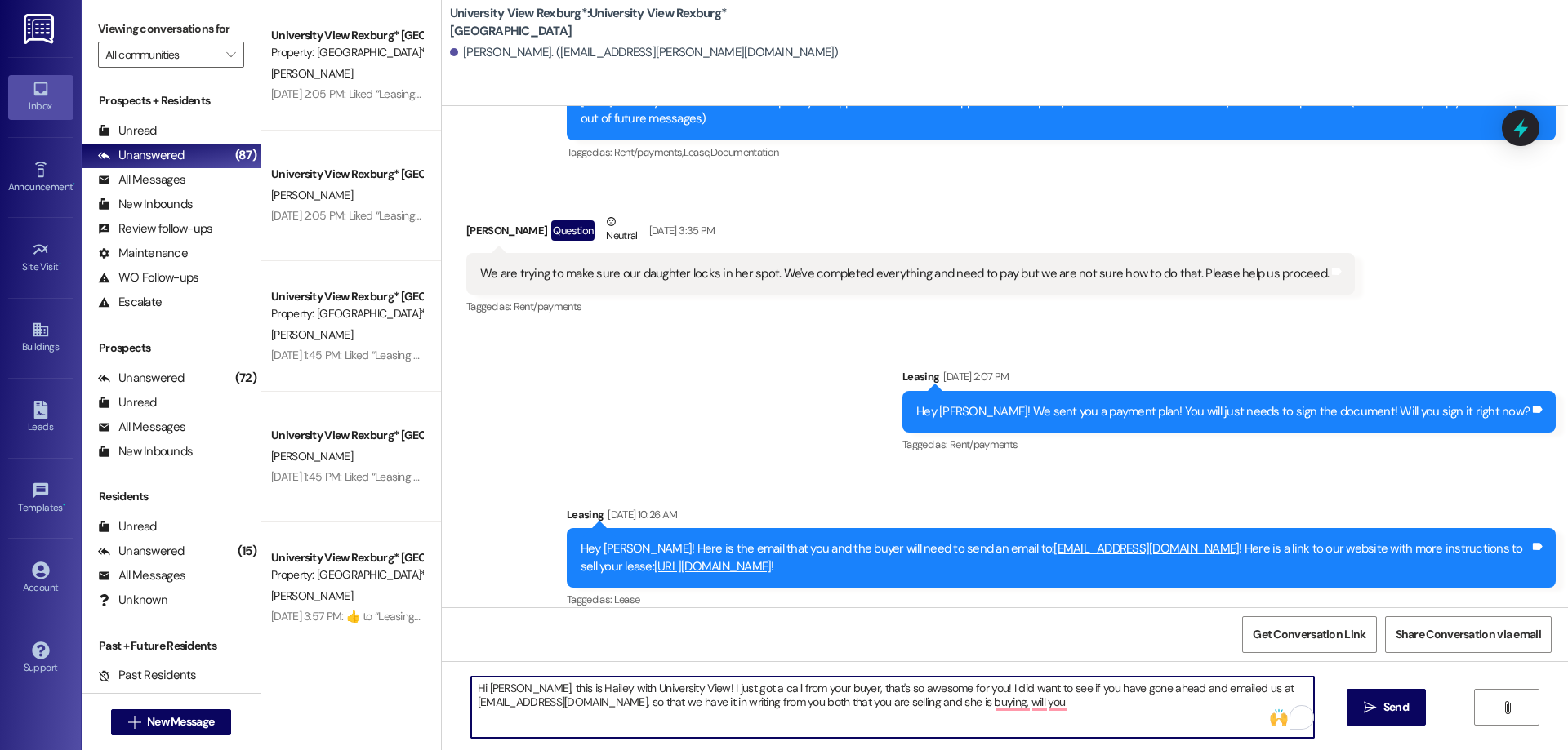
click at [640, 706] on textarea "Hi [PERSON_NAME], this is Hailey with University View! I just got a call from y…" at bounding box center [893, 707] width 843 height 61
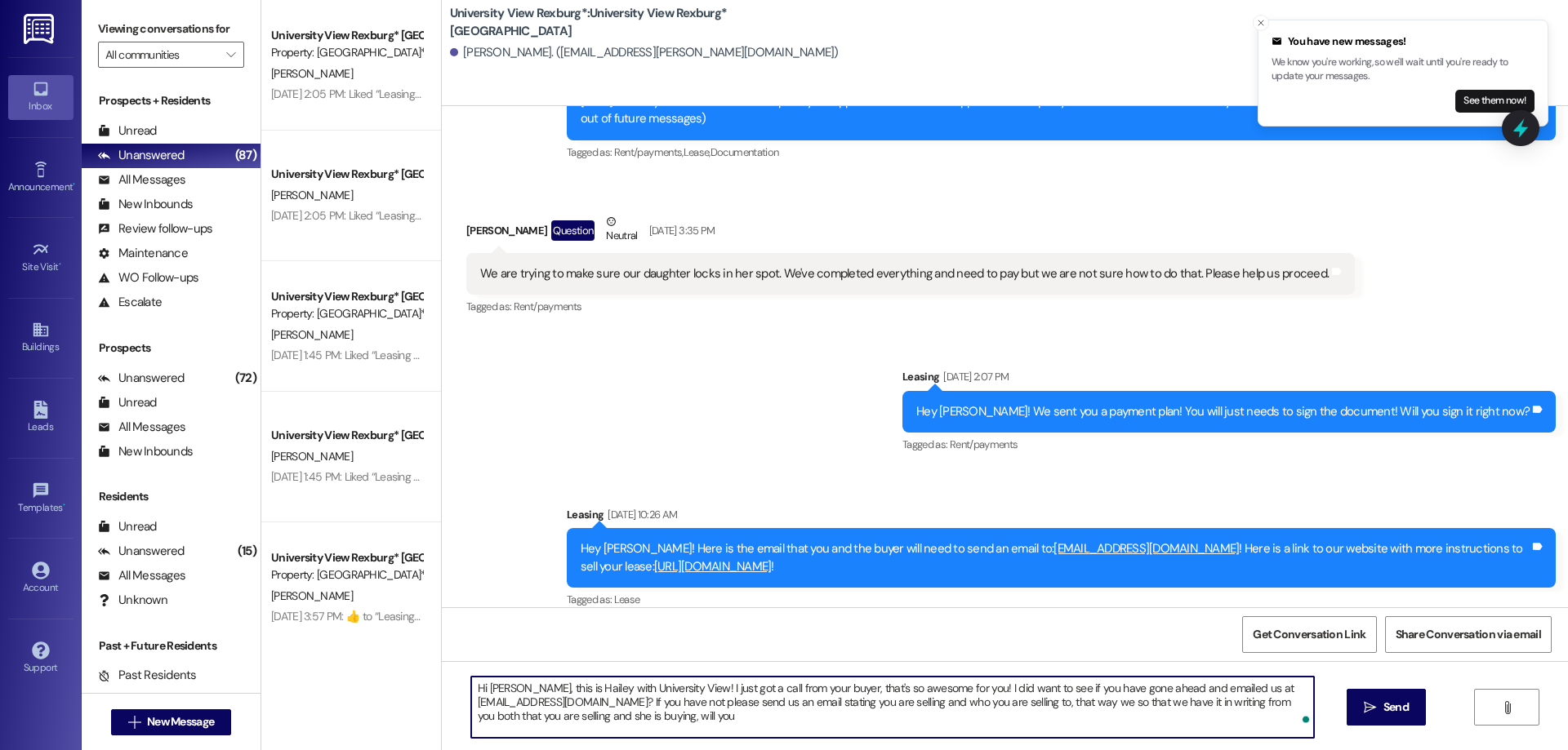
click at [1173, 702] on textarea "Hi [PERSON_NAME], this is Hailey with University View! I just got a call from y…" at bounding box center [893, 707] width 843 height 61
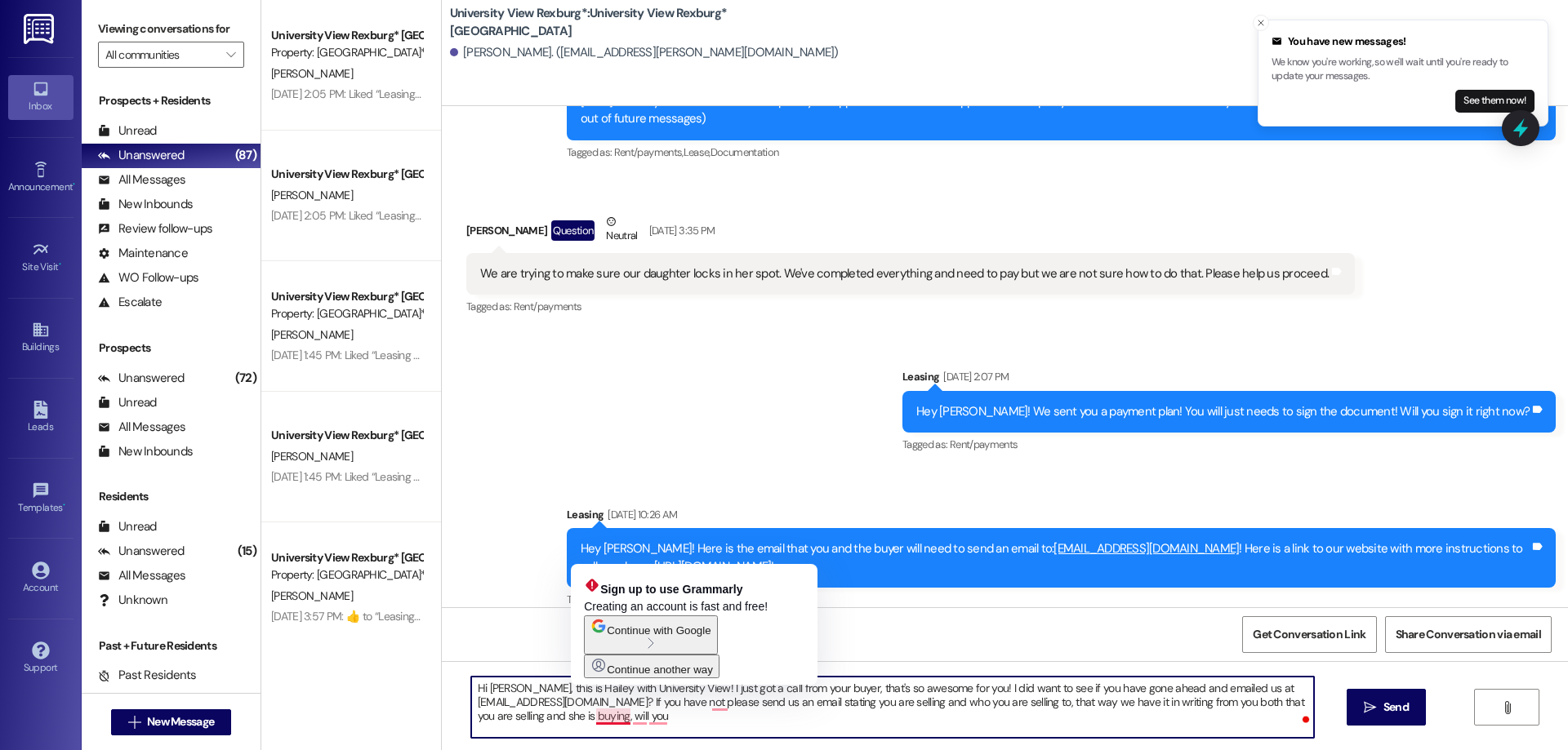
click at [617, 716] on textarea "Hi [PERSON_NAME], this is Hailey with University View! I just got a call from y…" at bounding box center [893, 707] width 843 height 61
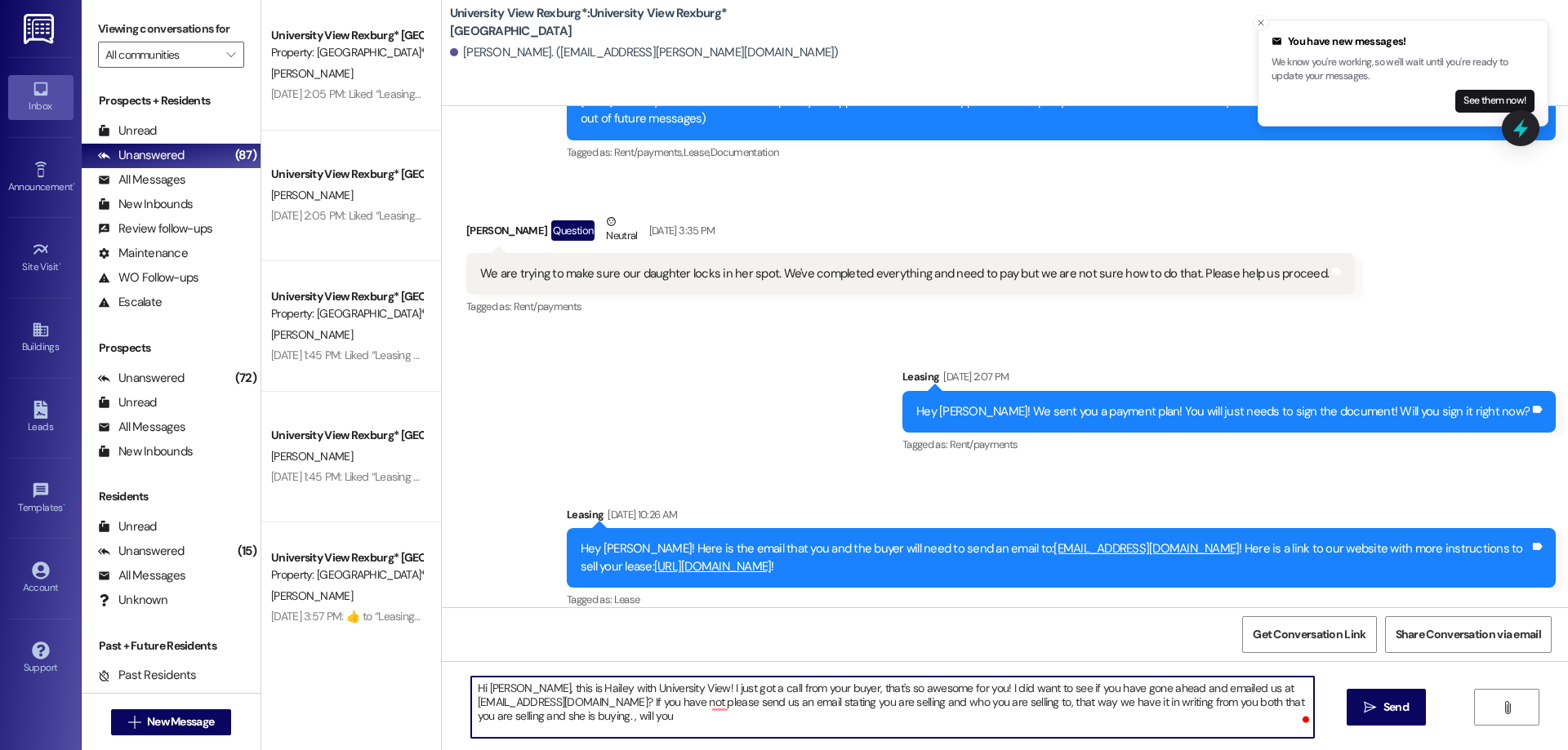
click at [628, 716] on textarea "Hi [PERSON_NAME], this is Hailey with University View! I just got a call from y…" at bounding box center [893, 707] width 843 height 61
click at [639, 716] on textarea "Hi [PERSON_NAME], this is Hailey with University View! I just got a call from y…" at bounding box center [893, 707] width 843 height 61
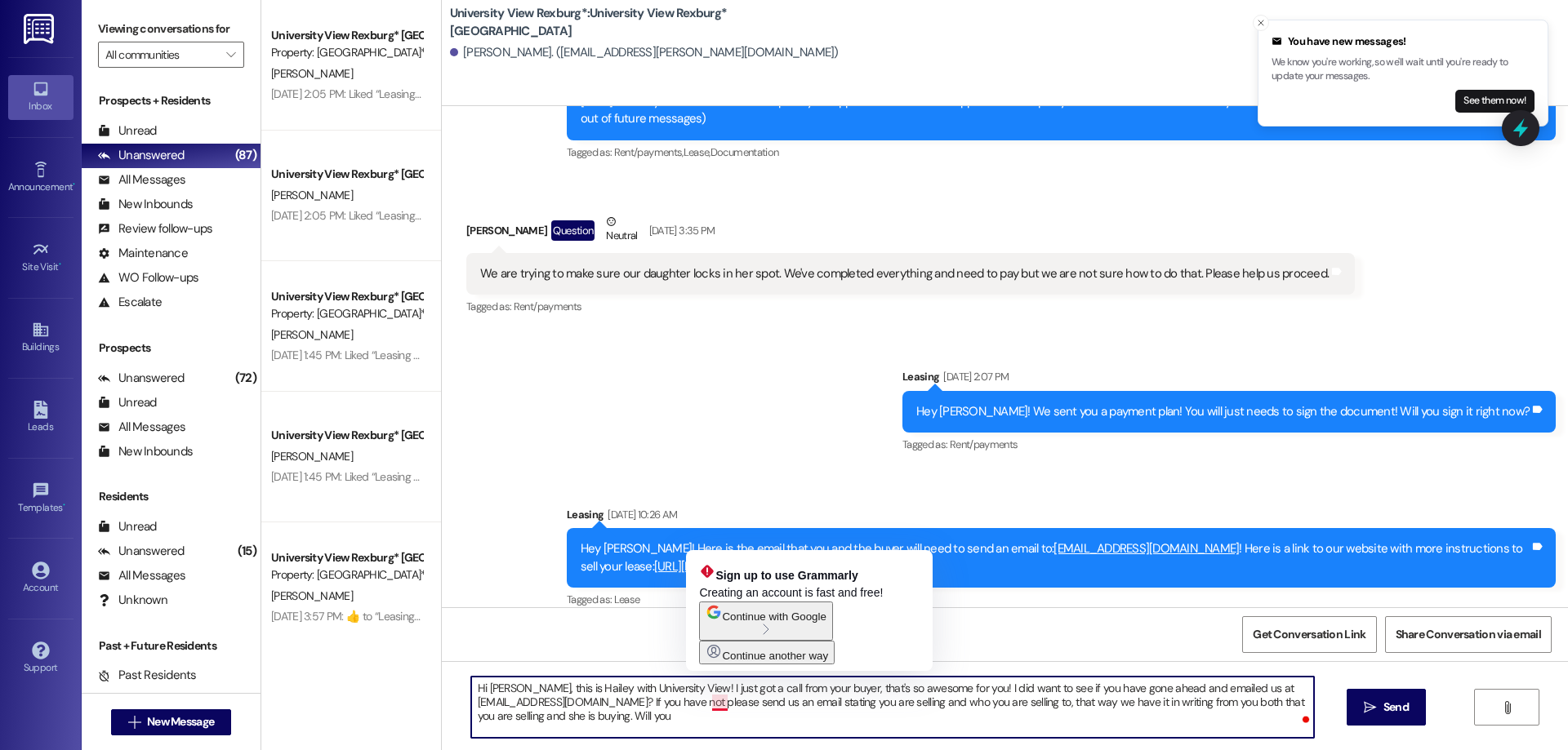
click at [717, 702] on textarea "Hi [PERSON_NAME], this is Hailey with University View! I just got a call from y…" at bounding box center [893, 707] width 843 height 61
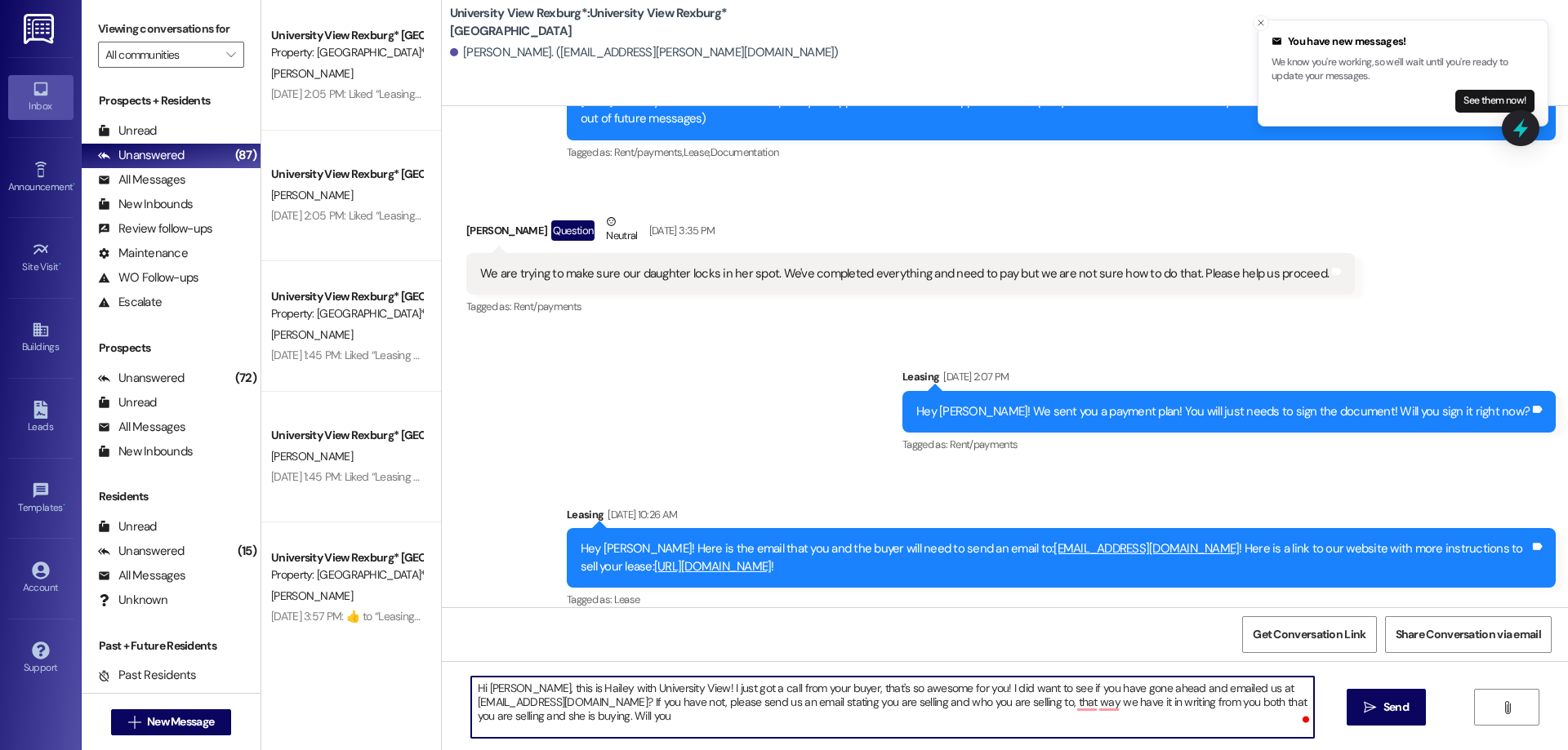
click at [681, 714] on textarea "Hi [PERSON_NAME], this is Hailey with University View! I just got a call from y…" at bounding box center [893, 707] width 843 height 61
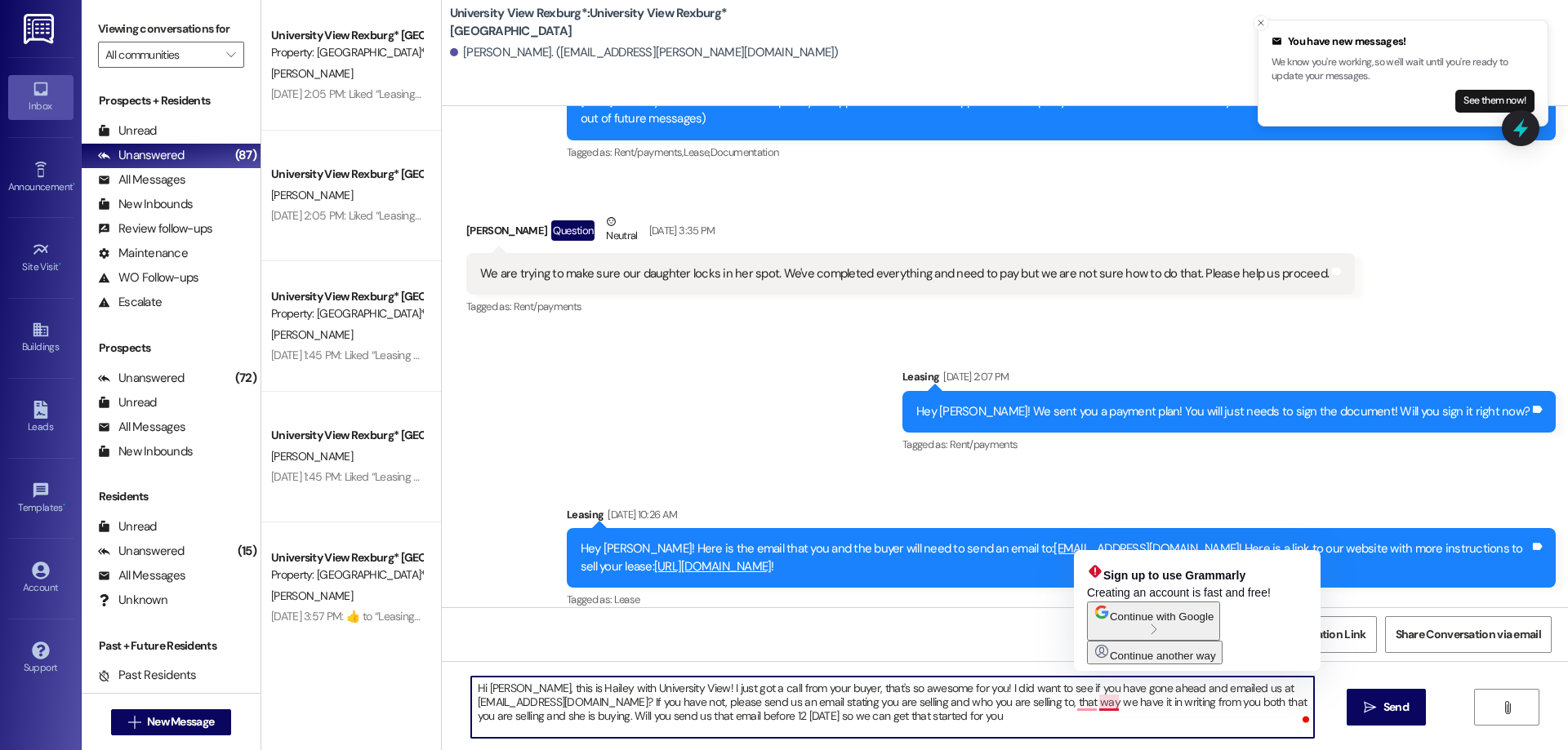
click at [1092, 702] on textarea "Hi [PERSON_NAME], this is Hailey with University View! I just got a call from y…" at bounding box center [893, 707] width 843 height 61
click at [1082, 706] on textarea "Hi [PERSON_NAME], this is Hailey with University View! I just got a call from y…" at bounding box center [893, 707] width 843 height 61
click at [1085, 706] on textarea "Hi [PERSON_NAME], this is Hailey with University View! I just got a call from y…" at bounding box center [893, 707] width 843 height 61
drag, startPoint x: 1104, startPoint y: 702, endPoint x: 1104, endPoint y: 714, distance: 12.0
click at [1104, 704] on textarea "Hi [PERSON_NAME], this is Hailey with University View! I just got a call from y…" at bounding box center [893, 707] width 843 height 61
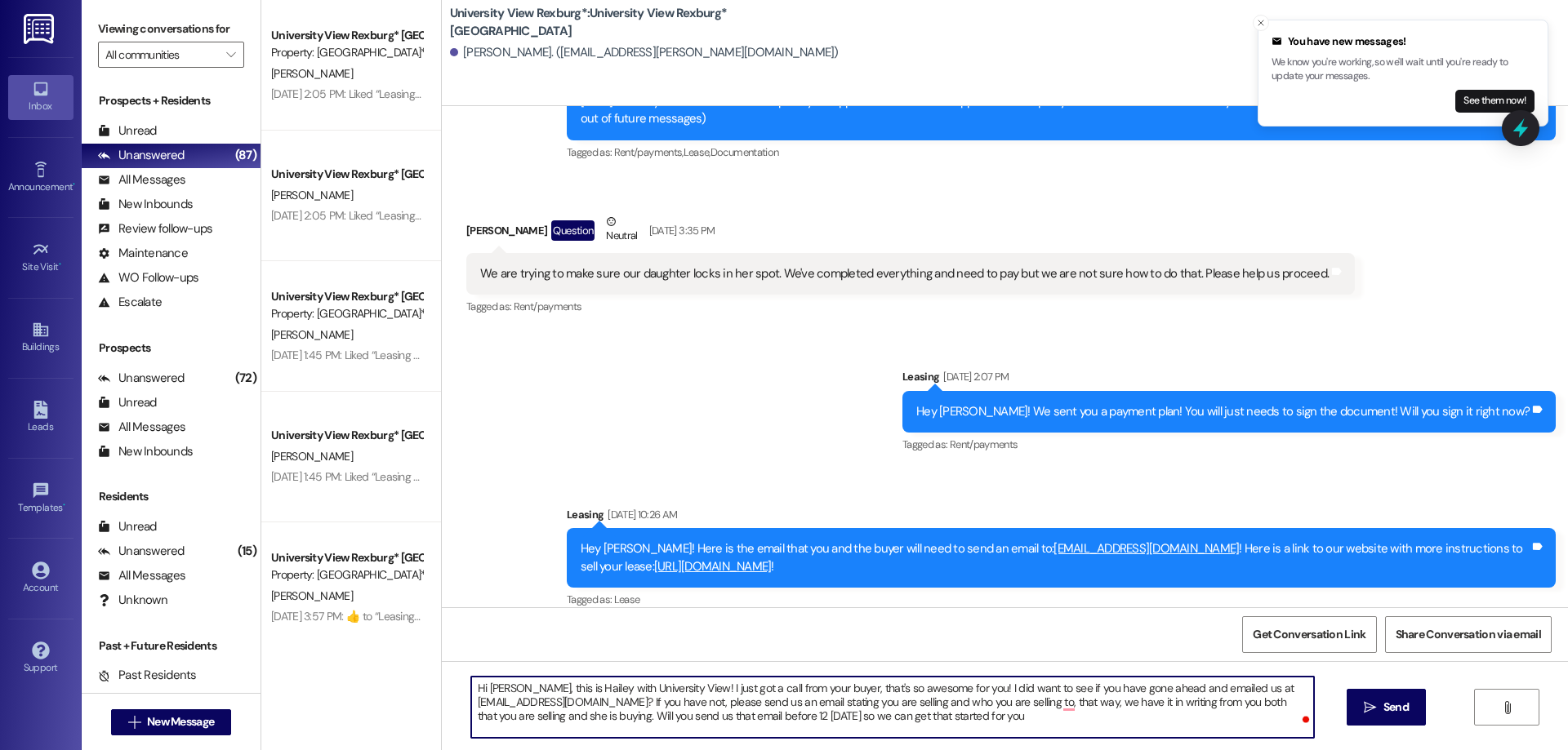
click at [985, 716] on textarea "Hi [PERSON_NAME], this is Hailey with University View! I just got a call from y…" at bounding box center [893, 707] width 843 height 61
type textarea "Hi [PERSON_NAME], this is Hailey with University View! I just got a call from y…"
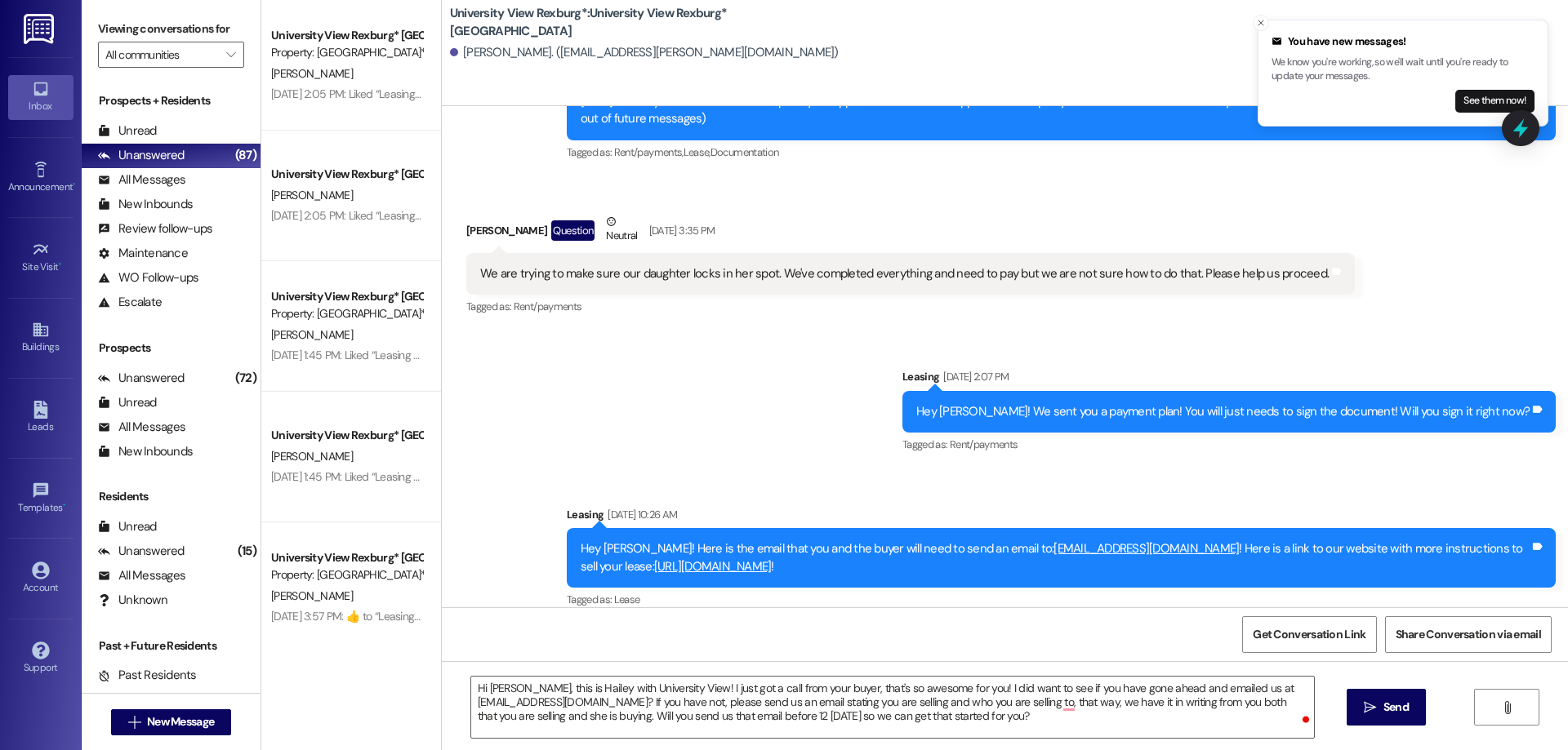
click at [1375, 707] on span " Send" at bounding box center [1386, 707] width 52 height 18
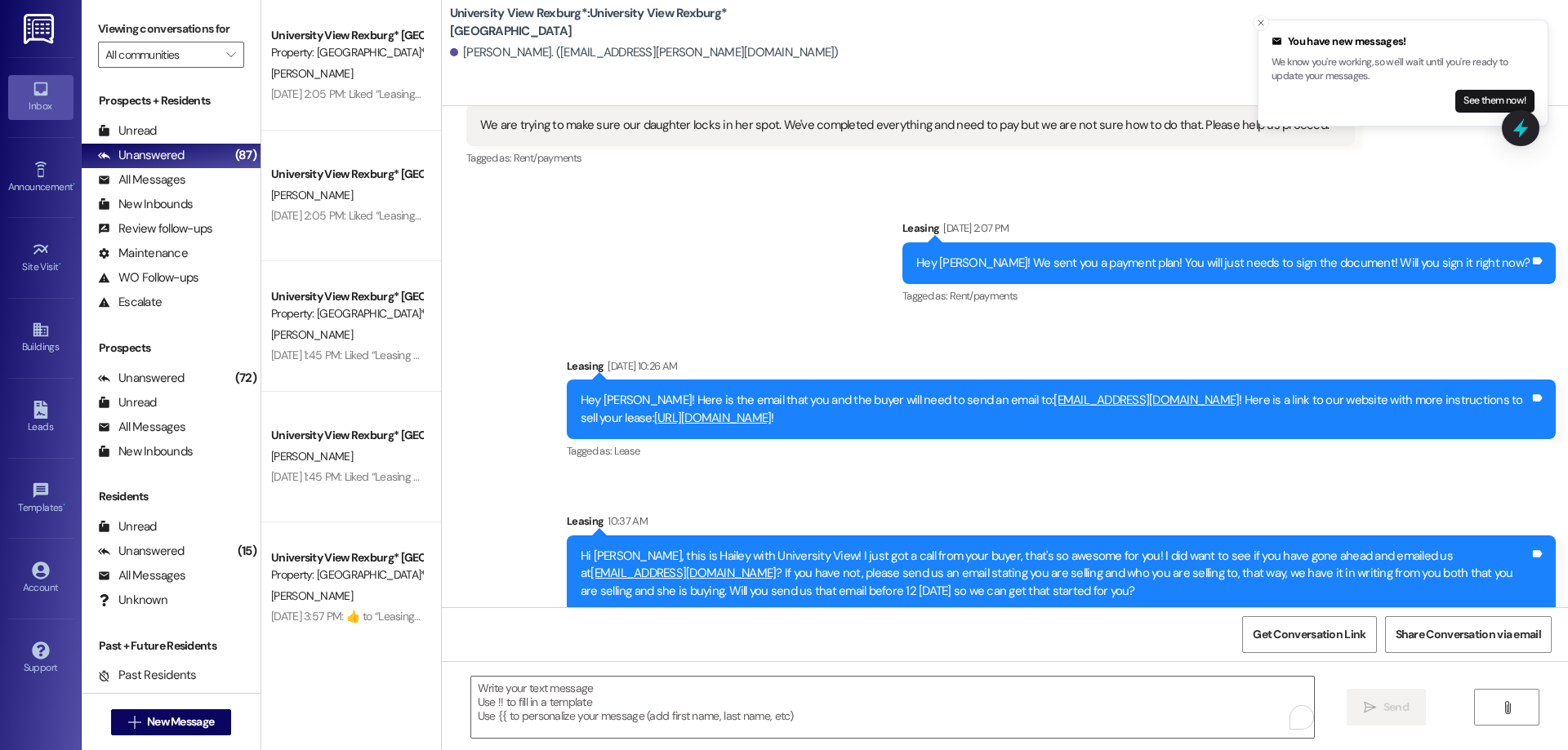
scroll to position [282, 0]
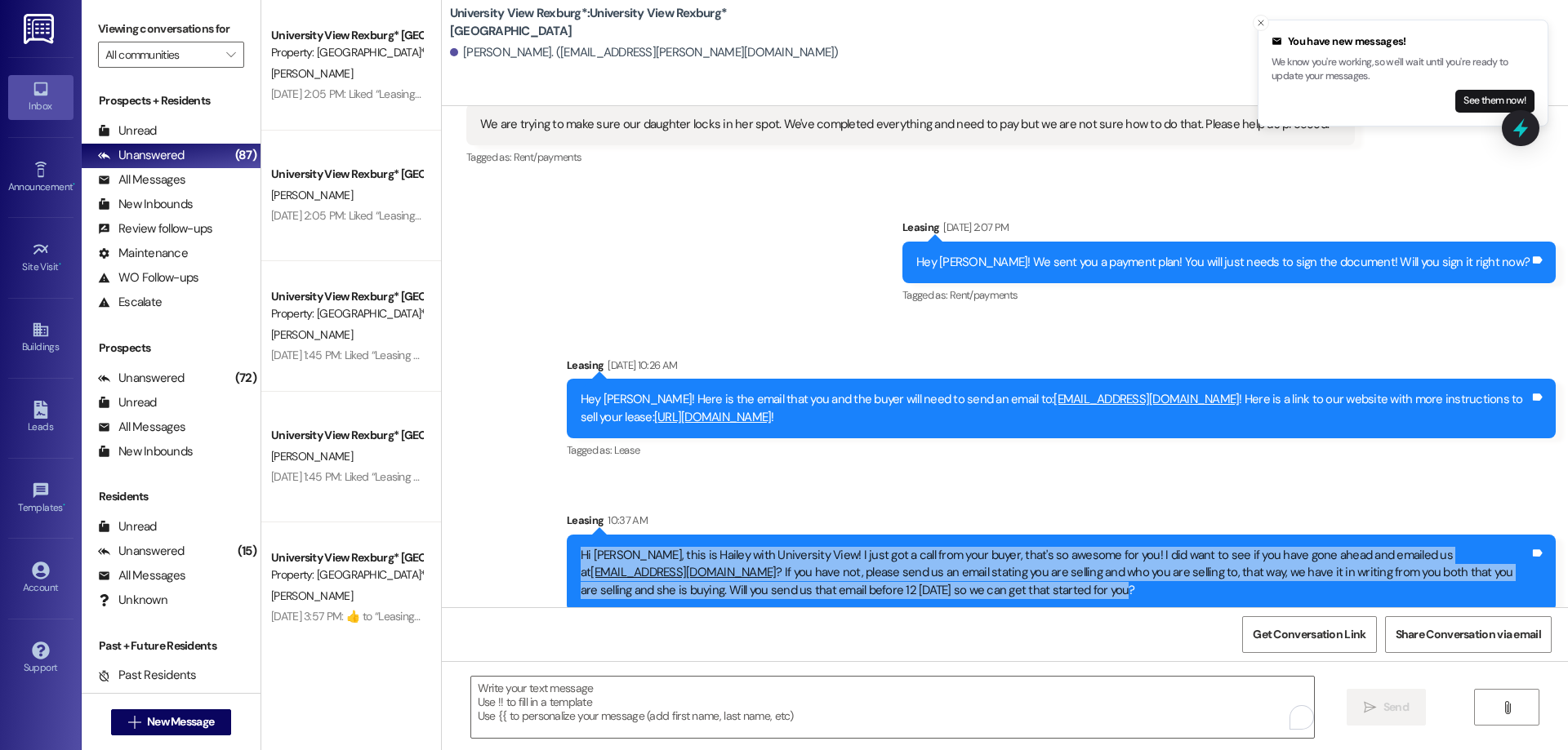
drag, startPoint x: 568, startPoint y: 537, endPoint x: 1049, endPoint y: 563, distance: 481.7
click at [1123, 584] on div "Hi [PERSON_NAME], this is Hailey with University View! I just got a call from y…" at bounding box center [1061, 573] width 989 height 77
copy div "Hi [PERSON_NAME], this is Hailey with University View! I just got a call from y…"
click at [147, 722] on span "New Message" at bounding box center [181, 722] width 67 height 18
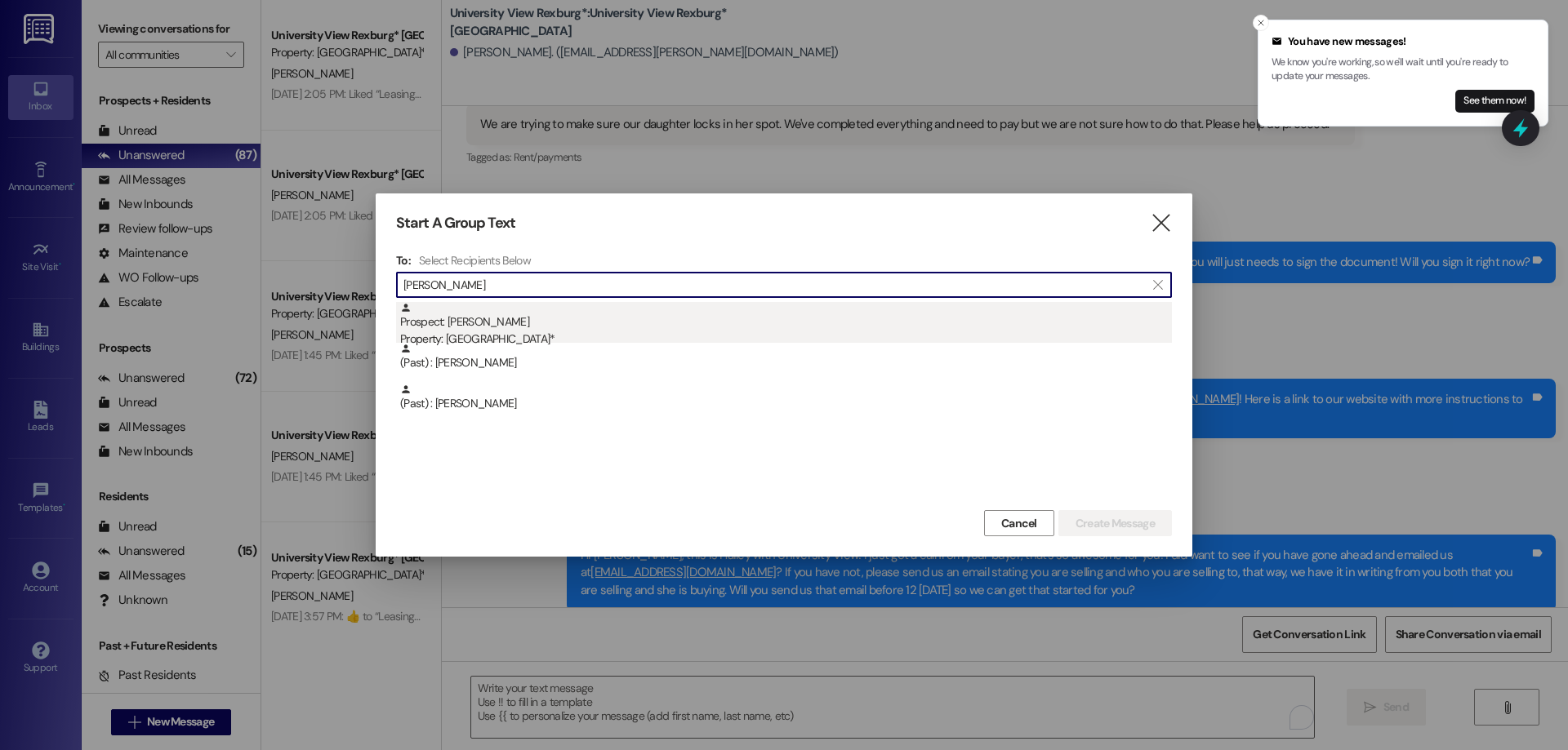
type input "[PERSON_NAME]"
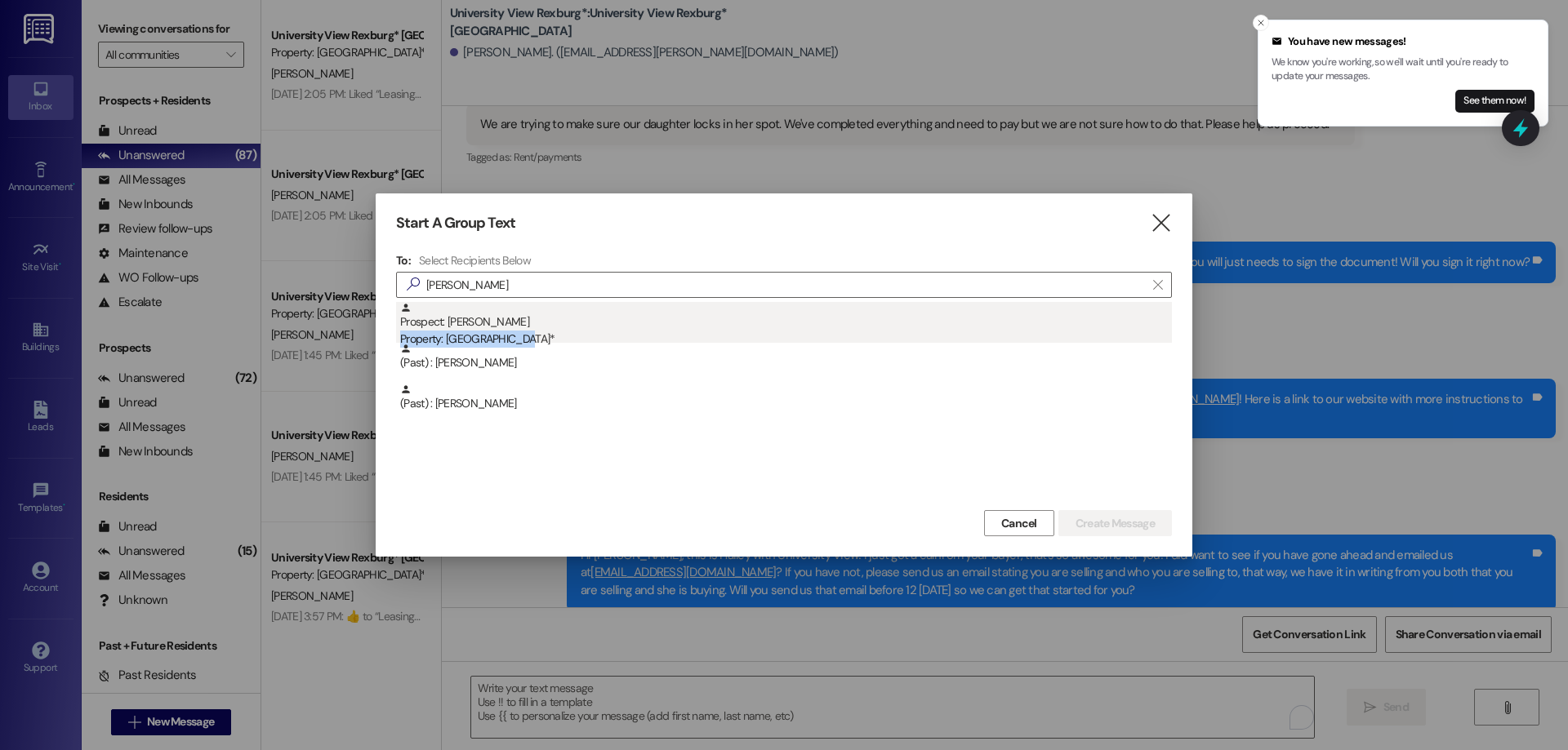
click at [512, 332] on div "Prospect: [PERSON_NAME] Property: [GEOGRAPHIC_DATA]*" at bounding box center [785, 325] width 771 height 46
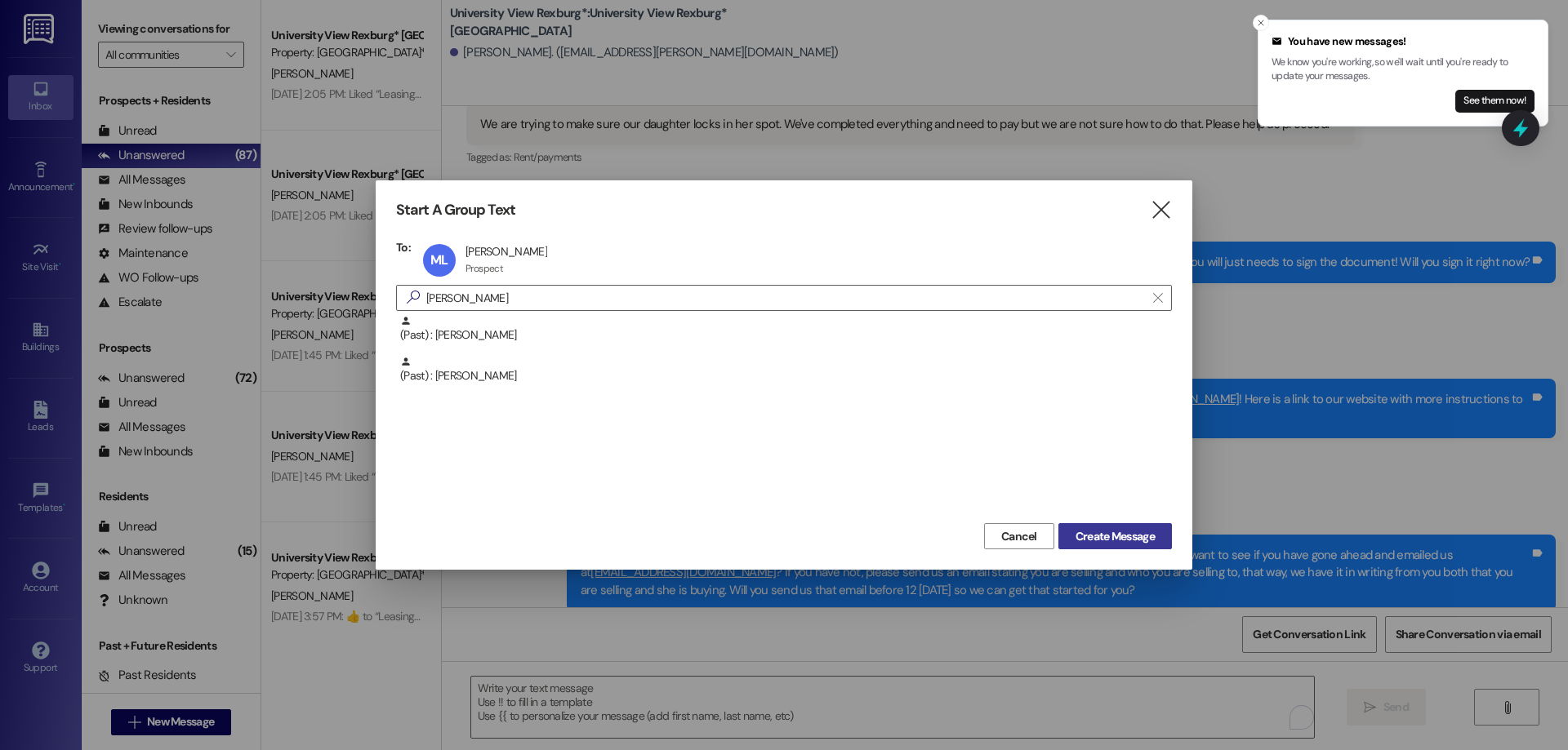
click at [1110, 531] on span "Create Message" at bounding box center [1115, 537] width 80 height 18
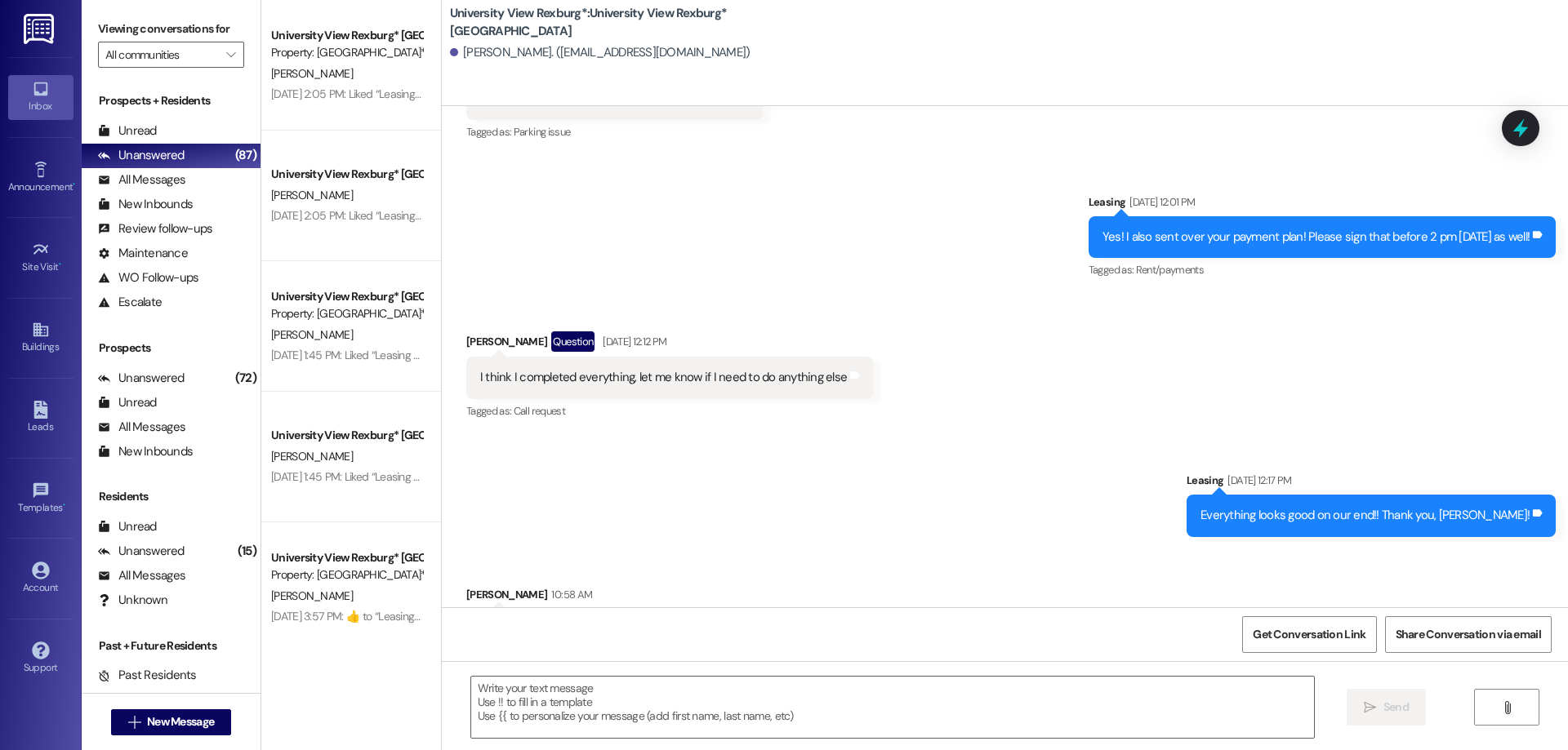
scroll to position [349, 0]
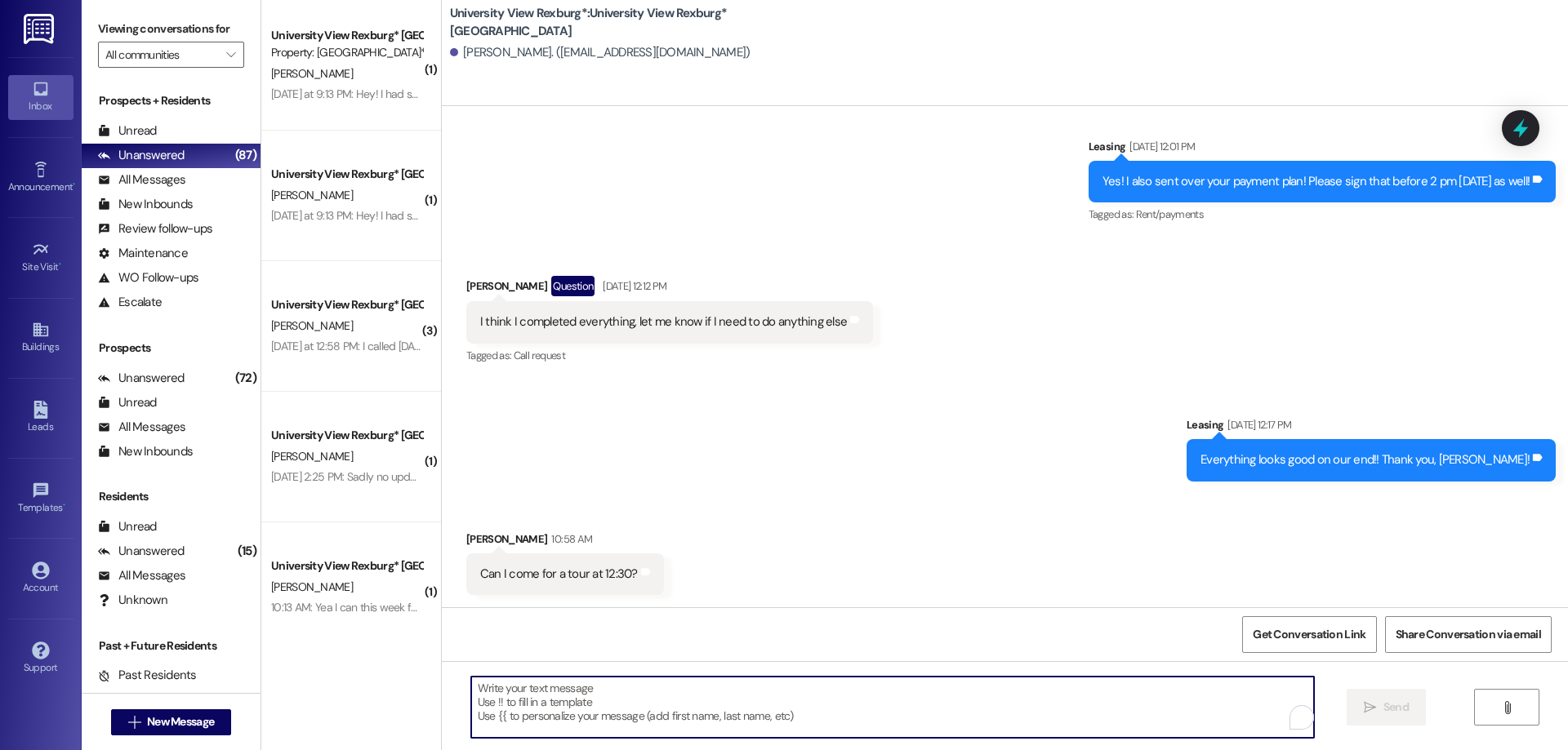
click at [674, 690] on textarea "To enrich screen reader interactions, please activate Accessibility in Grammarl…" at bounding box center [893, 707] width 843 height 61
click at [719, 708] on textarea "To enrich screen reader interactions, please activate Accessibility in Grammarl…" at bounding box center [893, 707] width 843 height 61
type textarea "Yes that would work! :)"
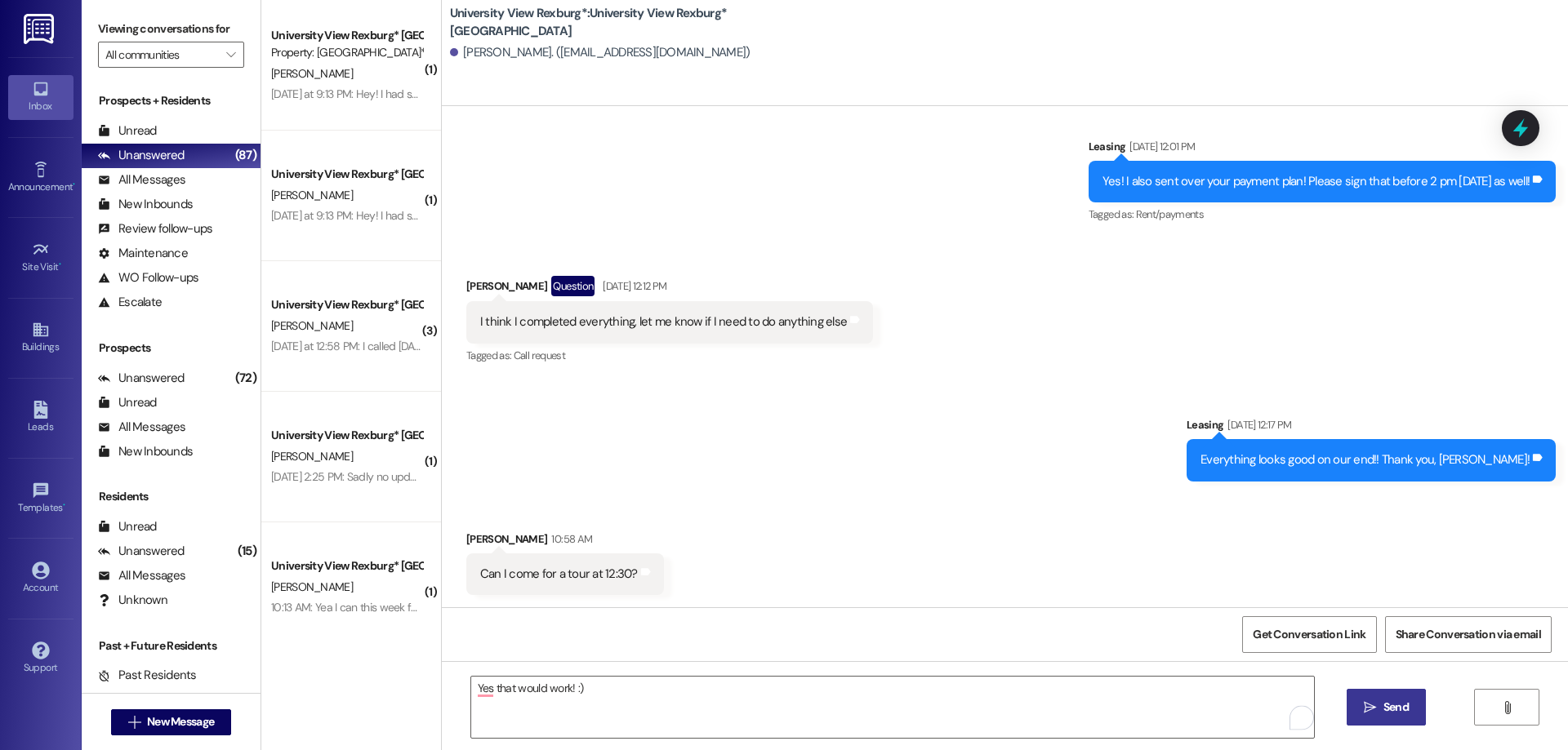
click at [1368, 707] on icon "" at bounding box center [1370, 708] width 12 height 13
